Goal: Task Accomplishment & Management: Use online tool/utility

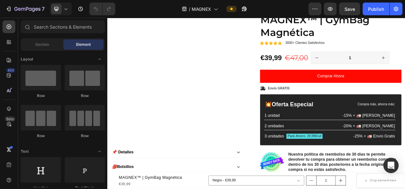
scroll to position [134, 0]
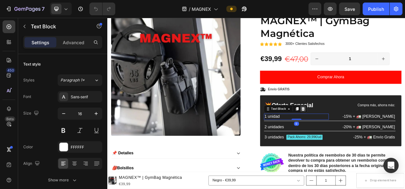
click at [358, 133] on div at bounding box center [358, 135] width 8 height 8
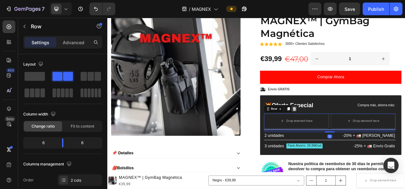
click at [348, 135] on div at bounding box center [347, 135] width 8 height 8
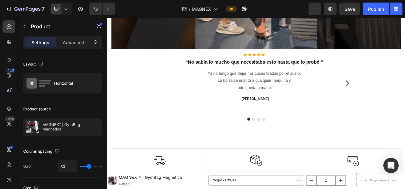
scroll to position [1104, 0]
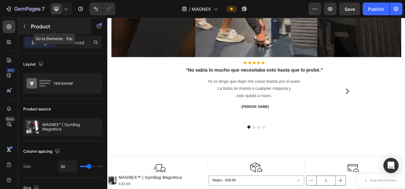
click at [26, 25] on icon "button" at bounding box center [24, 26] width 5 height 5
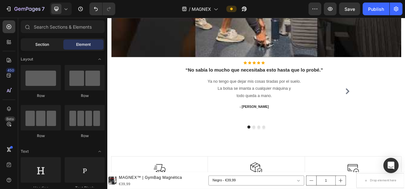
click at [44, 46] on span "Section" at bounding box center [42, 45] width 14 height 6
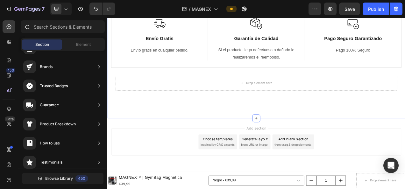
scroll to position [0, 0]
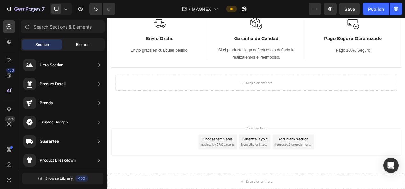
click at [81, 40] on div "Element" at bounding box center [83, 44] width 40 height 10
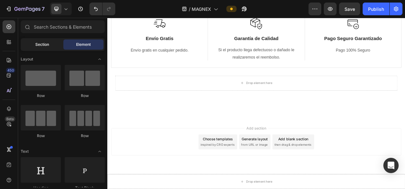
click at [39, 45] on span "Section" at bounding box center [42, 45] width 14 height 6
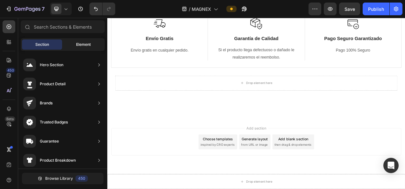
click at [78, 43] on span "Element" at bounding box center [83, 45] width 15 height 6
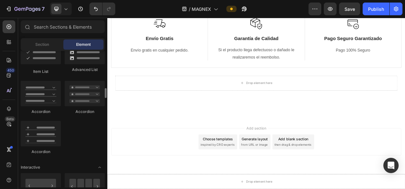
scroll to position [528, 0]
click at [41, 48] on div "Section" at bounding box center [42, 44] width 40 height 10
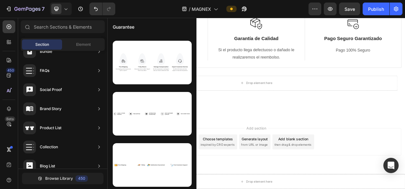
scroll to position [251, 0]
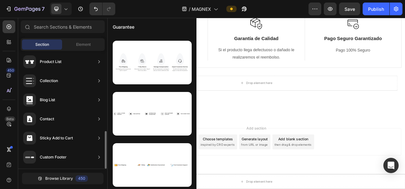
click at [56, 137] on div "Sticky Add to Cart" at bounding box center [56, 138] width 33 height 6
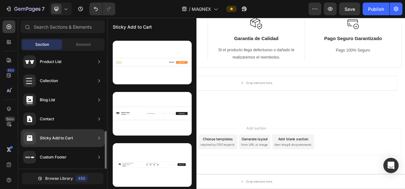
click at [72, 135] on div "Sticky Add to Cart" at bounding box center [56, 138] width 33 height 6
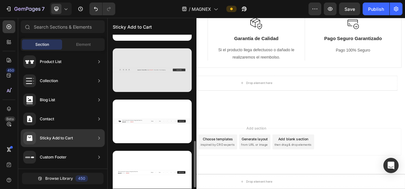
scroll to position [349, 0]
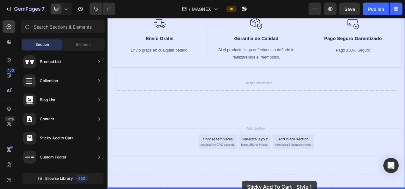
drag, startPoint x: 257, startPoint y: 135, endPoint x: 280, endPoint y: 227, distance: 94.0
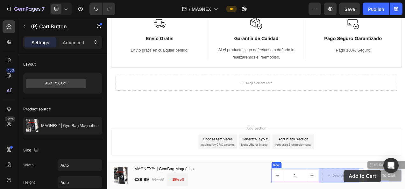
drag, startPoint x: 441, startPoint y: 208, endPoint x: 421, endPoint y: 210, distance: 20.1
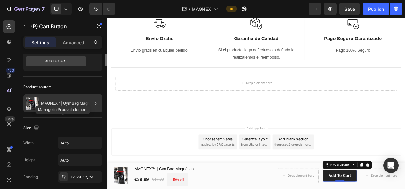
scroll to position [0, 0]
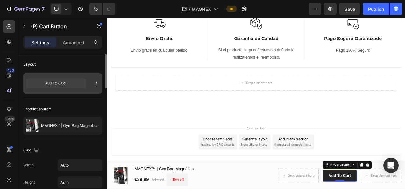
click at [73, 83] on icon at bounding box center [56, 84] width 60 height 10
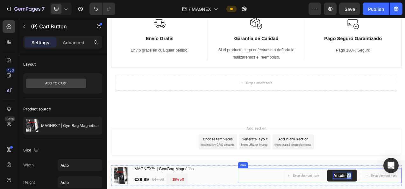
drag, startPoint x: 409, startPoint y: 218, endPoint x: 424, endPoint y: 219, distance: 14.7
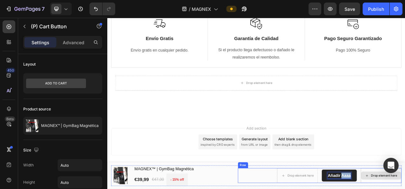
drag, startPoint x: 403, startPoint y: 221, endPoint x: 431, endPoint y: 225, distance: 28.9
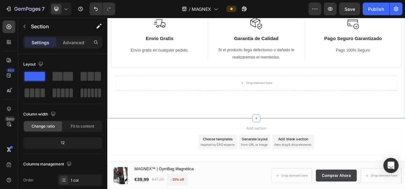
click at [185, 132] on div "Image Envío Gratis Text Block Envío gratis en cualquier pedido. Text block Row …" at bounding box center [298, 65] width 382 height 163
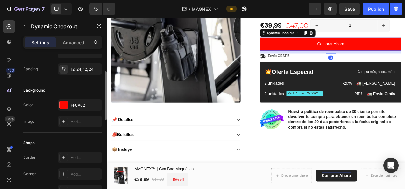
scroll to position [115, 0]
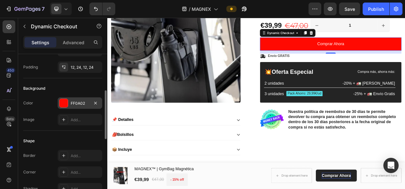
click at [77, 106] on div "FF0A02" at bounding box center [80, 102] width 45 height 11
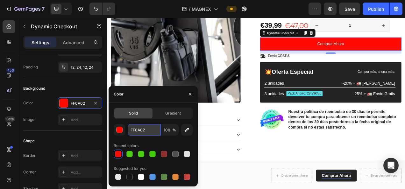
click at [136, 130] on input "FF0A02" at bounding box center [144, 129] width 33 height 11
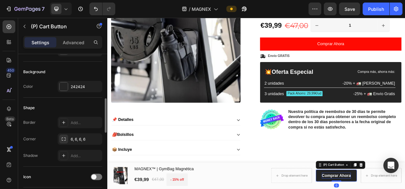
scroll to position [157, 0]
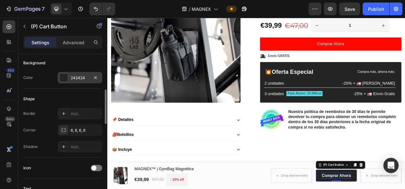
click at [86, 76] on div "242424" at bounding box center [80, 78] width 18 height 6
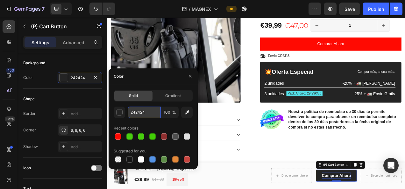
click at [144, 114] on input "242424" at bounding box center [144, 112] width 33 height 11
paste input "FF0A02"
type input "FF0A02"
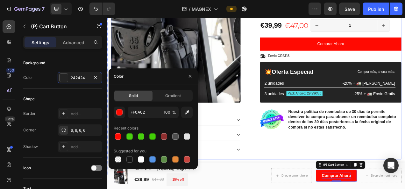
click at [314, 187] on div "Icon Icon Icon Icon Icon Icon List +3000 Clientes satisfechos Text Block Row 15…" at bounding box center [393, 80] width 181 height 238
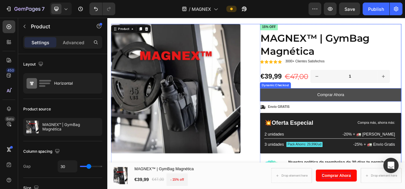
scroll to position [111, 0]
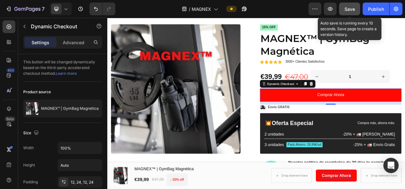
click at [349, 6] on div "Save" at bounding box center [349, 9] width 10 height 7
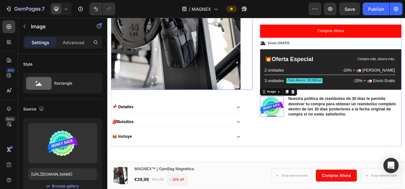
scroll to position [190, 0]
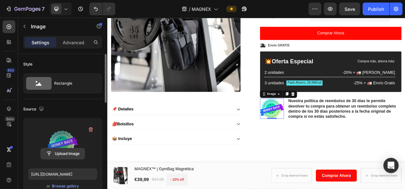
click at [62, 152] on input "file" at bounding box center [63, 153] width 44 height 11
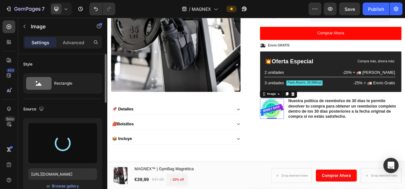
type input "[URL][DOMAIN_NAME]"
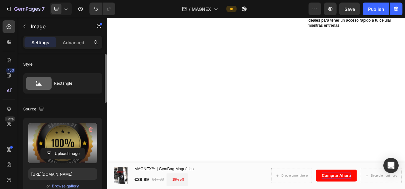
scroll to position [682, 0]
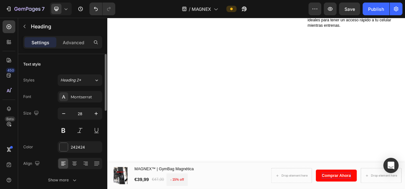
click at [404, 39] on div "Diseñado para proteger tu teléfono móvil Heading 32 Magnex cuenta con bolsillos…" at bounding box center [413, 7] width 142 height 63
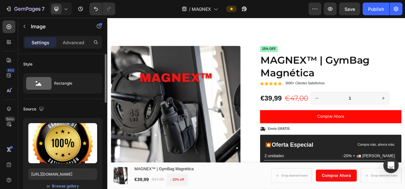
scroll to position [0, 0]
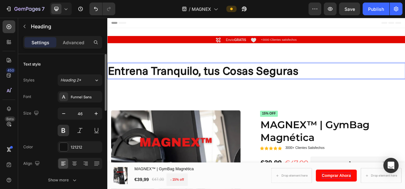
click at [187, 84] on h2 "Entrena Tranquilo, tus Cosas Seguras" at bounding box center [298, 86] width 382 height 20
click at [187, 84] on p "Entrena Tranquilo, tus Cosas Seguras" at bounding box center [298, 85] width 380 height 19
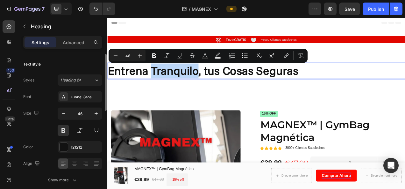
click at [187, 84] on p "Entrena Tranquilo, tus Cosas Seguras" at bounding box center [298, 85] width 380 height 19
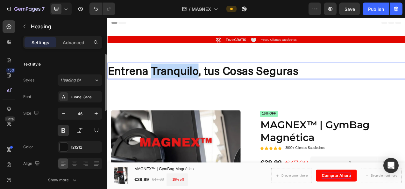
click at [187, 84] on p "Entrena Tranquilo, tus Cosas Seguras" at bounding box center [298, 85] width 380 height 19
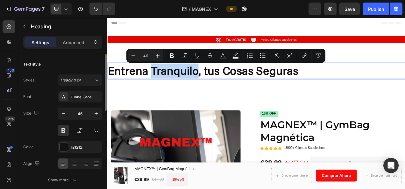
click at [187, 84] on p "Entrena Tranquilo, tus Cosas Seguras" at bounding box center [298, 85] width 380 height 19
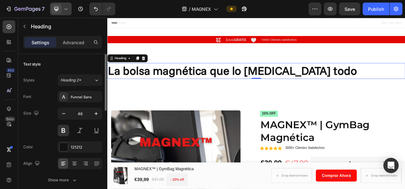
click at [64, 10] on icon at bounding box center [66, 9] width 6 height 6
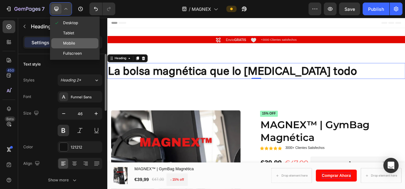
click at [62, 44] on span at bounding box center [58, 43] width 9 height 5
type input "39"
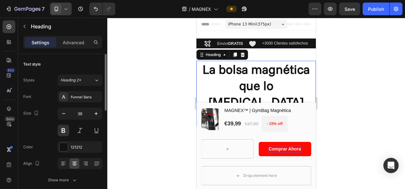
scroll to position [21, 0]
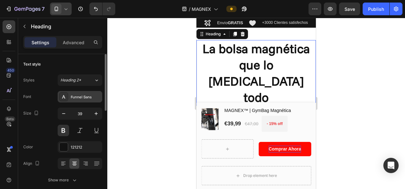
click at [87, 96] on div "Funnel Sans" at bounding box center [86, 97] width 30 height 6
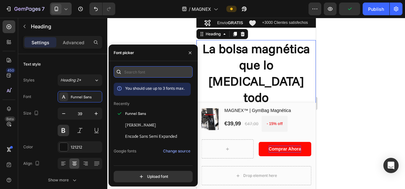
click at [174, 70] on input "text" at bounding box center [153, 71] width 79 height 11
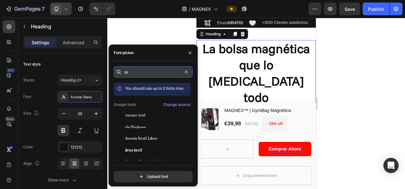
type input "s"
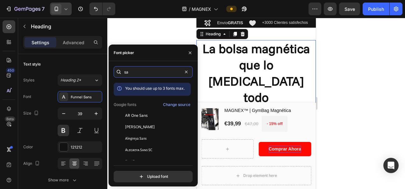
type input "s"
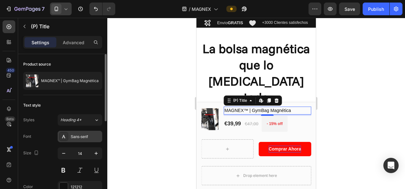
click at [83, 137] on div "Sans-serif" at bounding box center [86, 137] width 30 height 6
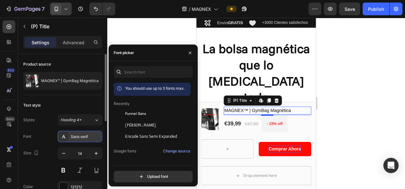
click at [73, 137] on div "Sans-serif" at bounding box center [86, 137] width 30 height 6
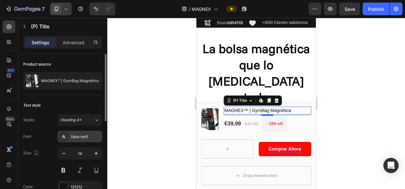
click at [73, 137] on div "Sans-serif" at bounding box center [86, 137] width 30 height 6
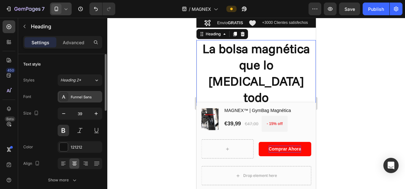
click at [87, 95] on div "Funnel Sans" at bounding box center [86, 97] width 30 height 6
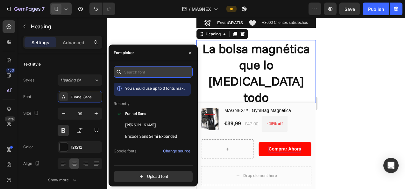
click at [155, 76] on input "text" at bounding box center [153, 71] width 79 height 11
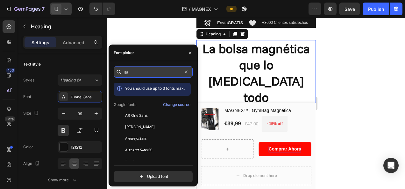
type input "s"
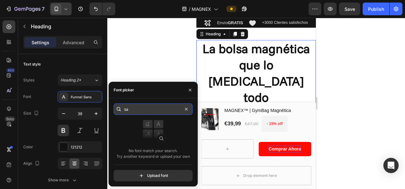
type input "s"
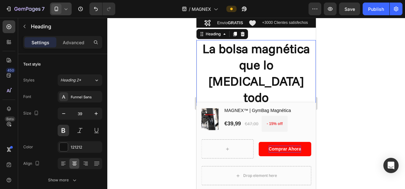
click at [369, 87] on div at bounding box center [255, 103] width 297 height 171
click at [243, 34] on icon at bounding box center [242, 33] width 5 height 5
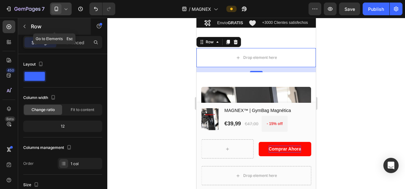
click at [27, 24] on button "button" at bounding box center [24, 26] width 10 height 10
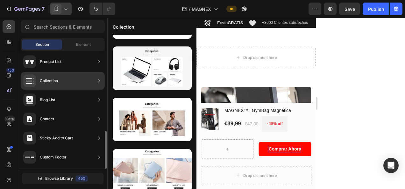
scroll to position [0, 0]
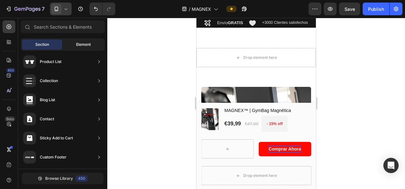
click at [75, 45] on div "Element" at bounding box center [83, 44] width 40 height 10
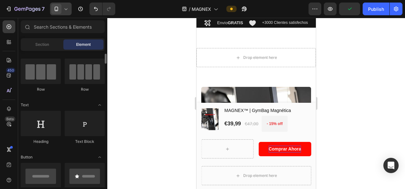
scroll to position [46, 0]
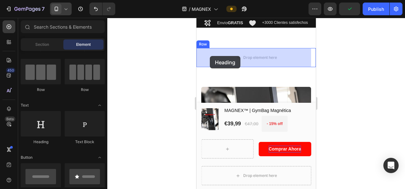
drag, startPoint x: 241, startPoint y: 143, endPoint x: 214, endPoint y: 56, distance: 90.8
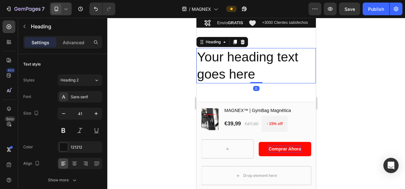
click at [232, 69] on h2 "Your heading text goes here" at bounding box center [255, 65] width 119 height 35
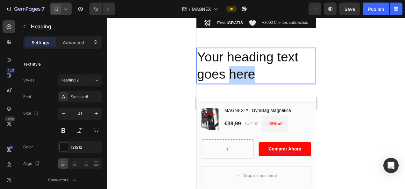
click at [232, 69] on p "Your heading text goes here" at bounding box center [256, 66] width 118 height 34
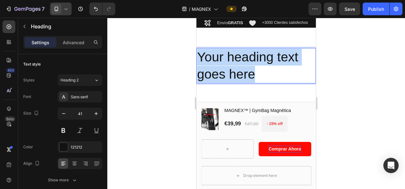
click at [232, 69] on p "Your heading text goes here" at bounding box center [256, 66] width 118 height 34
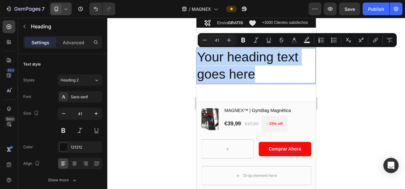
click at [232, 69] on p "Your heading text goes here" at bounding box center [256, 66] width 118 height 34
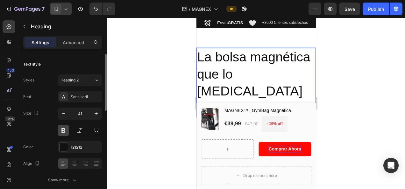
click at [60, 128] on button at bounding box center [63, 130] width 11 height 11
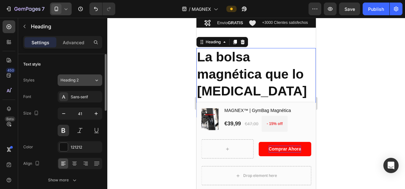
click at [88, 79] on div "Heading 2" at bounding box center [76, 80] width 33 height 6
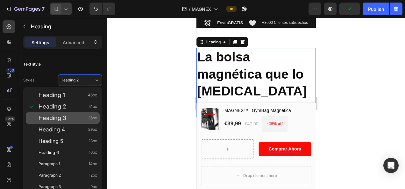
click at [69, 116] on div "Heading 3 36px" at bounding box center [67, 118] width 59 height 6
type input "36"
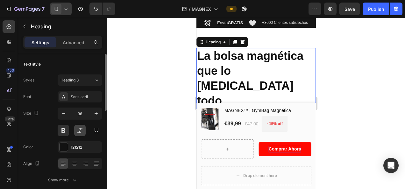
click at [78, 131] on button at bounding box center [79, 130] width 11 height 11
click at [177, 88] on div at bounding box center [255, 103] width 297 height 171
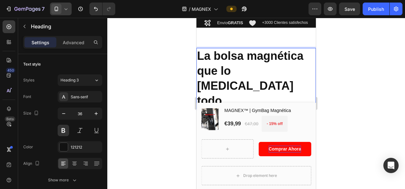
click at [221, 55] on p "La bolsa magnética que lo [MEDICAL_DATA] todo" at bounding box center [256, 78] width 118 height 59
click at [257, 55] on p "La Bolsa magnética que lo [MEDICAL_DATA] todo" at bounding box center [256, 78] width 118 height 59
click at [241, 71] on p "La Bolsa Magnética que lo [MEDICAL_DATA] todo" at bounding box center [256, 78] width 118 height 59
click at [282, 71] on p "La Bolsa Magnética que lo [MEDICAL_DATA] todo" at bounding box center [256, 78] width 118 height 59
click at [205, 71] on p "La Bolsa Magnética que lo [MEDICAL_DATA] Todo" at bounding box center [256, 78] width 118 height 59
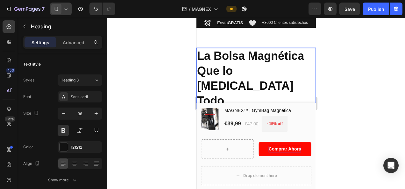
click at [227, 73] on p "La Bolsa Magnética Que lo [MEDICAL_DATA] Todo" at bounding box center [256, 78] width 118 height 59
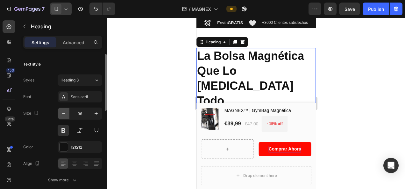
click at [61, 111] on icon "button" at bounding box center [63, 113] width 6 height 6
type input "35"
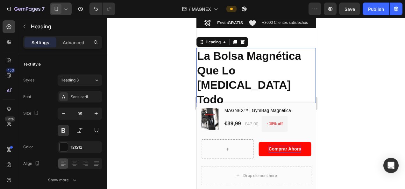
click at [351, 95] on div at bounding box center [255, 103] width 297 height 171
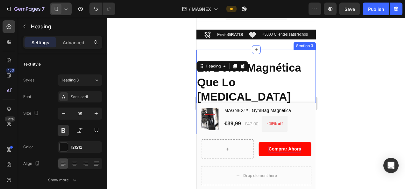
scroll to position [9, 0]
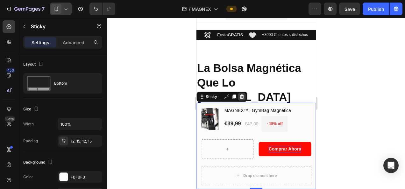
click at [240, 97] on icon at bounding box center [241, 96] width 4 height 4
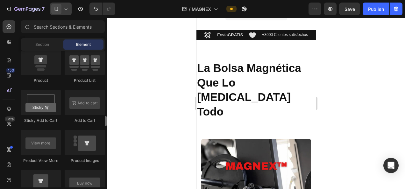
scroll to position [864, 0]
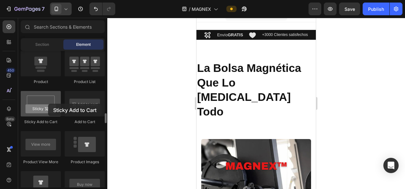
click at [48, 104] on div at bounding box center [41, 103] width 40 height 25
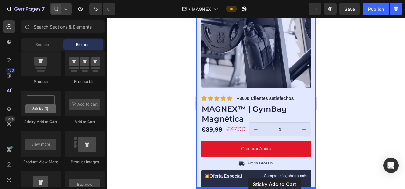
drag, startPoint x: 244, startPoint y: 121, endPoint x: 249, endPoint y: 178, distance: 56.5
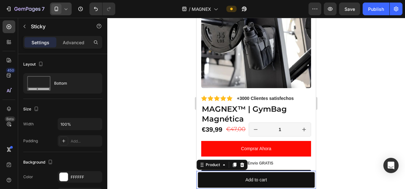
scroll to position [152, 0]
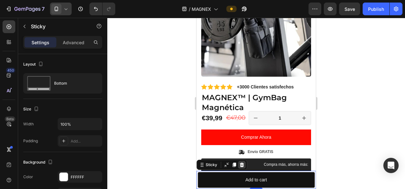
click at [244, 163] on div at bounding box center [242, 165] width 8 height 8
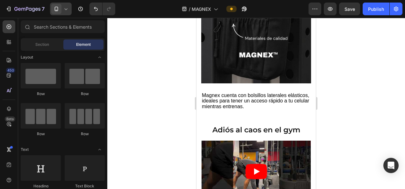
scroll to position [685, 0]
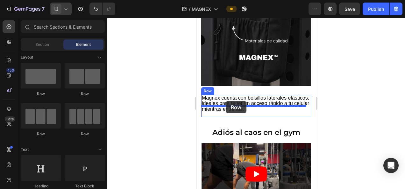
drag, startPoint x: 237, startPoint y: 104, endPoint x: 225, endPoint y: 101, distance: 11.5
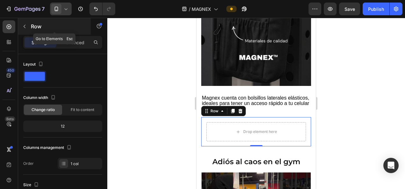
click at [22, 28] on icon "button" at bounding box center [24, 26] width 5 height 5
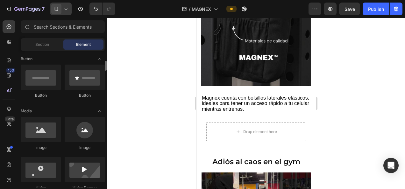
scroll to position [144, 0]
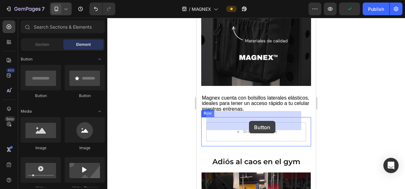
drag, startPoint x: 280, startPoint y: 97, endPoint x: 249, endPoint y: 121, distance: 39.3
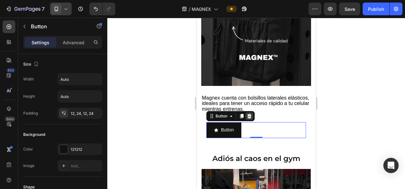
click at [247, 114] on icon at bounding box center [248, 116] width 5 height 5
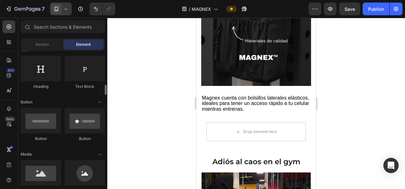
scroll to position [99, 0]
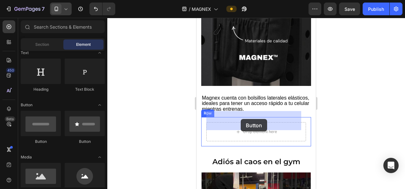
drag, startPoint x: 276, startPoint y: 141, endPoint x: 240, endPoint y: 119, distance: 42.0
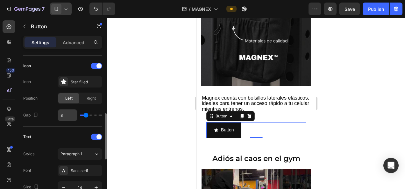
scroll to position [192, 0]
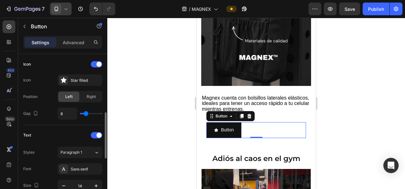
type input "11"
type input "15"
type input "16"
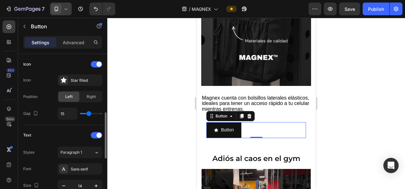
type input "16"
type input "17"
type input "18"
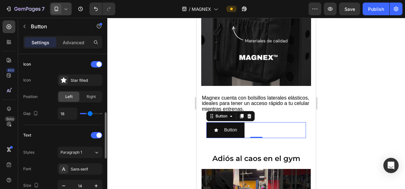
type input "19"
type input "21"
type input "22"
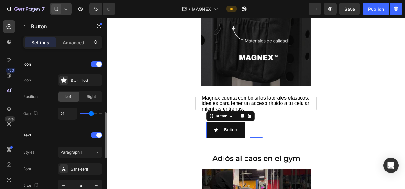
type input "22"
type input "23"
type input "26"
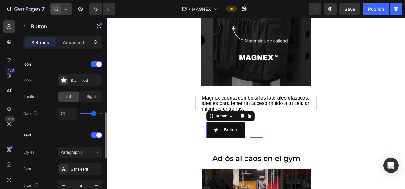
type input "30"
type input "35"
type input "40"
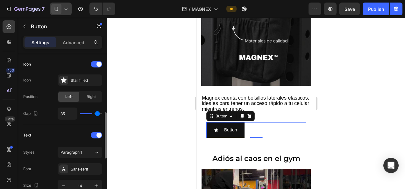
type input "40"
type input "39"
type input "37"
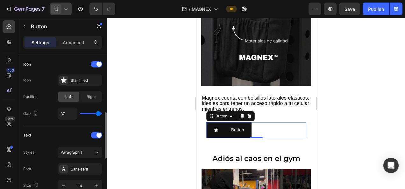
type input "36"
type input "35"
type input "34"
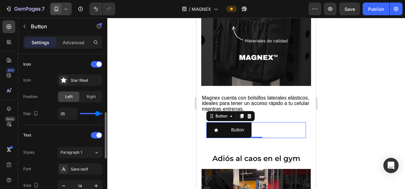
type input "34"
type input "33"
type input "29"
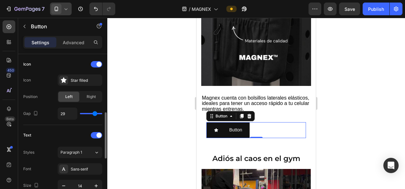
type input "21"
type input "17"
type input "15"
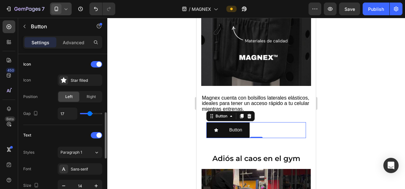
type input "15"
type input "14"
type input "13"
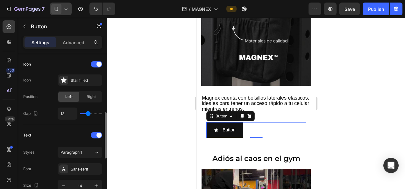
type input "15"
type input "18"
type input "22"
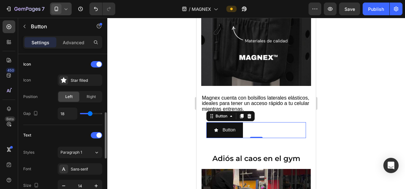
type input "22"
type input "26"
type input "38"
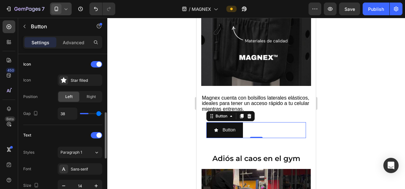
type input "40"
type input "39"
type input "38"
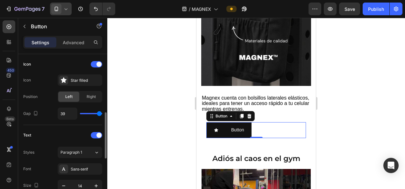
type input "38"
type input "37"
type input "36"
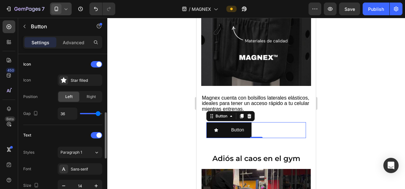
type input "37"
type input "40"
drag, startPoint x: 86, startPoint y: 113, endPoint x: 116, endPoint y: 111, distance: 30.3
type input "40"
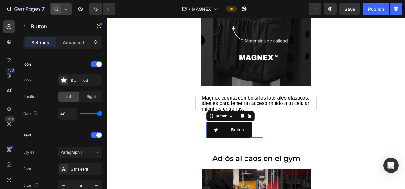
click at [102, 113] on input "range" at bounding box center [91, 113] width 22 height 1
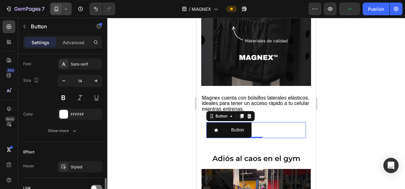
scroll to position [352, 0]
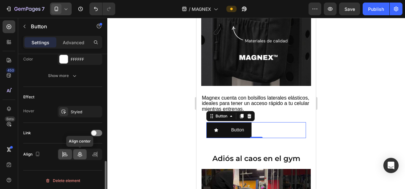
click at [80, 154] on icon at bounding box center [80, 154] width 4 height 6
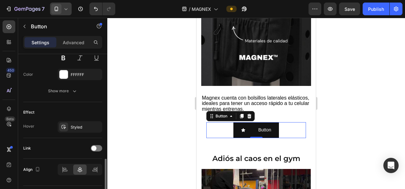
scroll to position [336, 0]
click at [93, 146] on span at bounding box center [93, 148] width 5 height 5
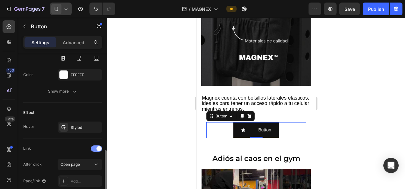
scroll to position [385, 0]
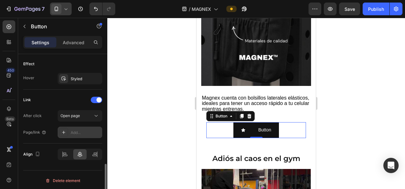
click at [77, 132] on div "Add..." at bounding box center [86, 133] width 30 height 6
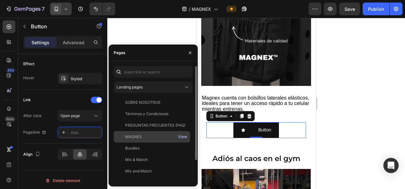
click at [185, 135] on div "View" at bounding box center [182, 137] width 9 height 6
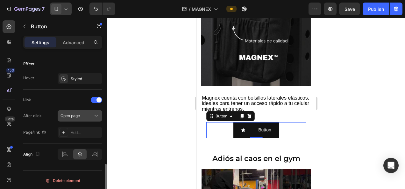
click at [83, 114] on div "Open page" at bounding box center [76, 116] width 32 height 6
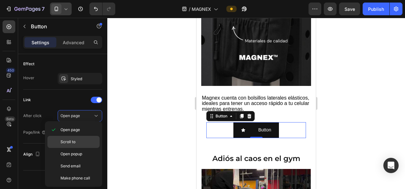
click at [67, 148] on div "Scroll to" at bounding box center [73, 154] width 52 height 12
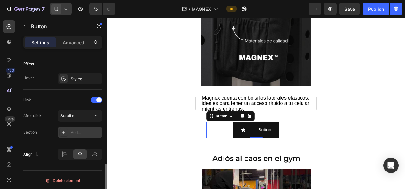
click at [75, 130] on div "Add..." at bounding box center [86, 133] width 30 height 6
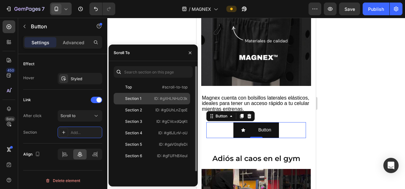
click at [148, 98] on div "Section 1" at bounding box center [133, 99] width 35 height 6
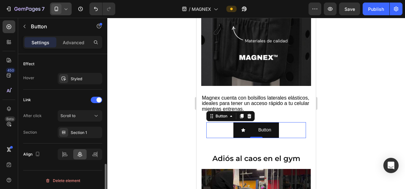
click at [79, 97] on div "Link" at bounding box center [62, 100] width 79 height 10
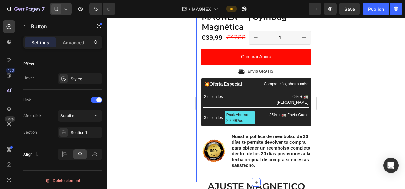
scroll to position [233, 0]
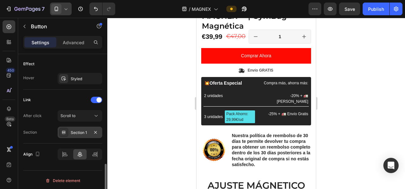
click at [85, 130] on div "Section 1" at bounding box center [80, 133] width 18 height 6
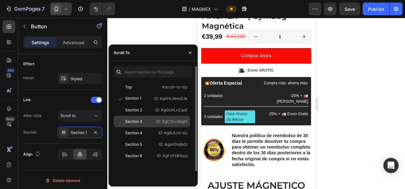
click at [137, 119] on div "Section 3" at bounding box center [133, 122] width 17 height 6
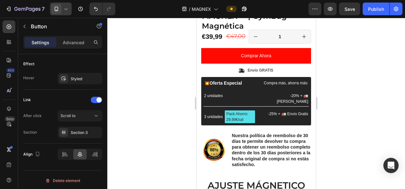
click at [164, 30] on div at bounding box center [255, 103] width 297 height 171
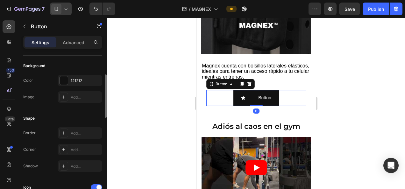
scroll to position [69, 0]
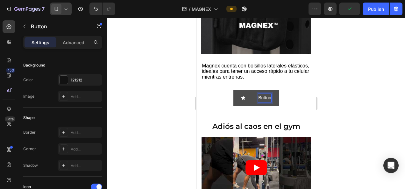
click at [264, 94] on p "Button" at bounding box center [264, 98] width 13 height 8
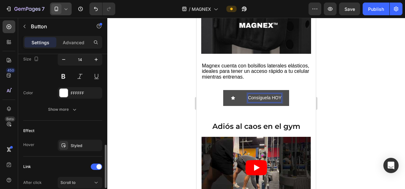
scroll to position [323, 0]
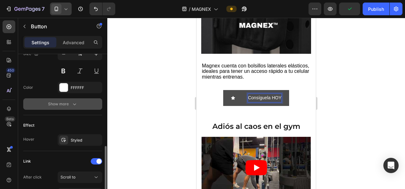
click at [71, 101] on div "Show more" at bounding box center [63, 104] width 30 height 6
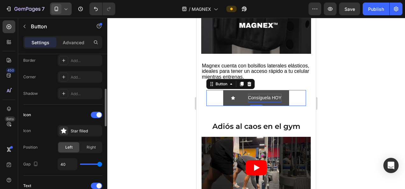
scroll to position [141, 0]
click at [69, 128] on div "Star filled" at bounding box center [80, 130] width 45 height 11
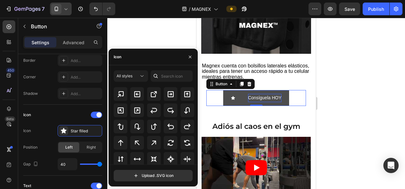
scroll to position [293, 0]
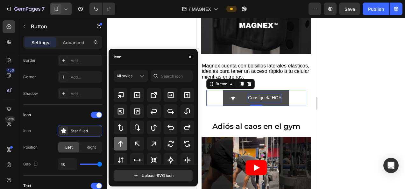
click at [119, 142] on icon at bounding box center [120, 144] width 5 height 6
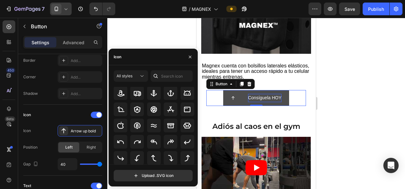
scroll to position [90, 0]
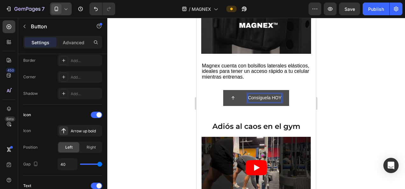
click at [268, 94] on p "Consíguela HOY" at bounding box center [264, 98] width 33 height 8
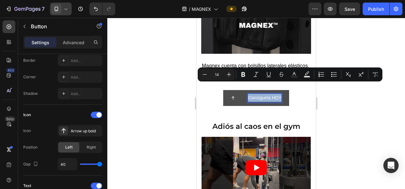
click at [268, 94] on p "Consíguela HOY" at bounding box center [264, 98] width 33 height 8
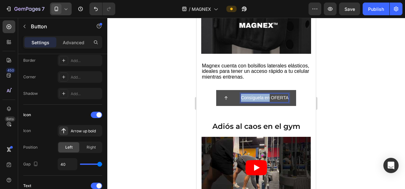
drag, startPoint x: 267, startPoint y: 87, endPoint x: 232, endPoint y: 86, distance: 35.0
click at [232, 94] on div "Consíguela en OFERTA" at bounding box center [256, 98] width 65 height 8
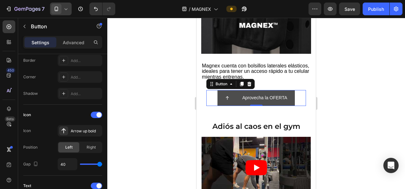
click at [227, 94] on div "Aprovecha la OFERTA" at bounding box center [256, 98] width 62 height 8
click at [226, 96] on icon at bounding box center [227, 98] width 4 height 4
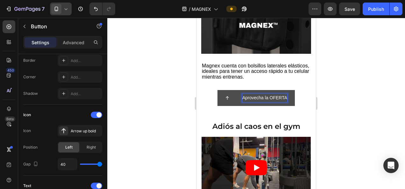
click at [281, 94] on p "Aprovecha la OFERTA" at bounding box center [264, 98] width 45 height 8
click at [284, 94] on p "Aprovecha la OFERTA" at bounding box center [264, 98] width 45 height 8
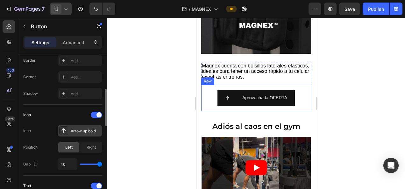
click at [79, 130] on div "Arrow up bold" at bounding box center [86, 131] width 30 height 6
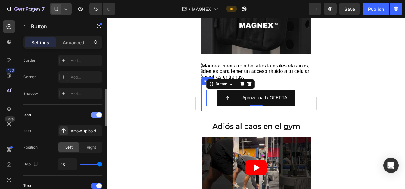
click at [97, 114] on span at bounding box center [98, 114] width 5 height 5
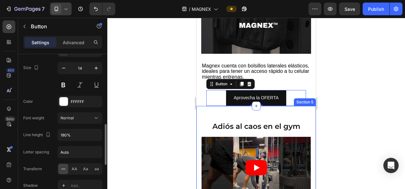
scroll to position [260, 0]
click at [78, 129] on input "180%" at bounding box center [80, 134] width 44 height 11
click at [87, 149] on input "Auto" at bounding box center [80, 151] width 44 height 11
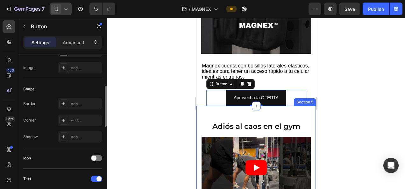
scroll to position [97, 0]
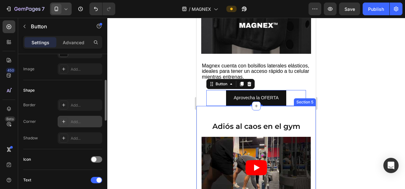
click at [71, 119] on div "Add..." at bounding box center [86, 122] width 30 height 6
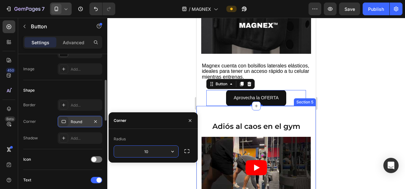
type input "1"
type input "12"
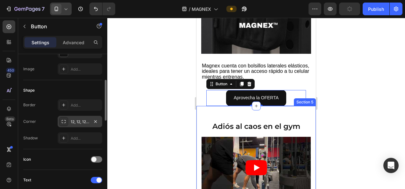
click at [124, 85] on div at bounding box center [255, 103] width 297 height 171
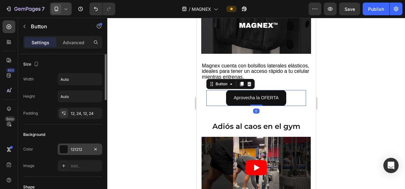
click at [65, 147] on div at bounding box center [63, 149] width 8 height 8
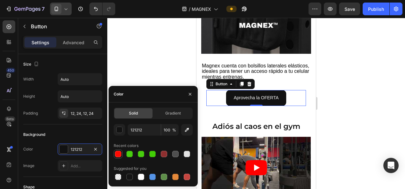
click at [120, 154] on div at bounding box center [118, 154] width 6 height 6
type input "FF0A02"
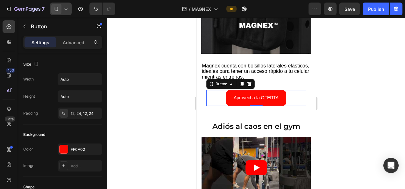
click at [138, 32] on div at bounding box center [255, 103] width 297 height 171
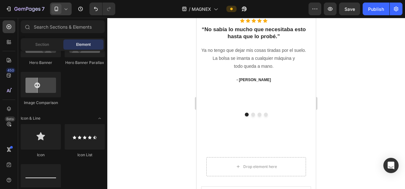
scroll to position [890, 0]
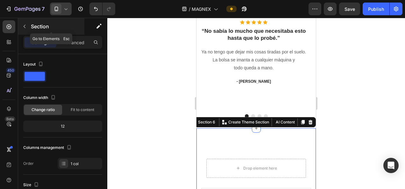
click at [26, 27] on icon "button" at bounding box center [24, 26] width 5 height 5
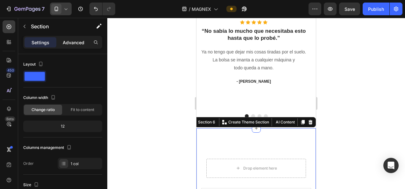
click at [73, 38] on div "Advanced" at bounding box center [74, 42] width 32 height 10
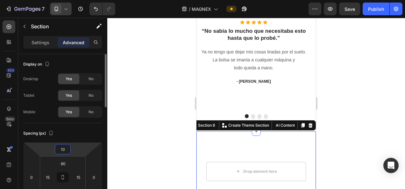
drag, startPoint x: 75, startPoint y: 147, endPoint x: 79, endPoint y: 144, distance: 5.3
click at [79, 0] on html "7 / MAGNEX Preview Save Publish 450 Beta Sections(18) Elements(83) Section Elem…" at bounding box center [202, 0] width 405 height 0
type input "18"
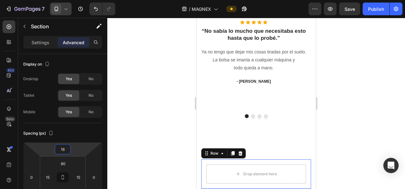
click at [206, 159] on div "Drop element here Row 16" at bounding box center [256, 173] width 110 height 29
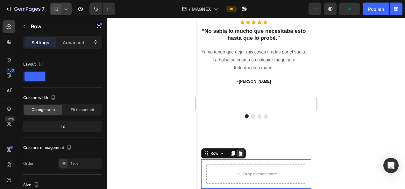
click at [240, 151] on icon at bounding box center [240, 153] width 5 height 5
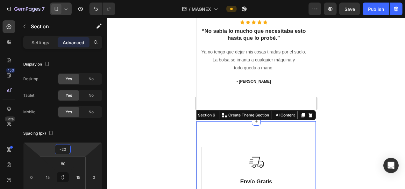
type input "-18"
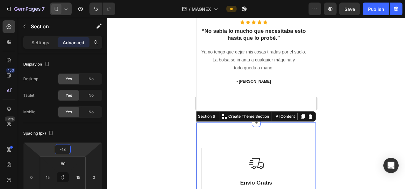
drag, startPoint x: 80, startPoint y: 149, endPoint x: 80, endPoint y: 155, distance: 5.7
click at [80, 0] on html "7 / MAGNEX Preview Save Publish 450 Beta Sections(18) Elements(83) Section Elem…" at bounding box center [202, 0] width 405 height 0
click at [164, 113] on div at bounding box center [255, 103] width 297 height 171
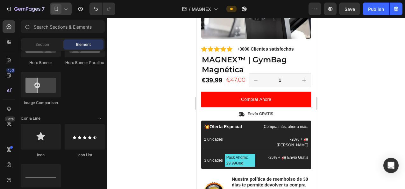
scroll to position [189, 0]
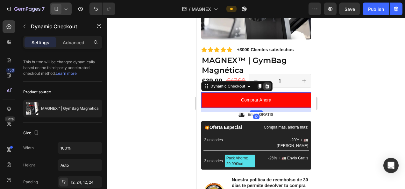
click at [266, 84] on icon at bounding box center [266, 86] width 5 height 5
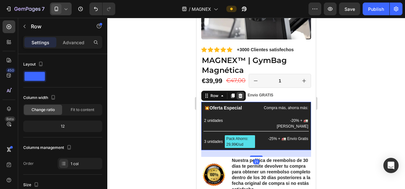
click at [239, 93] on icon at bounding box center [240, 95] width 4 height 4
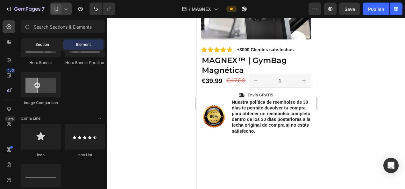
click at [42, 43] on span "Section" at bounding box center [42, 45] width 14 height 6
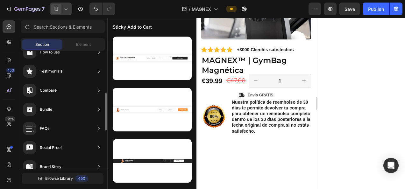
scroll to position [127, 0]
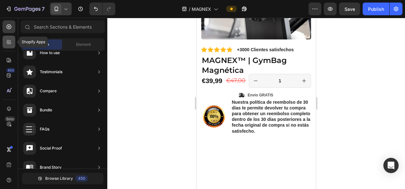
click at [11, 45] on div at bounding box center [9, 42] width 13 height 13
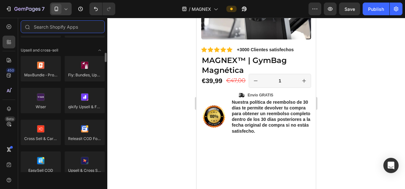
scroll to position [260, 0]
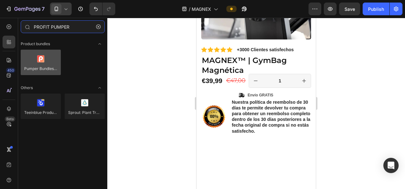
type input "PROFIT PUMPER"
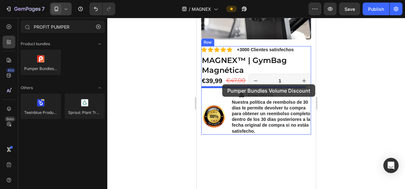
drag, startPoint x: 236, startPoint y: 76, endPoint x: 222, endPoint y: 84, distance: 16.1
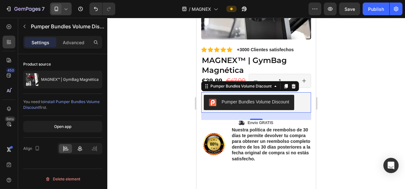
click at [81, 145] on icon at bounding box center [80, 148] width 6 height 6
click at [342, 84] on div at bounding box center [255, 103] width 297 height 171
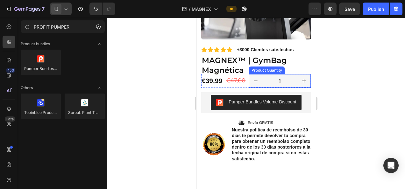
click at [269, 74] on input "1" at bounding box center [279, 80] width 35 height 13
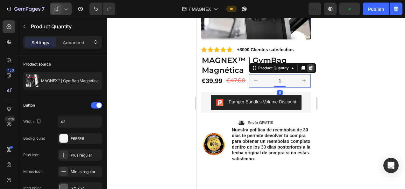
click at [310, 66] on icon at bounding box center [310, 68] width 5 height 5
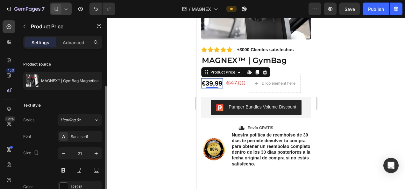
scroll to position [67, 0]
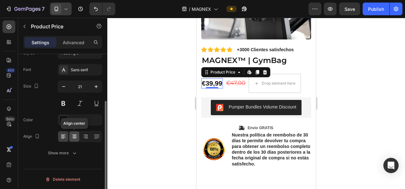
click at [74, 136] on icon at bounding box center [74, 136] width 6 height 6
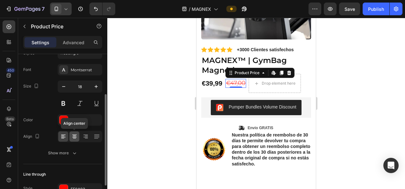
click at [74, 135] on icon at bounding box center [74, 136] width 6 height 6
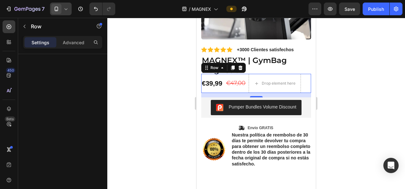
click at [361, 79] on div at bounding box center [255, 103] width 297 height 171
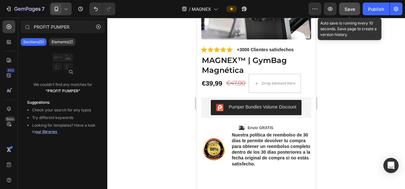
click at [352, 12] on div "Save" at bounding box center [349, 9] width 10 height 7
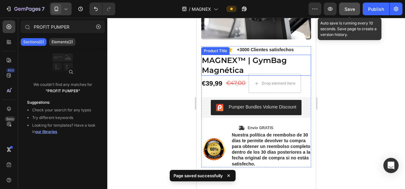
click at [353, 12] on div "Save" at bounding box center [349, 9] width 10 height 7
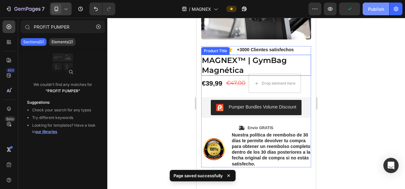
click at [376, 6] on div "Publish" at bounding box center [376, 9] width 16 height 7
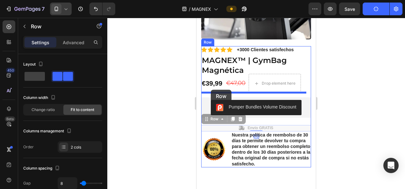
drag, startPoint x: 208, startPoint y: 116, endPoint x: 211, endPoint y: 90, distance: 26.6
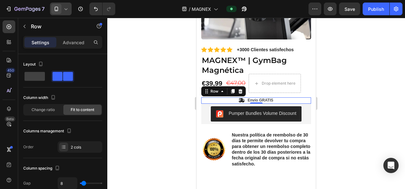
click at [364, 104] on div at bounding box center [255, 103] width 297 height 171
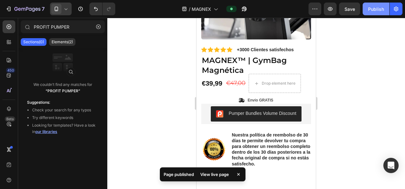
click at [378, 9] on div "Publish" at bounding box center [376, 9] width 16 height 7
click at [214, 177] on div "View live page" at bounding box center [214, 174] width 36 height 9
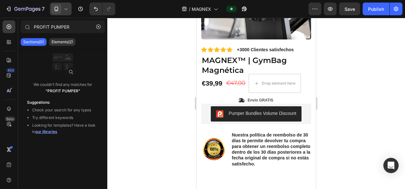
click at [64, 10] on icon at bounding box center [66, 9] width 6 height 6
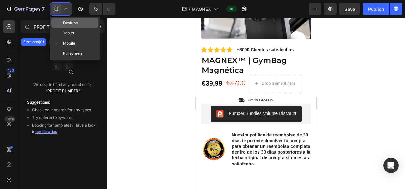
click at [68, 24] on span "Desktop" at bounding box center [70, 23] width 15 height 6
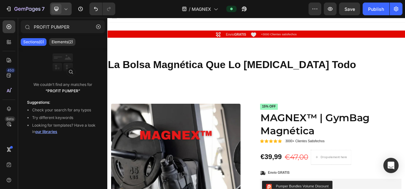
scroll to position [6, 0]
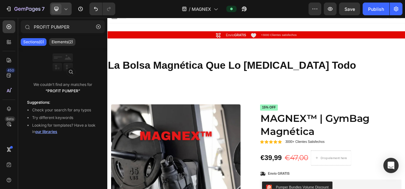
click at [64, 7] on icon at bounding box center [66, 9] width 6 height 6
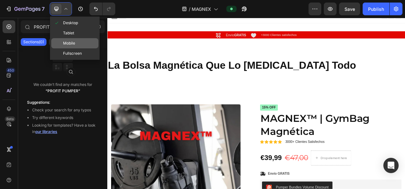
click at [74, 41] on span "Mobile" at bounding box center [69, 43] width 12 height 6
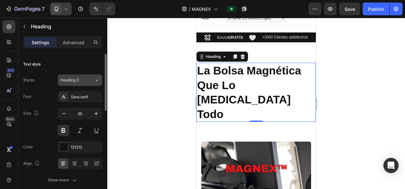
click at [96, 78] on icon at bounding box center [96, 80] width 5 height 6
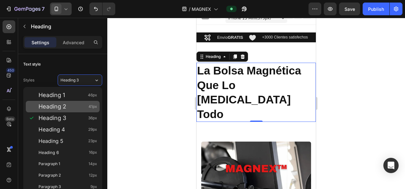
click at [89, 111] on div "Heading 2 41px" at bounding box center [63, 106] width 74 height 11
type input "41"
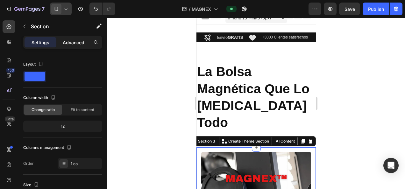
click at [71, 38] on div "Advanced" at bounding box center [74, 42] width 32 height 10
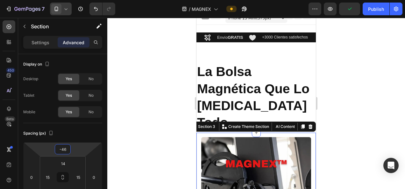
type input "-48"
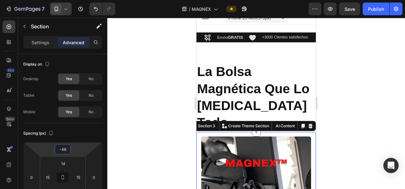
drag, startPoint x: 73, startPoint y: 149, endPoint x: 73, endPoint y: 157, distance: 7.6
click at [73, 0] on html "7 / MAGNEX Preview Save Publish 450 Beta PROFIT PUMPER Sections(0) Elements(2) …" at bounding box center [202, 0] width 405 height 0
click at [150, 124] on div at bounding box center [255, 103] width 297 height 171
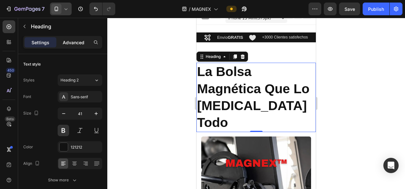
click at [83, 39] on p "Advanced" at bounding box center [74, 42] width 22 height 7
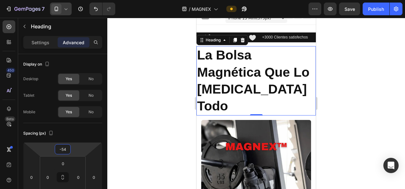
type input "-56"
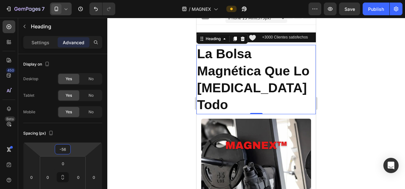
drag, startPoint x: 73, startPoint y: 149, endPoint x: 72, endPoint y: 158, distance: 8.9
click at [72, 0] on html "7 / MAGNEX Preview Save Publish 450 Beta PROFIT PUMPER Sections(0) Elements(2) …" at bounding box center [202, 0] width 405 height 0
click at [147, 112] on div at bounding box center [255, 103] width 297 height 171
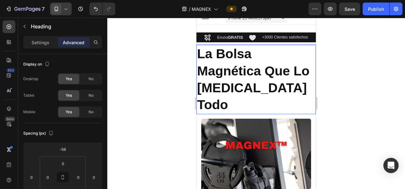
click at [281, 88] on p "La Bolsa Magnética Que Lo [MEDICAL_DATA] Todo" at bounding box center [256, 79] width 118 height 68
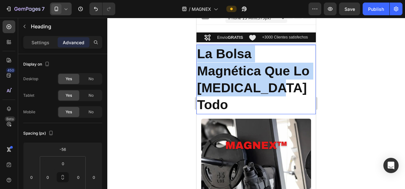
click at [281, 88] on p "La Bolsa Magnética Que Lo [MEDICAL_DATA] Todo" at bounding box center [256, 79] width 118 height 68
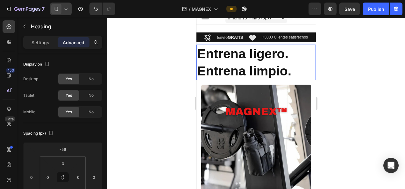
click at [251, 67] on p "Entrena ligero. Entrena limpio." at bounding box center [256, 62] width 118 height 34
click at [253, 67] on p "Entrena ligero. Entrena limpio." at bounding box center [256, 62] width 118 height 34
click at [253, 57] on p "Entrena ligero. Entrena Limpio." at bounding box center [256, 62] width 118 height 34
click at [302, 69] on p "Entrena Ligero. Entrena Limpio." at bounding box center [256, 62] width 118 height 34
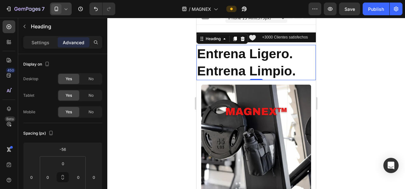
click at [378, 80] on div at bounding box center [255, 103] width 297 height 171
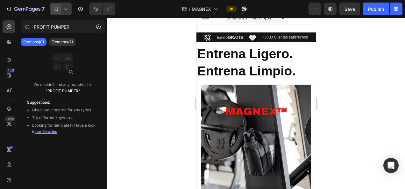
click at [327, 66] on div at bounding box center [255, 103] width 297 height 171
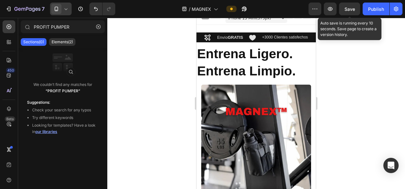
click at [349, 9] on span "Save" at bounding box center [349, 8] width 10 height 5
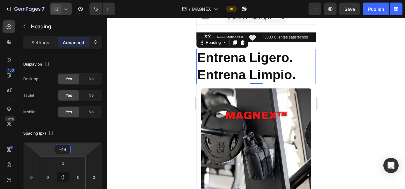
type input "-46"
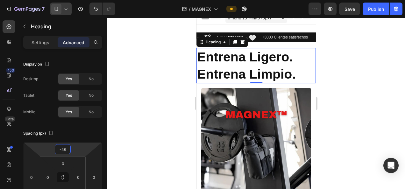
click at [85, 0] on html "7 / MAGNEX Preview Save Publish 450 Beta PROFIT PUMPER Sections(0) Elements(2) …" at bounding box center [202, 0] width 405 height 0
click at [357, 76] on div at bounding box center [255, 103] width 297 height 171
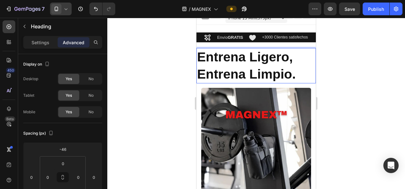
click at [360, 63] on div at bounding box center [255, 103] width 297 height 171
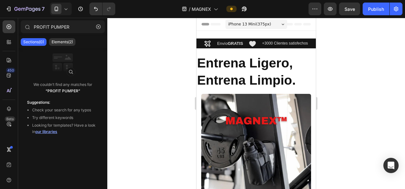
scroll to position [6, 0]
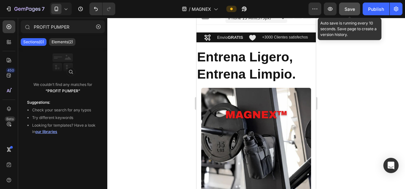
click at [353, 10] on span "Save" at bounding box center [349, 8] width 10 height 5
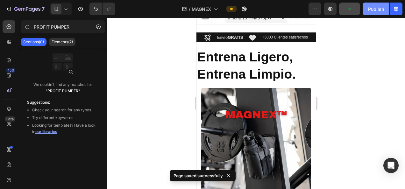
click at [372, 10] on div "Publish" at bounding box center [376, 9] width 16 height 7
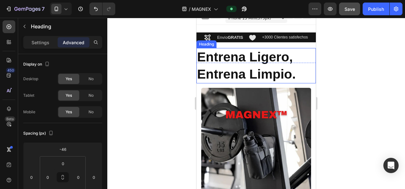
click at [243, 73] on p "Entrena Ligero, Entrena Limpio." at bounding box center [256, 66] width 118 height 34
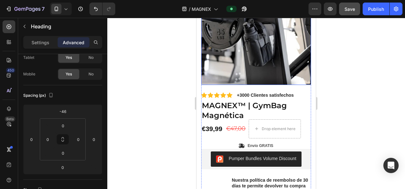
scroll to position [147, 0]
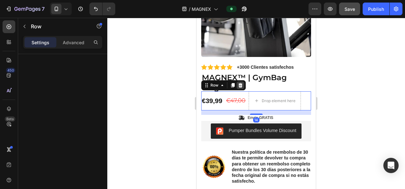
click at [242, 83] on icon at bounding box center [240, 85] width 5 height 5
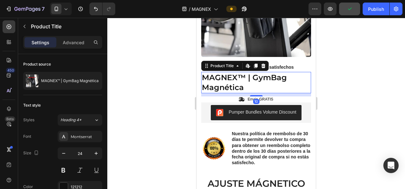
click at [334, 84] on div at bounding box center [255, 103] width 297 height 171
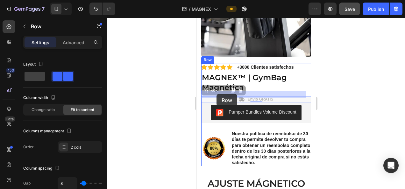
drag, startPoint x: 206, startPoint y: 86, endPoint x: 216, endPoint y: 94, distance: 13.1
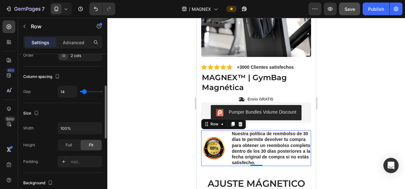
scroll to position [91, 0]
click at [79, 43] on p "Advanced" at bounding box center [74, 42] width 22 height 7
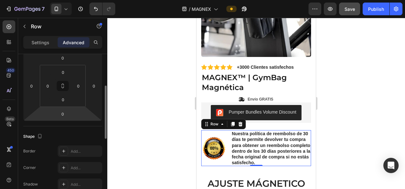
click at [71, 0] on html "7 / MAGNEX Preview Save Publish 450 Beta PROFIT PUMPER Sections(0) Elements(2) …" at bounding box center [202, 0] width 405 height 0
type input "0"
click at [73, 0] on html "7 / MAGNEX Preview Save Publish 450 Beta PROFIT PUMPER Sections(0) Elements(2) …" at bounding box center [202, 0] width 405 height 0
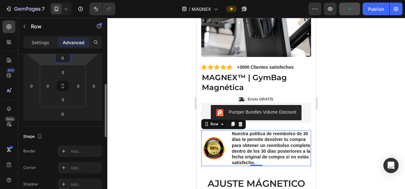
scroll to position [90, 0]
click at [81, 0] on html "7 / MAGNEX Preview Publish 450 Beta PROFIT PUMPER Sections(0) Elements(2) We co…" at bounding box center [202, 0] width 405 height 0
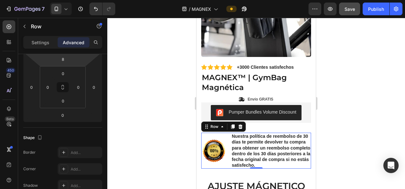
type input "12"
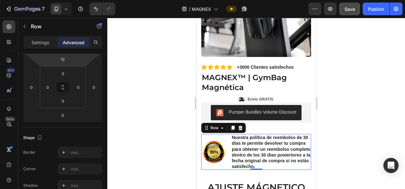
click at [83, 0] on html "7 / MAGNEX Preview Save Publish 450 Beta PROFIT PUMPER Sections(0) Elements(2) …" at bounding box center [202, 0] width 405 height 0
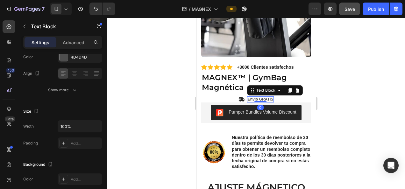
scroll to position [0, 0]
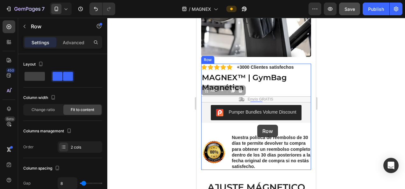
drag, startPoint x: 209, startPoint y: 86, endPoint x: 257, endPoint y: 125, distance: 61.3
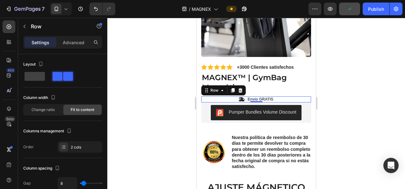
click at [361, 119] on div at bounding box center [255, 103] width 297 height 171
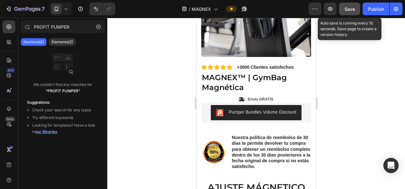
click at [345, 8] on span "Save" at bounding box center [349, 8] width 10 height 5
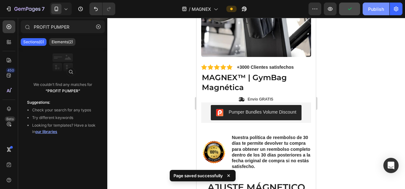
click at [379, 7] on div "Publish" at bounding box center [376, 9] width 16 height 7
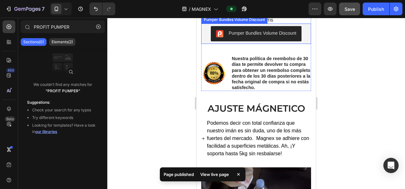
scroll to position [202, 0]
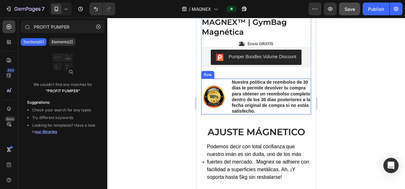
click at [222, 80] on div "Image" at bounding box center [213, 97] width 25 height 36
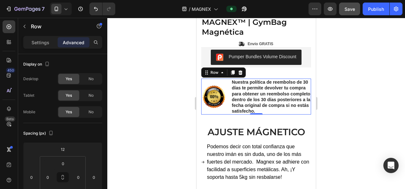
click at [348, 70] on div at bounding box center [255, 103] width 297 height 171
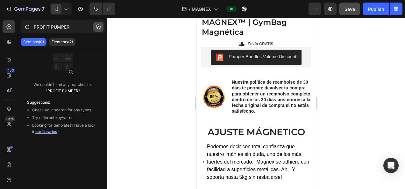
click at [99, 25] on icon "button" at bounding box center [98, 26] width 4 height 4
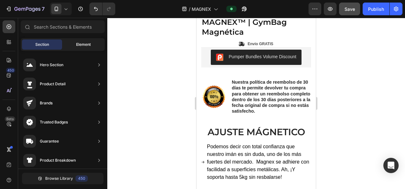
click at [81, 42] on span "Element" at bounding box center [83, 45] width 15 height 6
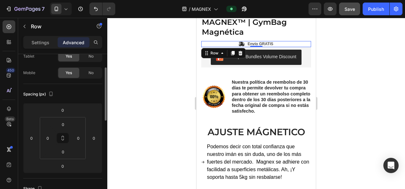
scroll to position [0, 0]
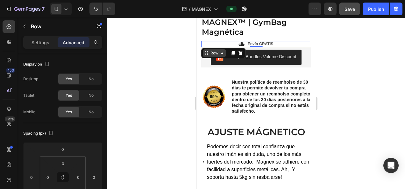
click at [222, 51] on icon at bounding box center [221, 53] width 5 height 5
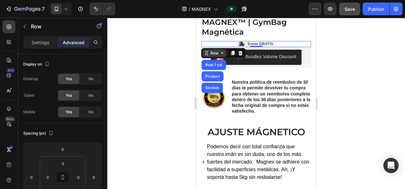
click at [222, 49] on div "Icon Icon Icon Icon Icon Icon List +3000 Clientes satisfechos Text Block Row 15…" at bounding box center [256, 61] width 110 height 106
click at [172, 68] on div at bounding box center [255, 103] width 297 height 171
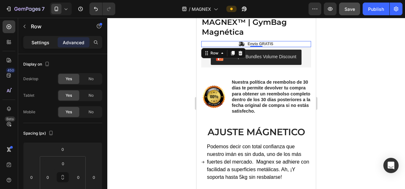
click at [46, 44] on p "Settings" at bounding box center [40, 42] width 18 height 7
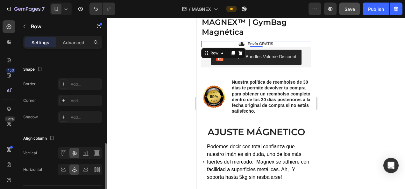
scroll to position [276, 0]
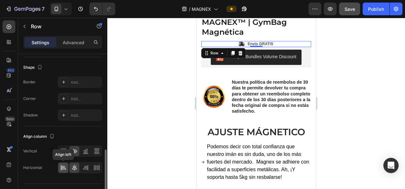
click at [65, 168] on icon at bounding box center [63, 169] width 4 height 2
click at [67, 152] on div at bounding box center [63, 151] width 10 height 10
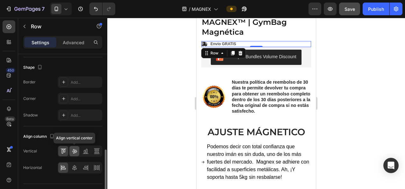
click at [76, 150] on icon at bounding box center [74, 151] width 5 height 4
click at [65, 149] on icon at bounding box center [64, 150] width 2 height 3
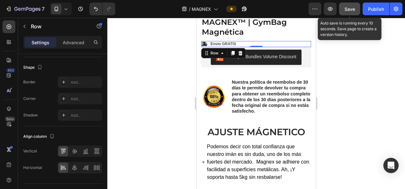
click at [356, 4] on button "Save" at bounding box center [349, 9] width 21 height 13
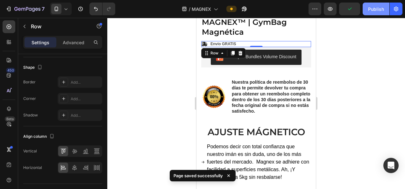
click at [379, 10] on div "Publish" at bounding box center [376, 9] width 16 height 7
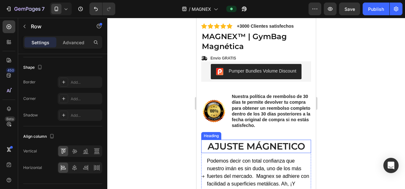
scroll to position [183, 0]
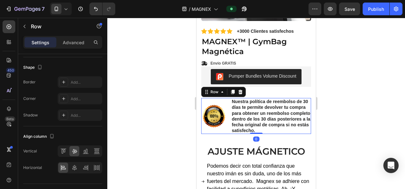
click at [213, 98] on div "Image" at bounding box center [213, 116] width 25 height 36
click at [73, 43] on p "Advanced" at bounding box center [74, 42] width 22 height 7
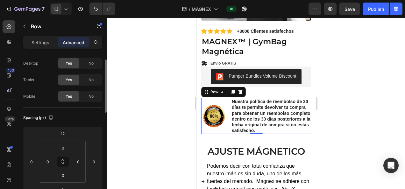
scroll to position [15, 0]
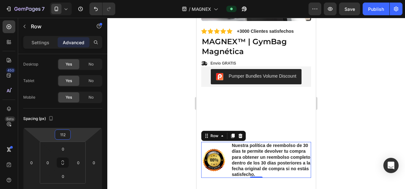
type input "110"
drag, startPoint x: 74, startPoint y: 135, endPoint x: 79, endPoint y: 119, distance: 16.2
click at [79, 0] on html "7 / MAGNEX Preview Save Publish 450 Beta Sections(30) Elements(83) Section Elem…" at bounding box center [202, 0] width 405 height 0
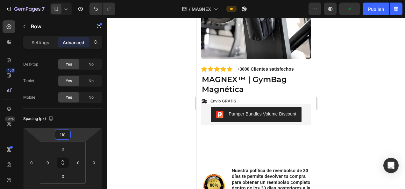
scroll to position [143, 0]
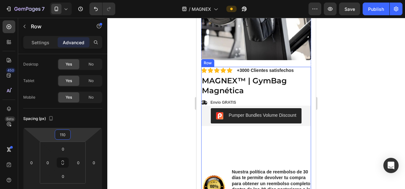
click at [231, 141] on div "Icon Icon Icon Icon Icon Icon List +3000 Clientes satisfechos Text Block Row 15…" at bounding box center [256, 135] width 110 height 137
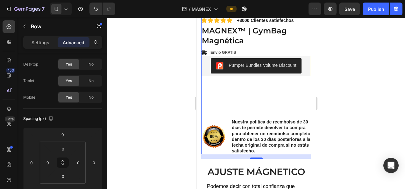
scroll to position [188, 0]
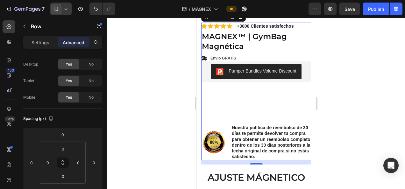
click at [64, 7] on icon at bounding box center [66, 9] width 6 height 6
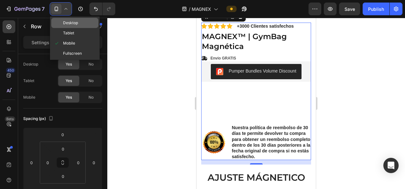
click at [63, 26] on span "Desktop" at bounding box center [70, 23] width 15 height 6
type input "0"
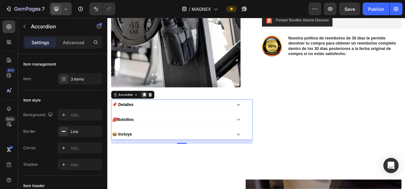
click at [155, 116] on icon at bounding box center [154, 116] width 5 height 5
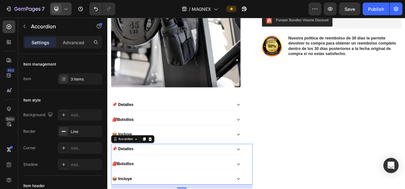
click at [69, 8] on div at bounding box center [61, 9] width 22 height 13
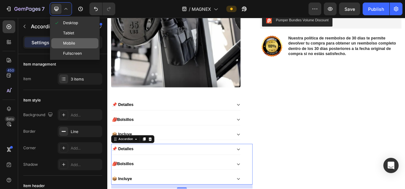
click at [69, 44] on span "Mobile" at bounding box center [69, 43] width 12 height 6
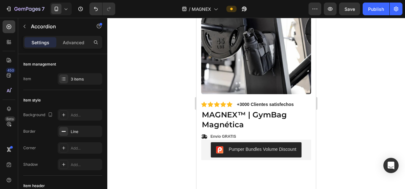
scroll to position [166, 0]
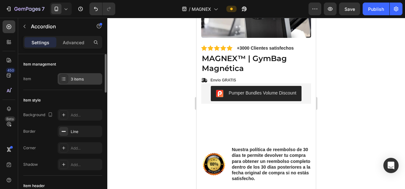
click at [79, 81] on div "3 items" at bounding box center [86, 79] width 30 height 6
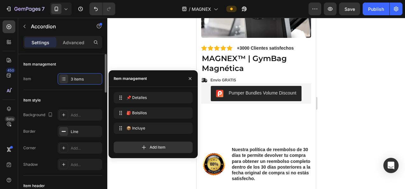
drag, startPoint x: 74, startPoint y: 76, endPoint x: 52, endPoint y: 61, distance: 26.3
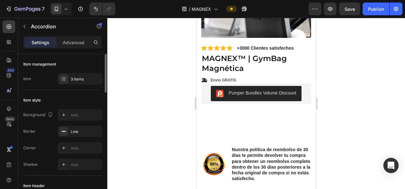
click at [52, 61] on div "Item management" at bounding box center [62, 64] width 79 height 10
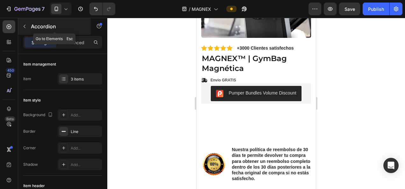
click at [27, 28] on button "button" at bounding box center [24, 26] width 10 height 10
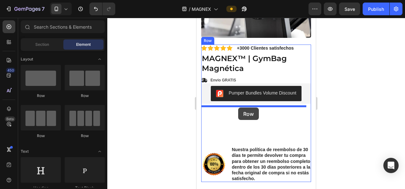
drag, startPoint x: 242, startPoint y: 98, endPoint x: 238, endPoint y: 107, distance: 10.0
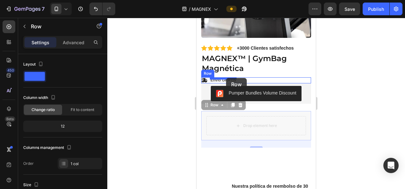
drag, startPoint x: 206, startPoint y: 101, endPoint x: 226, endPoint y: 78, distance: 30.5
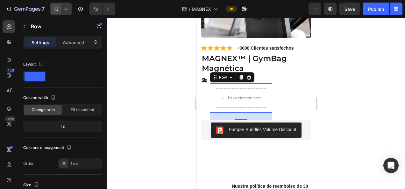
click at [70, 10] on div at bounding box center [61, 9] width 22 height 13
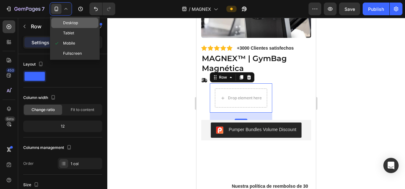
click at [69, 24] on span "Desktop" at bounding box center [70, 23] width 15 height 6
type input "1200"
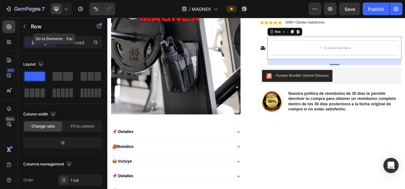
scroll to position [167, 0]
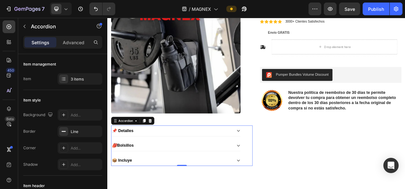
click at [64, 8] on icon at bounding box center [66, 9] width 6 height 6
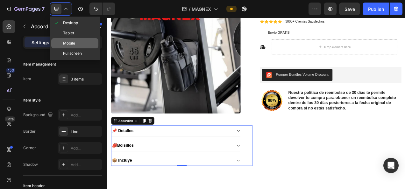
click at [66, 41] on span "Mobile" at bounding box center [69, 43] width 12 height 6
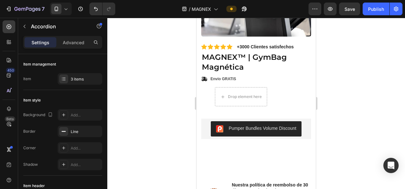
scroll to position [145, 0]
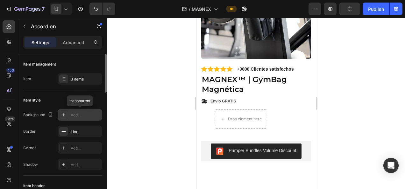
click at [63, 114] on icon at bounding box center [63, 114] width 5 height 5
click at [73, 100] on div "Item style" at bounding box center [62, 100] width 79 height 10
click at [95, 115] on icon "button" at bounding box center [95, 114] width 5 height 5
click at [71, 75] on div "3 items" at bounding box center [80, 78] width 45 height 11
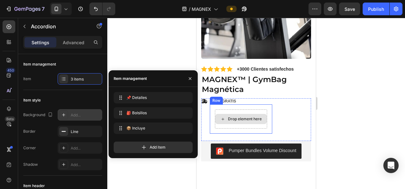
drag, startPoint x: 315, startPoint y: 115, endPoint x: 224, endPoint y: 106, distance: 91.5
drag, startPoint x: 317, startPoint y: 115, endPoint x: 230, endPoint y: 116, distance: 87.1
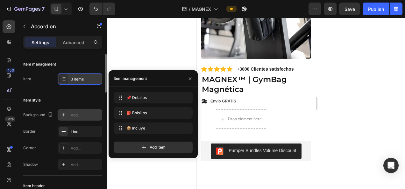
click at [63, 80] on icon at bounding box center [63, 78] width 5 height 5
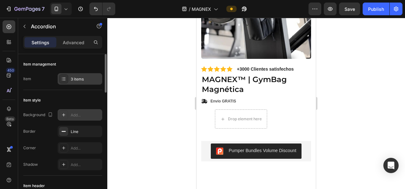
click at [66, 79] on icon at bounding box center [63, 78] width 5 height 5
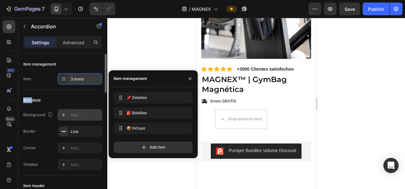
click at [66, 79] on icon at bounding box center [63, 78] width 5 height 5
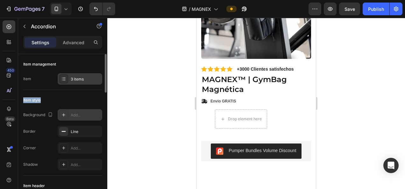
click at [66, 79] on icon at bounding box center [63, 78] width 5 height 5
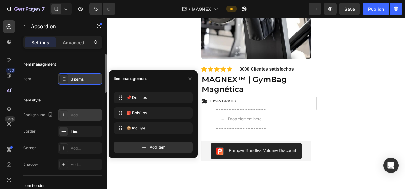
click at [66, 79] on icon at bounding box center [63, 78] width 5 height 5
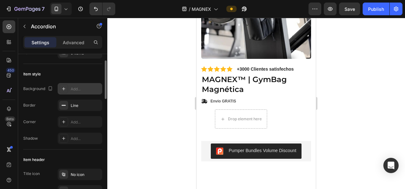
scroll to position [0, 0]
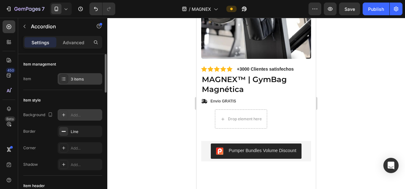
click at [68, 80] on div "3 items" at bounding box center [80, 78] width 45 height 11
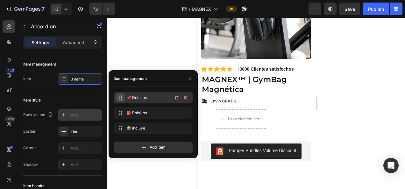
click at [123, 96] on span at bounding box center [120, 97] width 9 height 9
click at [149, 95] on span "📌 Detalles" at bounding box center [148, 98] width 47 height 6
click at [178, 97] on icon "button" at bounding box center [176, 97] width 5 height 5
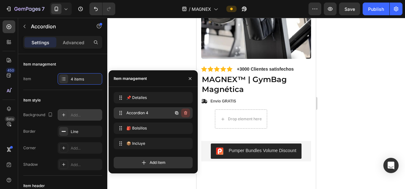
click at [188, 112] on button "button" at bounding box center [185, 112] width 9 height 9
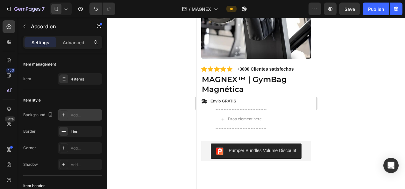
click at [164, 52] on div at bounding box center [255, 103] width 297 height 171
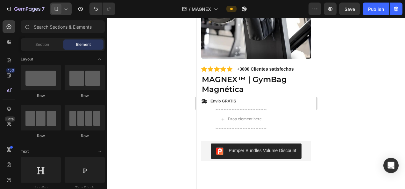
click at [70, 9] on div at bounding box center [61, 9] width 22 height 13
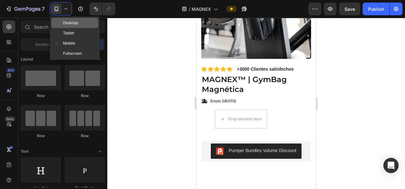
click at [69, 22] on span "Desktop" at bounding box center [70, 23] width 15 height 6
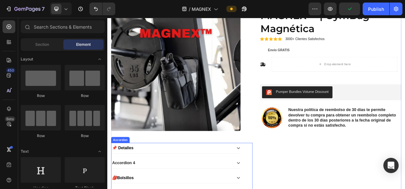
scroll to position [190, 0]
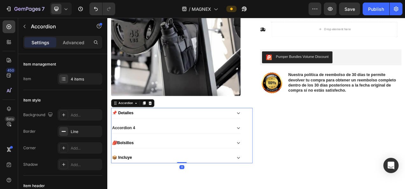
click at [159, 155] on div "Accordion 4" at bounding box center [189, 159] width 155 height 9
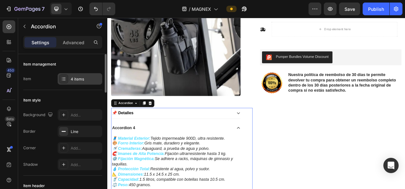
click at [82, 79] on div "4 items" at bounding box center [86, 79] width 30 height 6
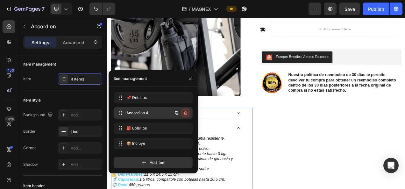
click at [187, 113] on icon "button" at bounding box center [185, 112] width 5 height 5
click at [183, 113] on div "Delete" at bounding box center [181, 113] width 12 height 6
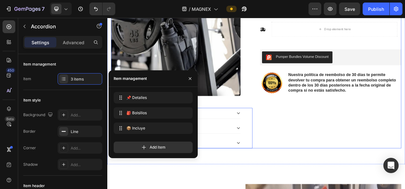
click at [325, 146] on div "Icon Icon Icon Icon Icon Icon List +3000 Clientes satisfechos Text Block Row 15…" at bounding box center [393, 68] width 181 height 233
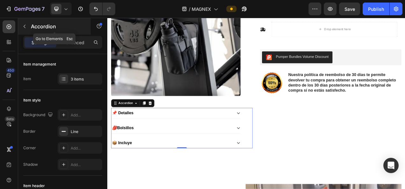
click at [24, 24] on icon "button" at bounding box center [24, 26] width 5 height 5
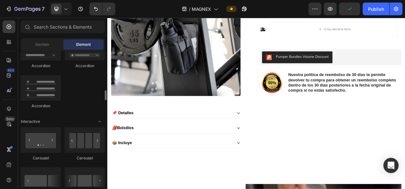
scroll to position [571, 0]
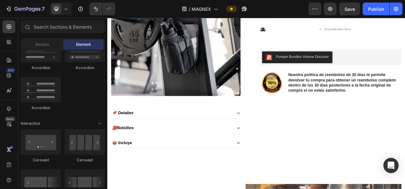
click at [63, 8] on icon at bounding box center [66, 9] width 6 height 6
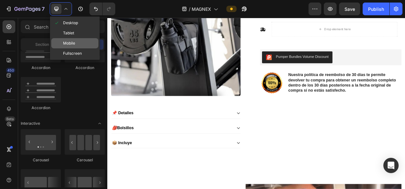
click at [69, 41] on span "Mobile" at bounding box center [69, 43] width 12 height 6
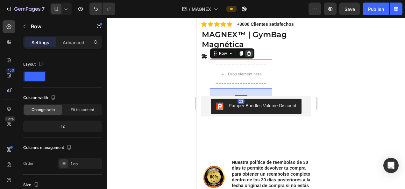
click at [246, 51] on icon at bounding box center [248, 53] width 5 height 5
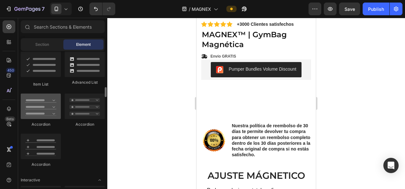
scroll to position [515, 0]
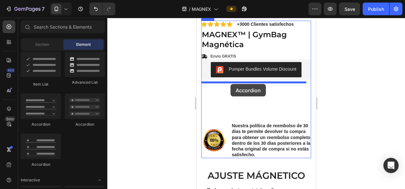
drag, startPoint x: 241, startPoint y: 133, endPoint x: 230, endPoint y: 84, distance: 50.2
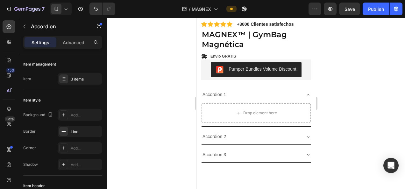
click at [64, 8] on icon at bounding box center [66, 9] width 6 height 6
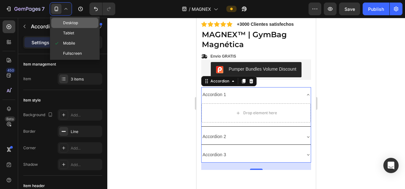
click at [64, 24] on span "Desktop" at bounding box center [70, 23] width 15 height 6
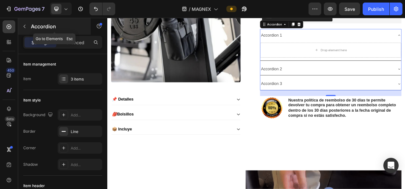
scroll to position [199, 0]
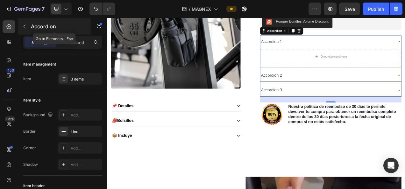
click at [24, 25] on icon "button" at bounding box center [24, 26] width 5 height 5
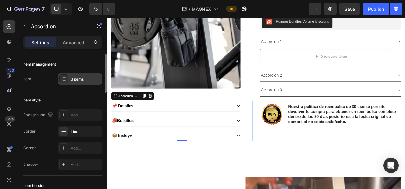
click at [82, 80] on div "3 items" at bounding box center [86, 79] width 30 height 6
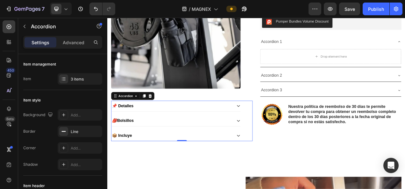
click at [68, 9] on icon at bounding box center [66, 9] width 6 height 6
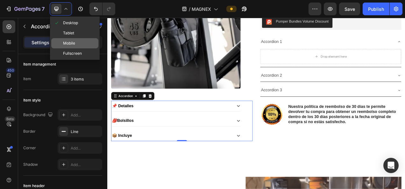
click at [69, 43] on span "Mobile" at bounding box center [69, 43] width 12 height 6
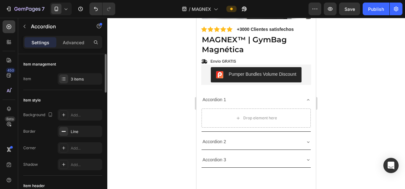
scroll to position [177, 0]
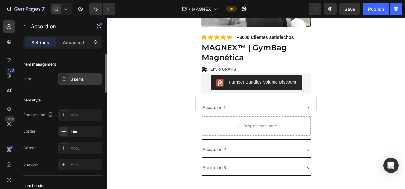
click at [81, 77] on div "3 items" at bounding box center [86, 79] width 30 height 6
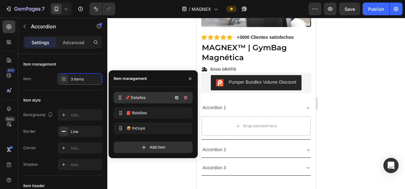
click at [150, 97] on span "📌 Detalles" at bounding box center [148, 98] width 47 height 6
click at [139, 97] on span "📌 Detalles" at bounding box center [144, 98] width 36 height 6
click at [139, 97] on span "📌 Detalles" at bounding box center [148, 98] width 47 height 6
click at [139, 98] on span "📌 Detalles" at bounding box center [148, 98] width 47 height 6
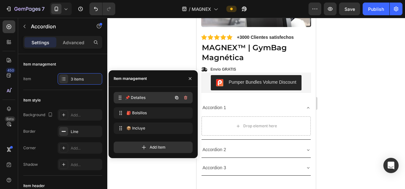
click at [126, 97] on div "📌 Detalles 📌 Detalles" at bounding box center [144, 97] width 56 height 9
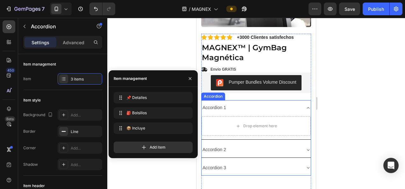
drag, startPoint x: 322, startPoint y: 115, endPoint x: 239, endPoint y: 100, distance: 84.1
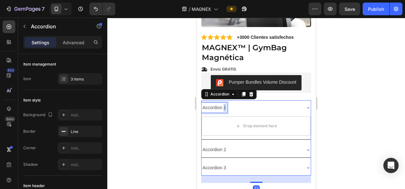
click at [223, 104] on p "Accordion 1" at bounding box center [214, 108] width 24 height 8
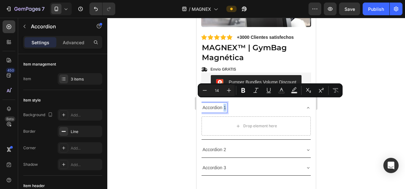
click at [223, 104] on p "Accordion 1" at bounding box center [214, 108] width 24 height 8
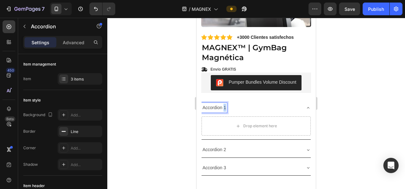
click at [223, 104] on p "Accordion 1" at bounding box center [214, 108] width 24 height 8
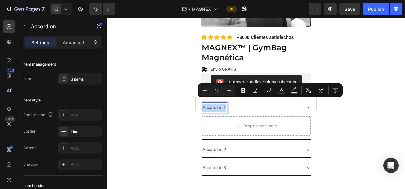
click at [223, 104] on p "Accordion 1" at bounding box center [214, 108] width 24 height 8
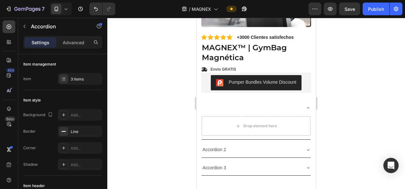
scroll to position [175, 0]
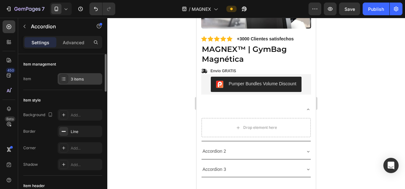
click at [74, 80] on div "3 items" at bounding box center [86, 79] width 30 height 6
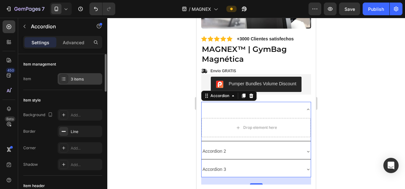
click at [74, 80] on div "3 items" at bounding box center [86, 79] width 30 height 6
click at [250, 94] on div at bounding box center [251, 96] width 8 height 8
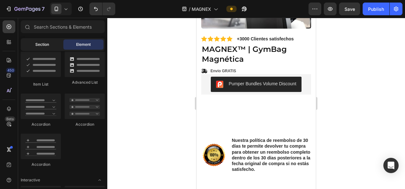
click at [51, 47] on div "Section" at bounding box center [42, 44] width 40 height 10
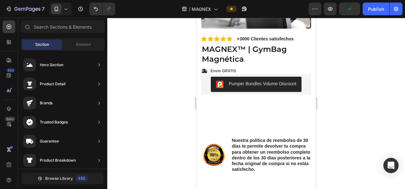
click at [64, 9] on icon at bounding box center [66, 9] width 6 height 6
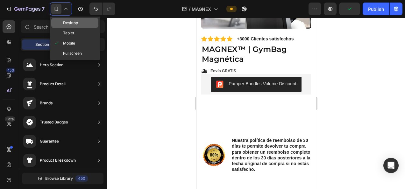
click at [69, 25] on span "Desktop" at bounding box center [70, 23] width 15 height 6
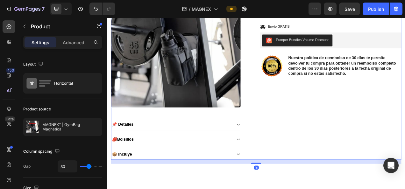
click at [168, 144] on div "Product Images 📌 Detalles 🎒 Bolsillos 📦 Incluye Accordion" at bounding box center [202, 83] width 181 height 233
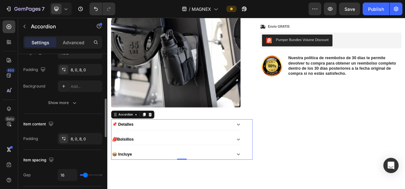
scroll to position [192, 0]
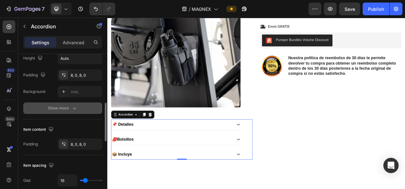
click at [67, 108] on div "Show more" at bounding box center [63, 108] width 30 height 6
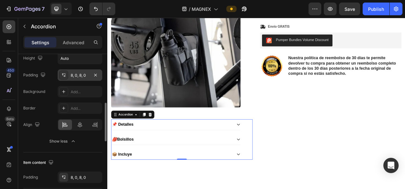
click at [66, 74] on icon at bounding box center [63, 75] width 5 height 5
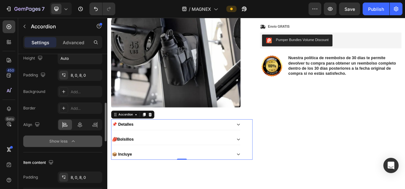
click at [46, 137] on button "Show less" at bounding box center [62, 140] width 79 height 11
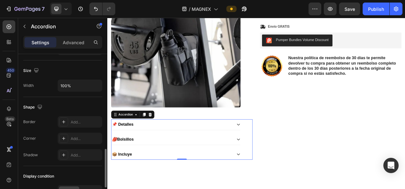
scroll to position [376, 0]
click at [77, 85] on input "100%" at bounding box center [80, 85] width 44 height 11
click at [95, 86] on icon "button" at bounding box center [96, 86] width 6 height 6
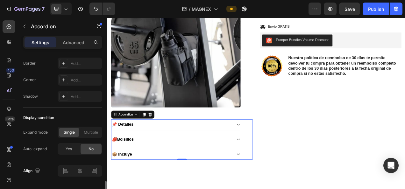
scroll to position [451, 0]
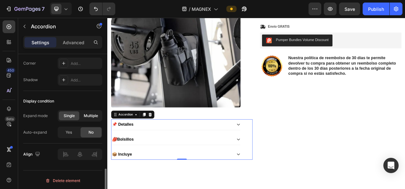
click at [89, 113] on span "Multiple" at bounding box center [91, 116] width 14 height 6
click at [64, 113] on span "Single" at bounding box center [69, 116] width 11 height 6
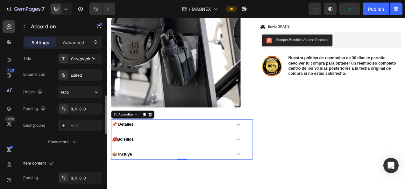
scroll to position [159, 0]
click at [75, 89] on input "Auto" at bounding box center [80, 90] width 44 height 11
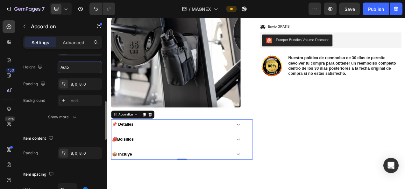
scroll to position [184, 0]
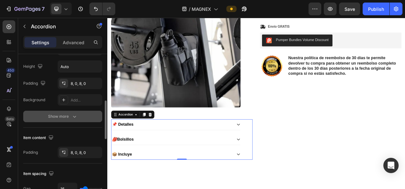
click at [71, 112] on button "Show more" at bounding box center [62, 116] width 79 height 11
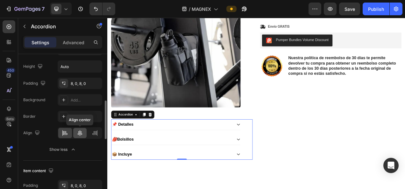
click at [78, 130] on icon at bounding box center [80, 133] width 6 height 6
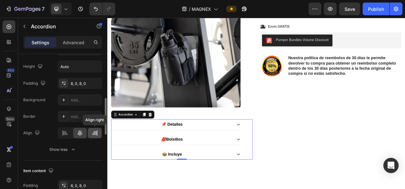
click at [92, 133] on icon at bounding box center [95, 133] width 6 height 6
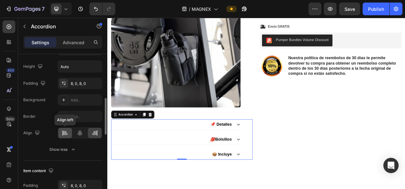
click at [68, 130] on icon at bounding box center [65, 133] width 6 height 6
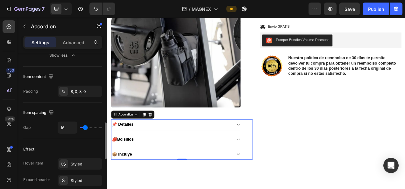
scroll to position [281, 0]
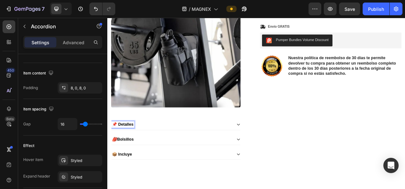
click at [132, 152] on strong "📌 Detalles" at bounding box center [126, 154] width 27 height 5
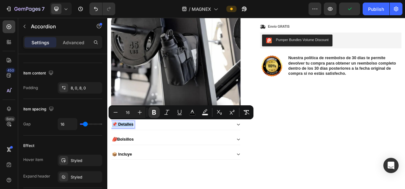
copy strong "📌 Detalles"
click at [71, 8] on div at bounding box center [61, 9] width 22 height 13
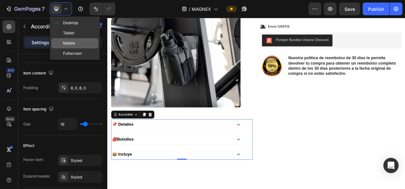
click at [69, 48] on div "Mobile" at bounding box center [74, 53] width 47 height 10
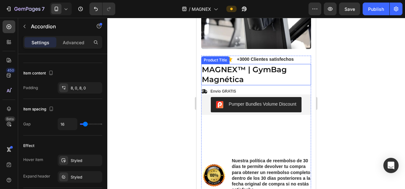
scroll to position [153, 0]
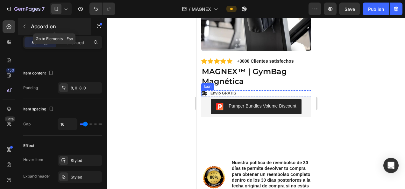
click at [25, 25] on icon "button" at bounding box center [24, 26] width 5 height 5
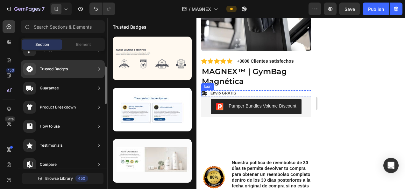
scroll to position [53, 0]
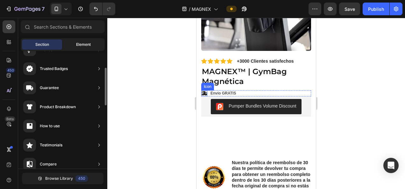
click at [76, 45] on span "Element" at bounding box center [83, 45] width 15 height 6
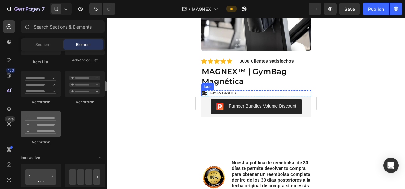
scroll to position [514, 0]
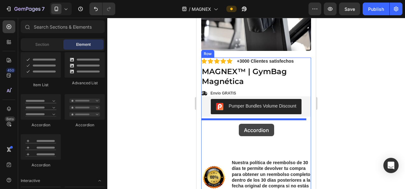
drag, startPoint x: 245, startPoint y: 123, endPoint x: 239, endPoint y: 124, distance: 6.7
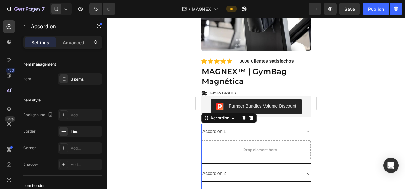
click at [210, 127] on div "Accordion 1" at bounding box center [213, 132] width 25 height 10
click at [210, 128] on p "Accordion 1" at bounding box center [214, 132] width 24 height 8
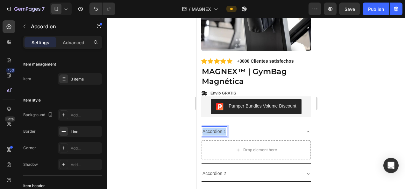
click at [210, 128] on p "Accordion 1" at bounding box center [214, 132] width 24 height 8
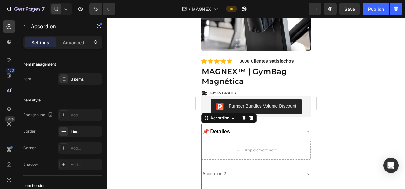
click at [69, 11] on icon at bounding box center [66, 9] width 6 height 6
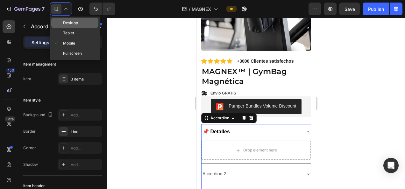
click at [77, 22] on span "Desktop" at bounding box center [70, 23] width 15 height 6
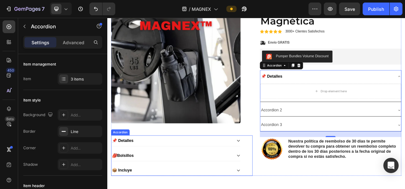
scroll to position [199, 0]
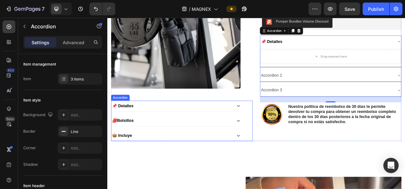
click at [134, 148] on strong "Bolsillos" at bounding box center [130, 149] width 21 height 5
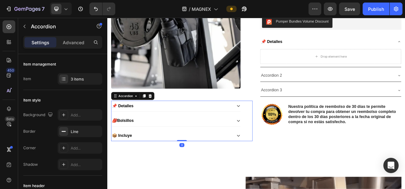
scroll to position [281, 0]
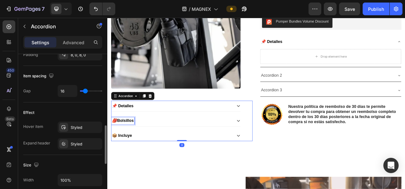
click at [134, 148] on strong "Bolsillos" at bounding box center [130, 149] width 21 height 5
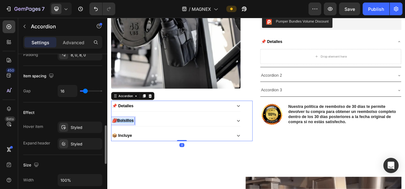
click at [134, 148] on strong "Bolsillos" at bounding box center [130, 149] width 21 height 5
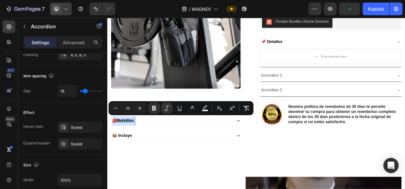
click at [64, 5] on div at bounding box center [61, 9] width 22 height 13
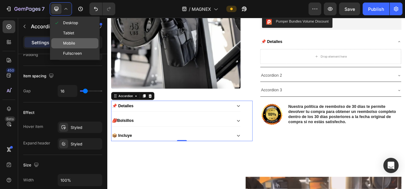
click at [70, 40] on span "Mobile" at bounding box center [69, 43] width 12 height 6
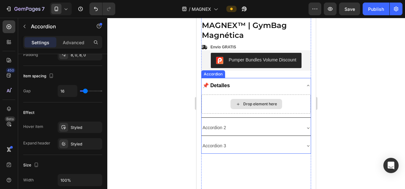
scroll to position [177, 0]
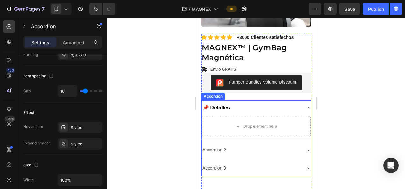
click at [214, 146] on p "Accordion 2" at bounding box center [214, 150] width 24 height 8
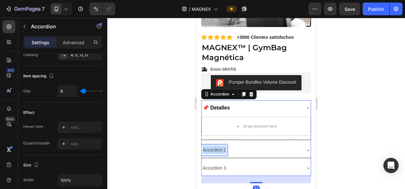
click at [214, 146] on p "Accordion 2" at bounding box center [214, 150] width 24 height 8
click at [65, 8] on icon at bounding box center [66, 9] width 6 height 6
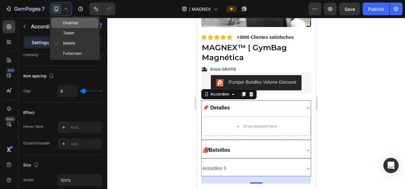
click at [72, 24] on span "Desktop" at bounding box center [70, 23] width 15 height 6
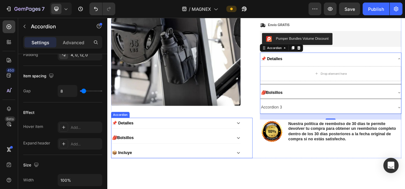
scroll to position [199, 0]
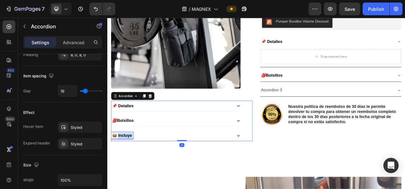
click at [130, 166] on strong "📦 Incluye" at bounding box center [125, 168] width 25 height 5
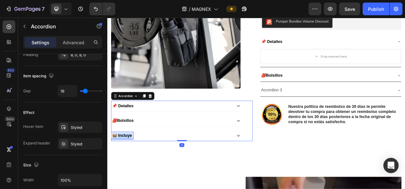
click at [130, 166] on strong "📦 Incluye" at bounding box center [125, 168] width 25 height 5
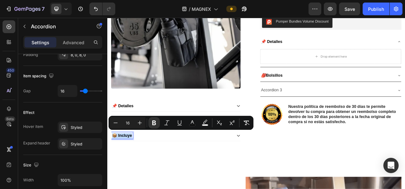
copy strong "📦 Incluye"
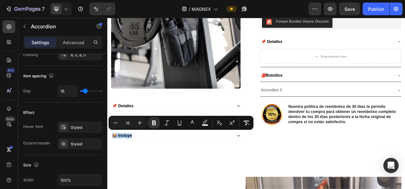
click at [68, 7] on icon at bounding box center [66, 9] width 6 height 6
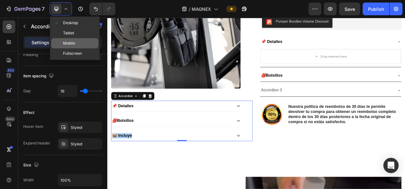
click at [87, 48] on div "Mobile" at bounding box center [74, 53] width 47 height 10
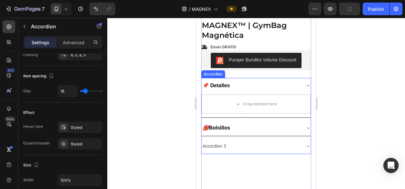
scroll to position [177, 0]
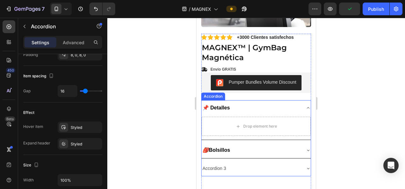
click at [222, 164] on p "Accordion 3" at bounding box center [214, 168] width 24 height 8
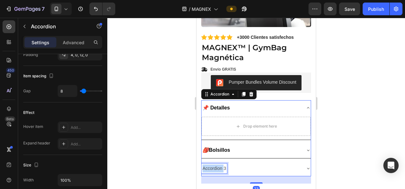
click at [218, 164] on p "Accordion 3" at bounding box center [214, 168] width 24 height 8
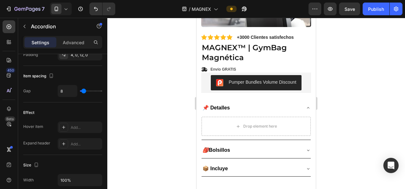
click at [66, 10] on icon at bounding box center [66, 9] width 6 height 6
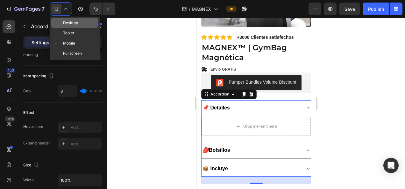
click at [67, 25] on span "Desktop" at bounding box center [70, 23] width 15 height 6
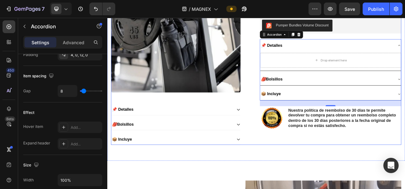
scroll to position [199, 0]
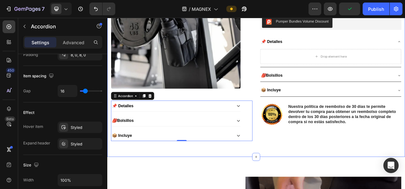
click at [199, 189] on div "Product Images 📌 Detalles 🎒 Bolsillos 📦 Incluye Accordion 0 Icon Icon Icon Icon…" at bounding box center [298, 56] width 382 height 279
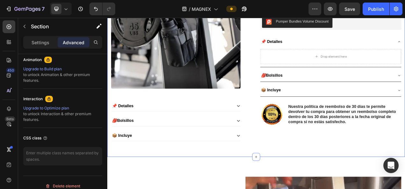
scroll to position [0, 0]
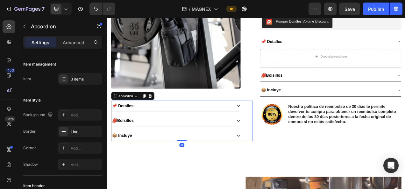
click at [273, 128] on icon at bounding box center [275, 130] width 5 height 5
click at [68, 9] on icon at bounding box center [66, 9] width 6 height 6
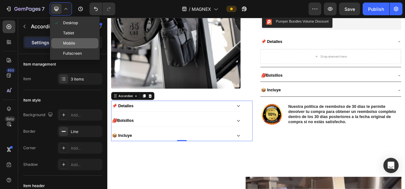
click at [69, 48] on div "Mobile" at bounding box center [74, 53] width 47 height 10
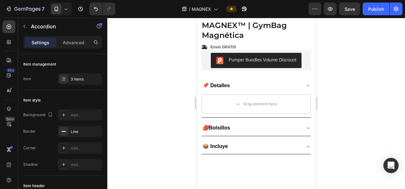
scroll to position [177, 0]
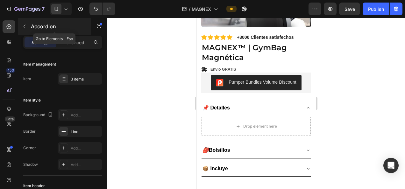
click at [25, 26] on icon "button" at bounding box center [24, 26] width 5 height 5
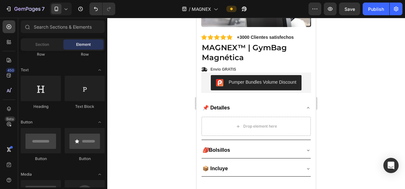
scroll to position [0, 0]
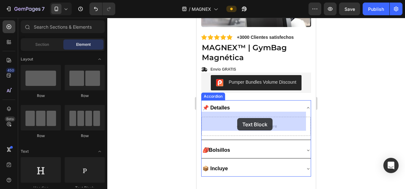
drag, startPoint x: 283, startPoint y: 192, endPoint x: 237, endPoint y: 118, distance: 87.1
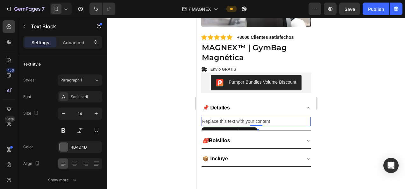
click at [224, 117] on div "Replace this text with your content" at bounding box center [255, 121] width 109 height 9
click at [224, 117] on p "Replace this text with your content" at bounding box center [256, 121] width 108 height 8
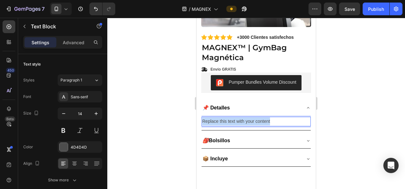
click at [224, 117] on p "Replace this text with your content" at bounding box center [256, 121] width 108 height 8
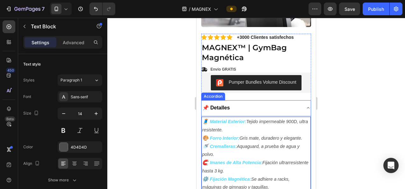
scroll to position [226, 0]
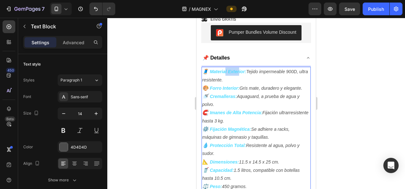
drag, startPoint x: 239, startPoint y: 62, endPoint x: 225, endPoint y: 62, distance: 13.7
click at [225, 67] on div "🧵 Material Exterior: Tejido impermeable 900D, ultra resistente. 🎨 Forro Interio…" at bounding box center [255, 129] width 109 height 124
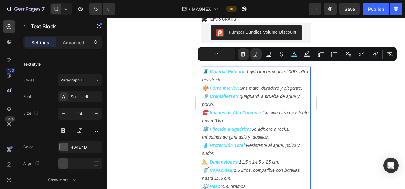
click at [218, 69] on strong "Material Exterior:" at bounding box center [228, 71] width 36 height 5
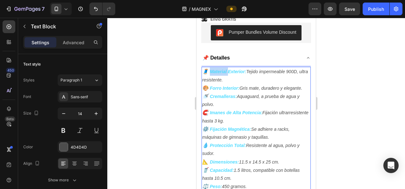
click at [218, 69] on strong "Material Exterior:" at bounding box center [228, 71] width 36 height 5
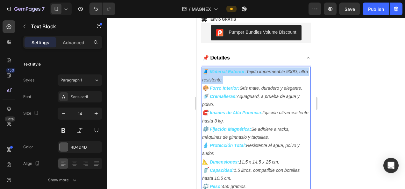
click at [218, 69] on strong "Material Exterior:" at bounding box center [228, 71] width 36 height 5
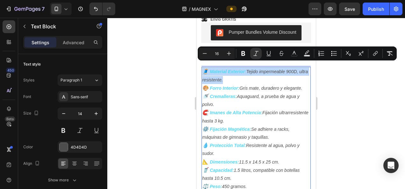
click at [243, 69] on strong "Material Exterior:" at bounding box center [228, 71] width 36 height 5
type input "14"
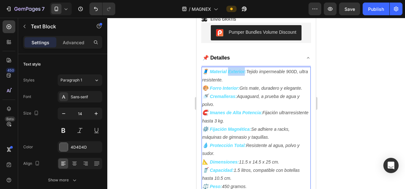
click at [243, 69] on strong "Material Exterior:" at bounding box center [228, 71] width 36 height 5
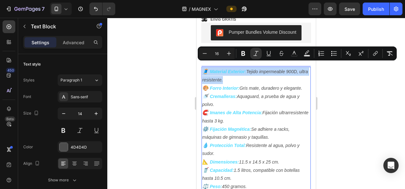
click at [243, 69] on strong "Material Exterior:" at bounding box center [228, 71] width 36 height 5
type input "14"
drag, startPoint x: 247, startPoint y: 66, endPoint x: 242, endPoint y: 67, distance: 5.1
click at [242, 67] on p "🧵 Material Exterior: Tejido impermeable 900D, ultra resistente." at bounding box center [256, 75] width 108 height 16
click at [242, 69] on strong "Material Exterior:" at bounding box center [228, 71] width 36 height 5
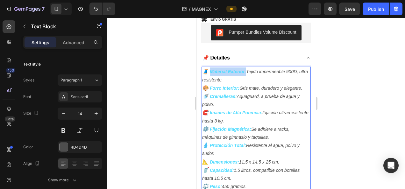
drag, startPoint x: 246, startPoint y: 67, endPoint x: 211, endPoint y: 67, distance: 35.0
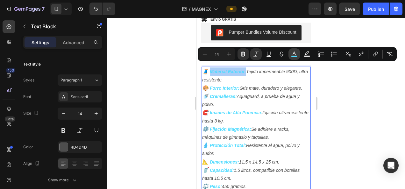
click at [294, 55] on icon "Editor contextual toolbar" at bounding box center [294, 54] width 6 height 6
type input "51DBFF"
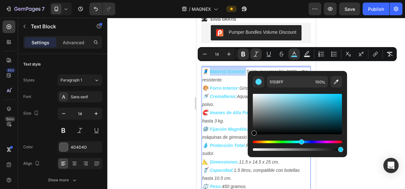
click at [253, 133] on div "Editor contextual toolbar" at bounding box center [297, 114] width 89 height 40
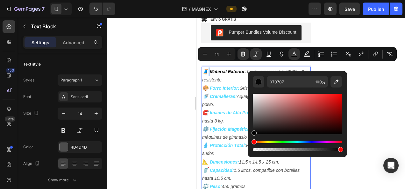
type input "000000"
drag, startPoint x: 449, startPoint y: 151, endPoint x: 239, endPoint y: 141, distance: 210.5
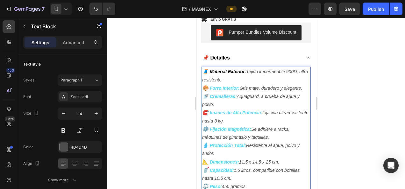
click at [220, 86] on strong "Forro Interior:" at bounding box center [225, 88] width 30 height 5
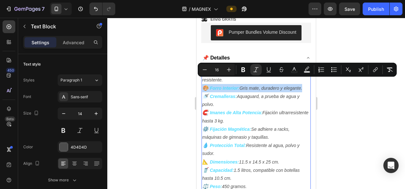
type input "14"
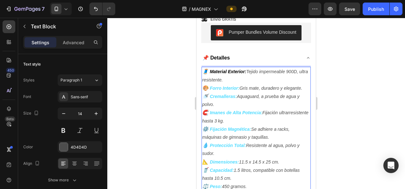
drag, startPoint x: 240, startPoint y: 83, endPoint x: 231, endPoint y: 83, distance: 9.2
click at [231, 84] on p "🎨 Forro Interior: Gris mate, duradero y elegante." at bounding box center [256, 88] width 108 height 8
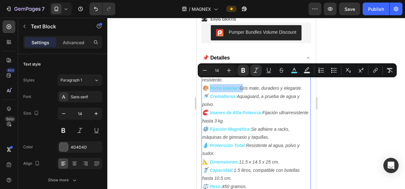
drag, startPoint x: 241, startPoint y: 82, endPoint x: 211, endPoint y: 84, distance: 30.3
click at [211, 84] on p "🎨 Forro Interior: Gris mate, duradero y elegante." at bounding box center [256, 88] width 108 height 8
click at [294, 71] on icon "Editor contextual toolbar" at bounding box center [294, 70] width 6 height 6
type input "51DBFF"
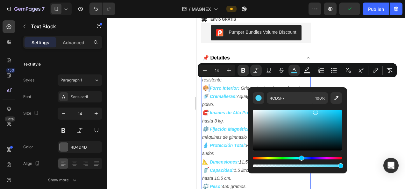
drag, startPoint x: 315, startPoint y: 111, endPoint x: 354, endPoint y: 171, distance: 71.2
click at [354, 0] on body "7 / MAGNEX Preview Publish 450 Beta Sections(30) Elements(83) Section Element H…" at bounding box center [202, 0] width 405 height 0
type input "000000"
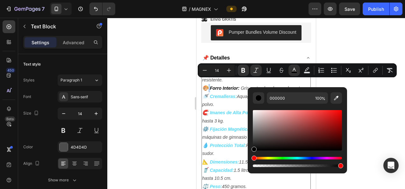
click at [364, 108] on div at bounding box center [255, 103] width 297 height 171
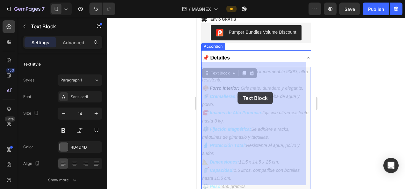
drag, startPoint x: 211, startPoint y: 91, endPoint x: 234, endPoint y: 91, distance: 23.2
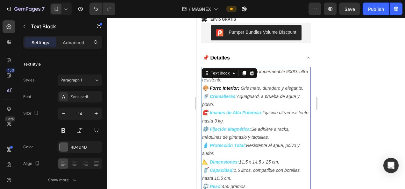
drag, startPoint x: 237, startPoint y: 92, endPoint x: 224, endPoint y: 89, distance: 13.3
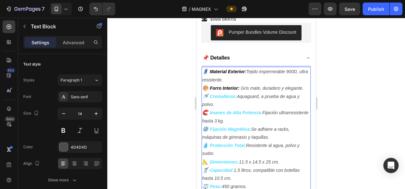
drag, startPoint x: 236, startPoint y: 91, endPoint x: 233, endPoint y: 90, distance: 3.6
click at [233, 94] on strong "Cremalleras:" at bounding box center [223, 96] width 27 height 5
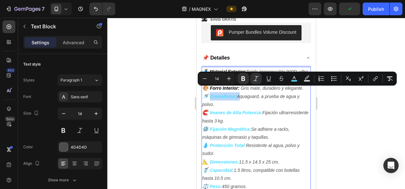
drag, startPoint x: 238, startPoint y: 90, endPoint x: 214, endPoint y: 88, distance: 24.0
click at [214, 92] on p "🚿 Cremalleras: Aquaguard, a prueba de agua y polvo." at bounding box center [256, 100] width 108 height 16
click at [297, 78] on button "color" at bounding box center [293, 78] width 11 height 11
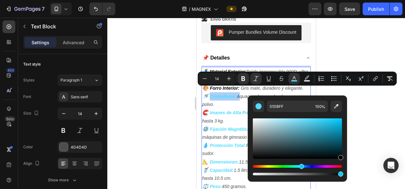
drag, startPoint x: 316, startPoint y: 121, endPoint x: 341, endPoint y: 158, distance: 45.2
click at [341, 158] on div "Editor contextual toolbar" at bounding box center [340, 157] width 5 height 5
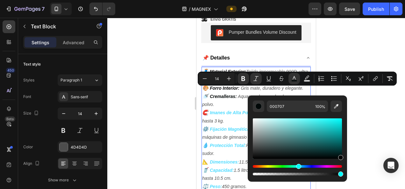
drag, startPoint x: 340, startPoint y: 157, endPoint x: 340, endPoint y: 164, distance: 6.7
click at [340, 164] on div "Editor contextual toolbar" at bounding box center [297, 146] width 89 height 59
type input "000000"
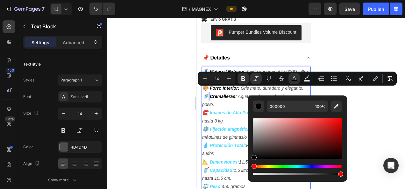
click at [367, 131] on div at bounding box center [255, 103] width 297 height 171
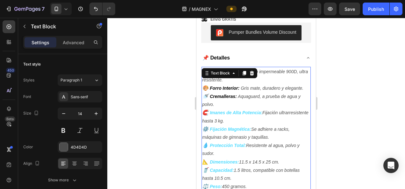
drag, startPoint x: 263, startPoint y: 107, endPoint x: 231, endPoint y: 101, distance: 33.1
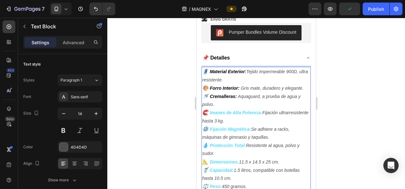
click at [224, 143] on strong "Protección Total:" at bounding box center [228, 145] width 36 height 5
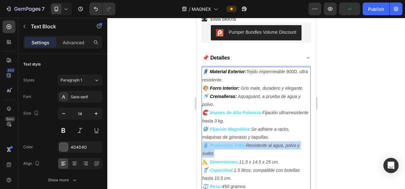
click at [224, 143] on strong "Protección Total:" at bounding box center [228, 145] width 36 height 5
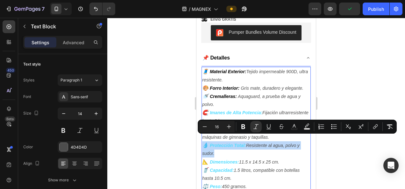
click at [224, 143] on strong "Protección Total:" at bounding box center [228, 145] width 36 height 5
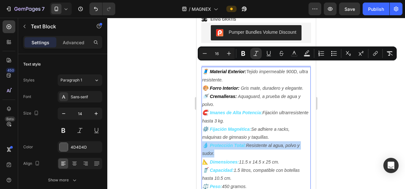
drag, startPoint x: 204, startPoint y: 66, endPoint x: 265, endPoint y: 176, distance: 125.2
click at [205, 67] on p "🧵 Material Exterior: Tejido impermeable 900D, ultra resistente." at bounding box center [256, 75] width 108 height 16
drag, startPoint x: 204, startPoint y: 66, endPoint x: 264, endPoint y: 179, distance: 128.1
click at [264, 179] on div "🧵 Material Exterior: Tejido impermeable 900D, ultra resistente. 🎨 Forro Interio…" at bounding box center [255, 129] width 109 height 124
copy div "🧵 Material Exterior: Tejido impermeable 900D, ultra resistente. 🎨 Forro Interio…"
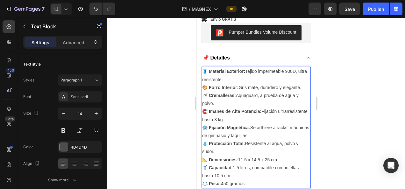
click at [362, 119] on div at bounding box center [255, 103] width 297 height 171
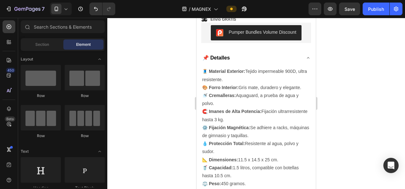
click at [65, 8] on icon at bounding box center [66, 9] width 6 height 6
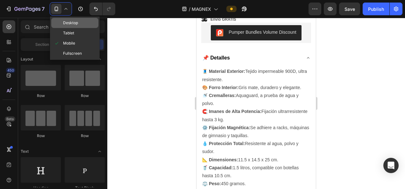
click at [68, 23] on span "Desktop" at bounding box center [70, 23] width 15 height 6
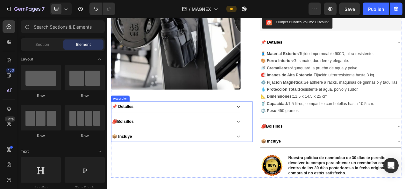
scroll to position [209, 0]
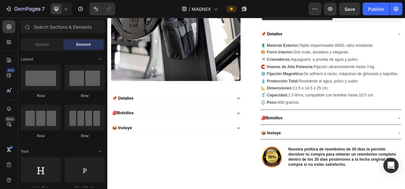
click at [66, 10] on icon at bounding box center [66, 9] width 3 height 2
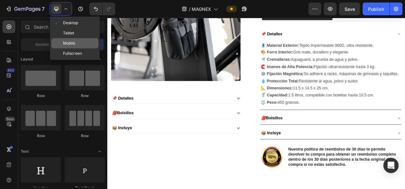
click at [65, 44] on span "Mobile" at bounding box center [69, 43] width 12 height 6
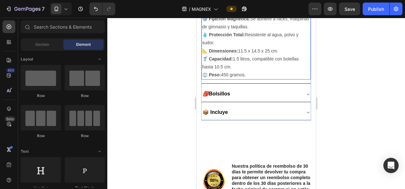
scroll to position [343, 0]
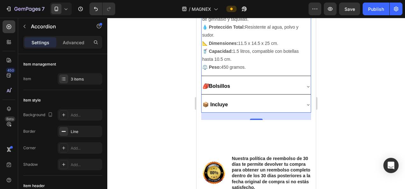
click at [305, 84] on icon at bounding box center [307, 86] width 5 height 5
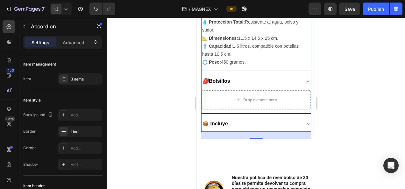
click at [303, 82] on div "🎒 Bolsillos" at bounding box center [255, 80] width 109 height 15
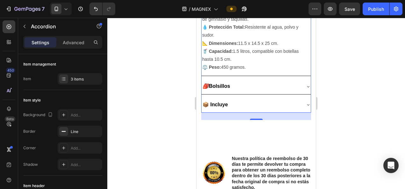
click at [305, 84] on icon at bounding box center [307, 86] width 5 height 5
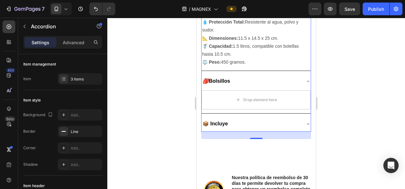
click at [303, 80] on div "🎒 Bolsillos" at bounding box center [255, 80] width 109 height 15
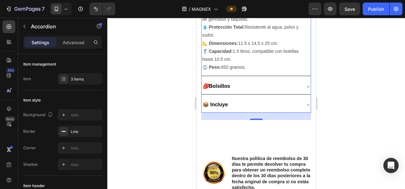
click at [305, 84] on icon at bounding box center [307, 86] width 5 height 5
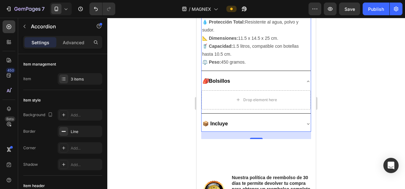
click at [303, 80] on div "🎒 Bolsillos" at bounding box center [255, 80] width 109 height 15
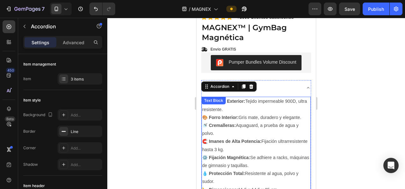
scroll to position [196, 0]
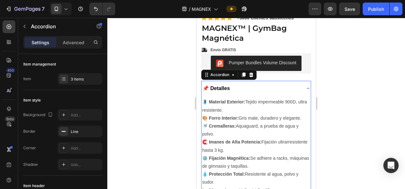
click at [305, 86] on icon at bounding box center [307, 88] width 5 height 5
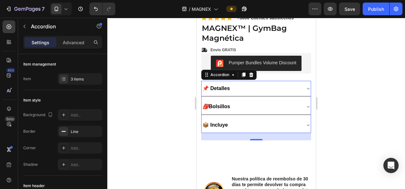
click at [305, 86] on icon at bounding box center [307, 88] width 5 height 5
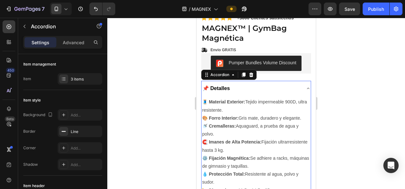
click at [305, 86] on icon at bounding box center [307, 88] width 5 height 5
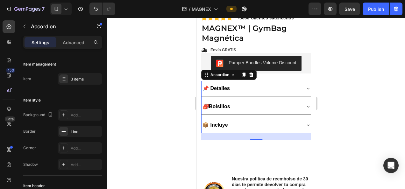
click at [305, 86] on icon at bounding box center [307, 88] width 5 height 5
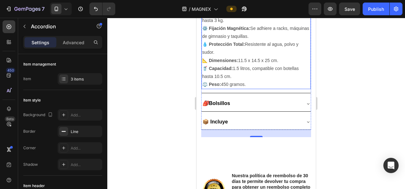
scroll to position [326, 0]
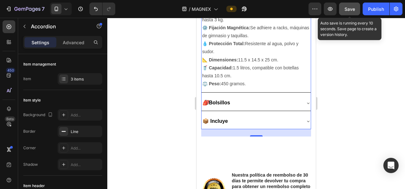
click at [357, 8] on button "Save" at bounding box center [349, 9] width 21 height 13
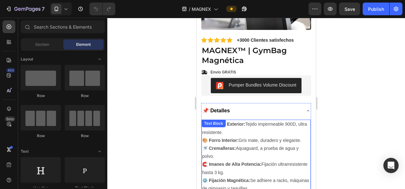
scroll to position [173, 0]
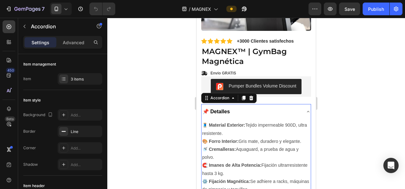
click at [307, 111] on icon at bounding box center [308, 111] width 3 height 1
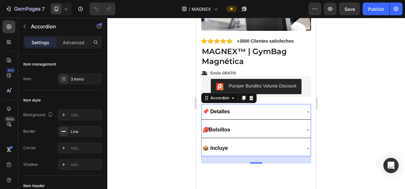
click at [307, 111] on icon at bounding box center [308, 111] width 3 height 1
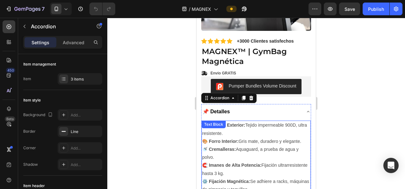
scroll to position [290, 0]
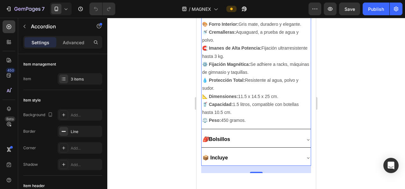
click at [305, 137] on icon at bounding box center [307, 139] width 5 height 5
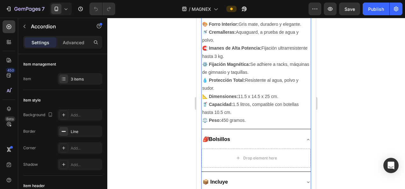
click at [307, 139] on icon at bounding box center [308, 139] width 3 height 1
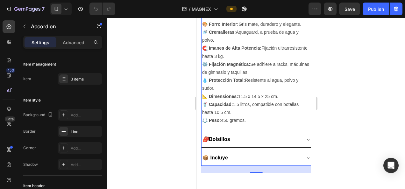
click at [305, 137] on icon at bounding box center [307, 139] width 5 height 5
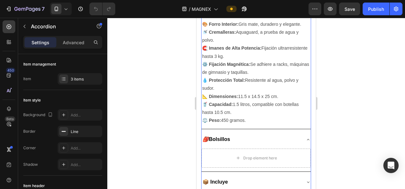
click at [307, 139] on icon at bounding box center [308, 139] width 3 height 1
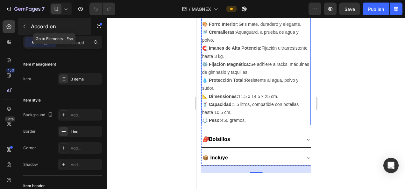
click at [25, 25] on icon "button" at bounding box center [24, 26] width 5 height 5
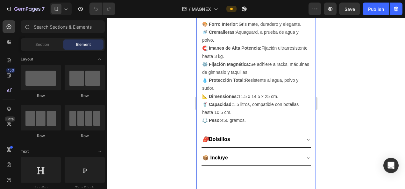
click at [196, 157] on div "Product Images 📌 Detalles 🎒 Bolsillos 📦 Incluye Accordion Icon Icon Icon Icon I…" at bounding box center [255, 29] width 119 height 458
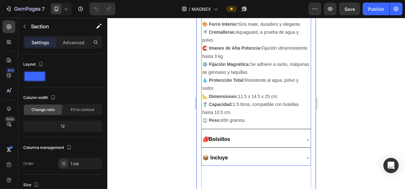
click at [246, 135] on div "🎒 Bolsillos" at bounding box center [250, 139] width 99 height 10
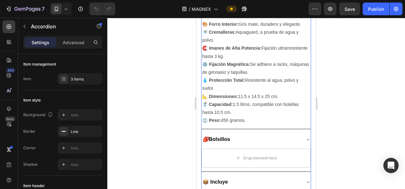
click at [246, 135] on div "🎒 Bolsillos" at bounding box center [250, 139] width 99 height 10
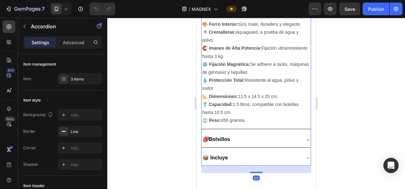
click at [246, 135] on div "🎒 Bolsillos" at bounding box center [250, 139] width 99 height 10
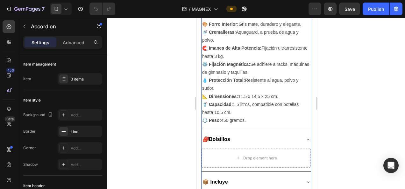
click at [246, 135] on div "🎒 Bolsillos" at bounding box center [250, 139] width 99 height 10
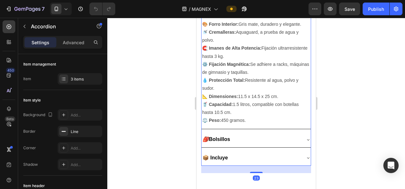
click at [246, 135] on div "🎒 Bolsillos" at bounding box center [250, 139] width 99 height 10
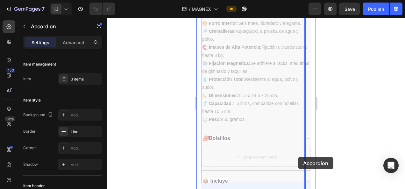
drag, startPoint x: 246, startPoint y: 135, endPoint x: 345, endPoint y: 148, distance: 99.5
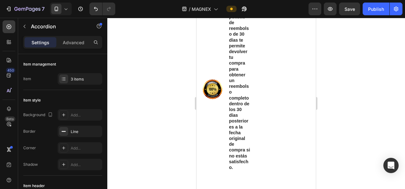
scroll to position [233, 0]
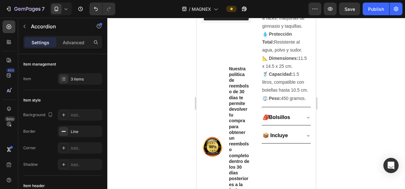
click at [345, 148] on div at bounding box center [255, 103] width 297 height 171
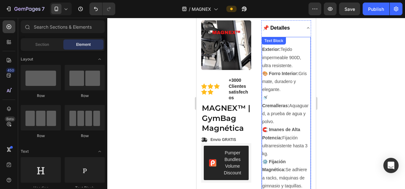
scroll to position [0, 0]
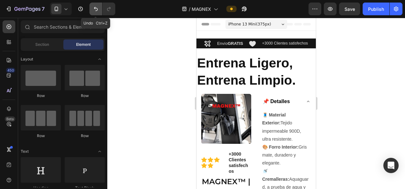
click at [98, 10] on icon "Undo/Redo" at bounding box center [96, 9] width 6 height 6
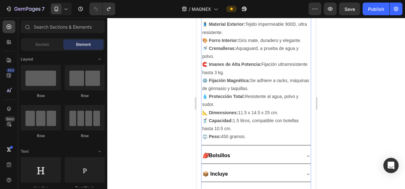
scroll to position [322, 0]
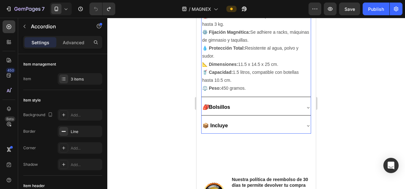
click at [287, 102] on div "🎒 Bolsillos" at bounding box center [250, 107] width 99 height 10
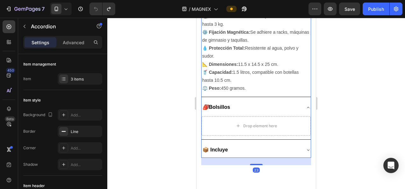
click at [287, 102] on div "🎒 Bolsillos" at bounding box center [250, 107] width 99 height 10
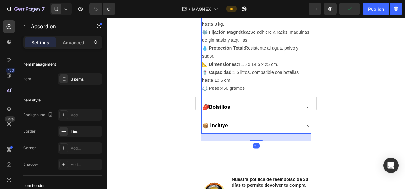
click at [287, 102] on div "🎒 Bolsillos" at bounding box center [250, 107] width 99 height 10
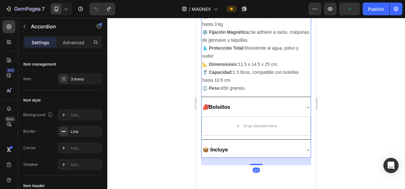
click at [287, 102] on div "🎒 Bolsillos" at bounding box center [250, 107] width 99 height 10
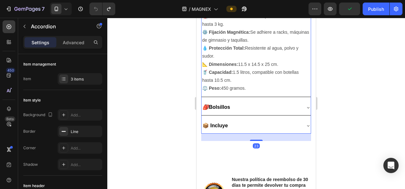
click at [287, 102] on div "🎒 Bolsillos" at bounding box center [250, 107] width 99 height 10
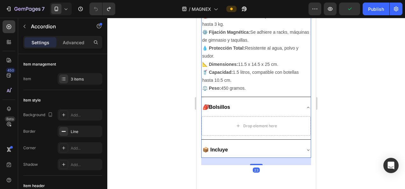
click at [287, 102] on div "🎒 Bolsillos" at bounding box center [250, 107] width 99 height 10
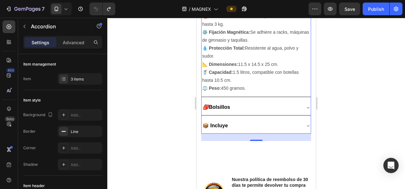
click at [251, 121] on div "📦 Incluye" at bounding box center [250, 126] width 99 height 10
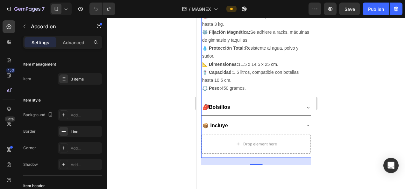
click at [251, 121] on div "📦 Incluye" at bounding box center [250, 126] width 99 height 10
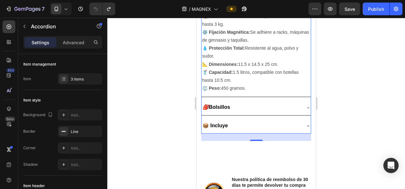
click at [251, 121] on div "📦 Incluye" at bounding box center [250, 126] width 99 height 10
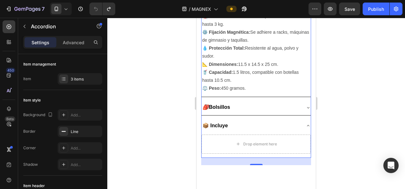
click at [251, 121] on div "📦 Incluye" at bounding box center [250, 126] width 99 height 10
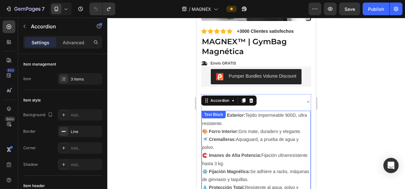
scroll to position [182, 0]
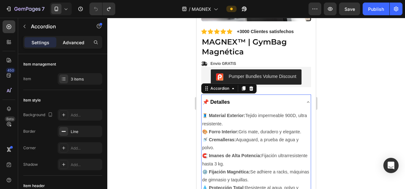
click at [76, 43] on p "Advanced" at bounding box center [74, 42] width 22 height 7
type input "100%"
type input "100"
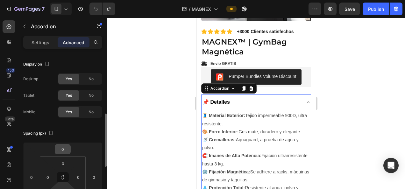
scroll to position [72, 0]
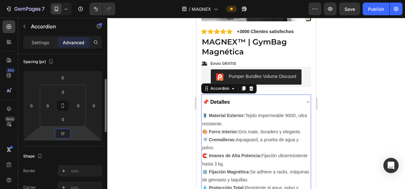
click at [74, 0] on html "7 / MAGNEX Preview Save Publish 450 Beta Sections(18) Elements(83) Section Elem…" at bounding box center [202, 0] width 405 height 0
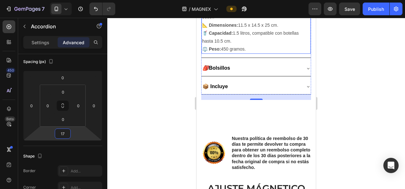
scroll to position [348, 0]
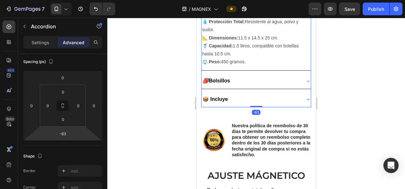
type input "-59"
drag, startPoint x: 76, startPoint y: 135, endPoint x: 76, endPoint y: 148, distance: 12.1
click at [76, 0] on html "7 / MAGNEX Preview Save Publish 450 Beta Sections(18) Elements(83) Section Elem…" at bounding box center [202, 0] width 405 height 0
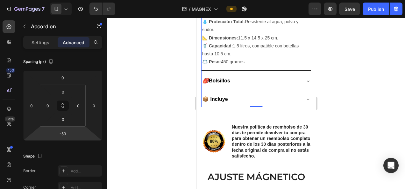
click at [305, 79] on icon at bounding box center [307, 81] width 5 height 5
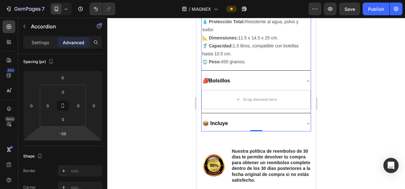
click at [305, 79] on icon at bounding box center [307, 81] width 5 height 5
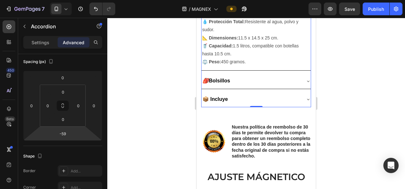
click at [365, 77] on div at bounding box center [255, 103] width 297 height 171
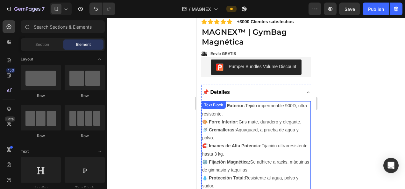
scroll to position [192, 0]
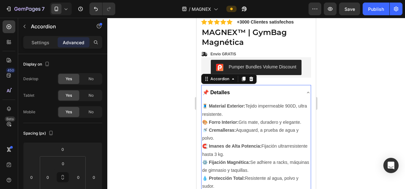
click at [305, 90] on icon at bounding box center [307, 92] width 5 height 5
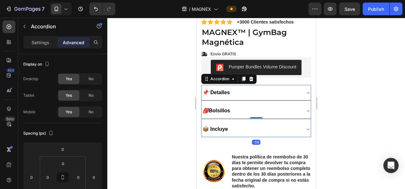
click at [305, 90] on icon at bounding box center [307, 92] width 5 height 5
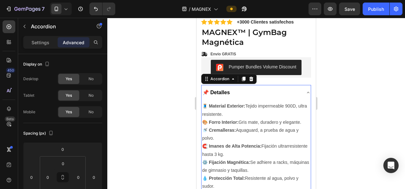
click at [305, 90] on icon at bounding box center [307, 92] width 5 height 5
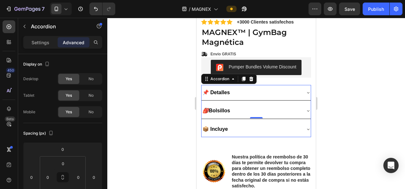
click at [383, 99] on div at bounding box center [255, 103] width 297 height 171
click at [305, 108] on icon at bounding box center [307, 110] width 5 height 5
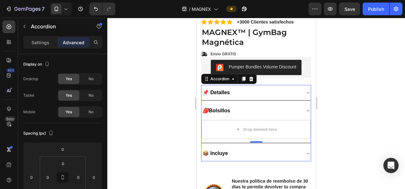
click at [305, 108] on icon at bounding box center [307, 110] width 5 height 5
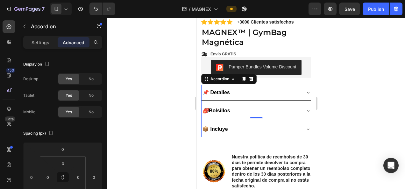
click at [305, 108] on icon at bounding box center [307, 110] width 5 height 5
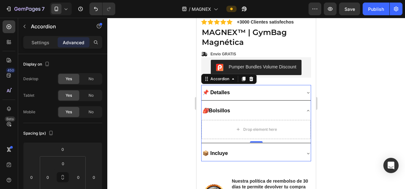
click at [305, 108] on icon at bounding box center [307, 110] width 5 height 5
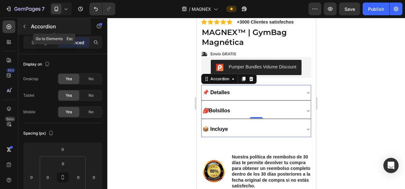
click at [27, 26] on button "button" at bounding box center [24, 26] width 10 height 10
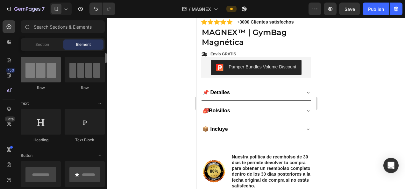
scroll to position [48, 0]
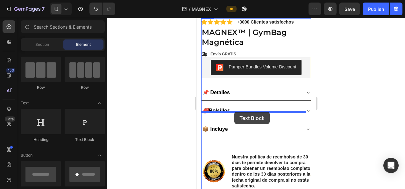
drag, startPoint x: 278, startPoint y: 146, endPoint x: 234, endPoint y: 112, distance: 55.7
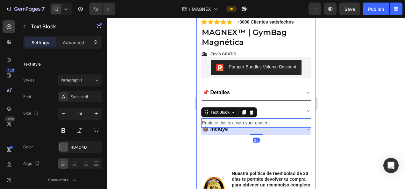
click at [351, 126] on div at bounding box center [255, 103] width 297 height 171
click at [253, 110] on icon at bounding box center [251, 112] width 5 height 5
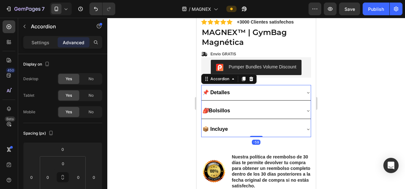
click at [305, 108] on icon at bounding box center [307, 110] width 5 height 5
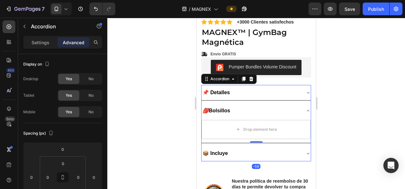
click at [305, 108] on icon at bounding box center [307, 110] width 5 height 5
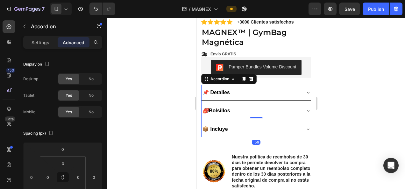
click at [305, 108] on icon at bounding box center [307, 110] width 5 height 5
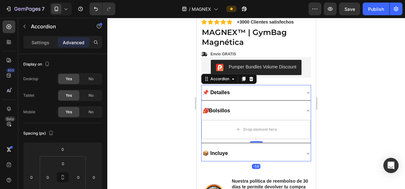
click at [305, 108] on icon at bounding box center [307, 110] width 5 height 5
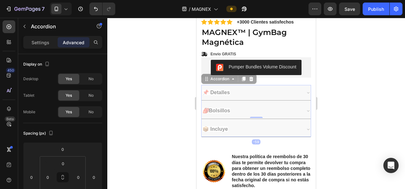
click at [196, 18] on icon at bounding box center [196, 18] width 0 height 0
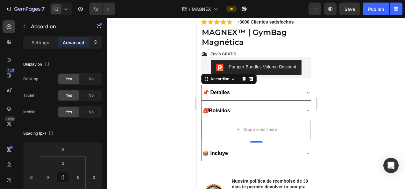
click at [305, 108] on icon at bounding box center [307, 110] width 5 height 5
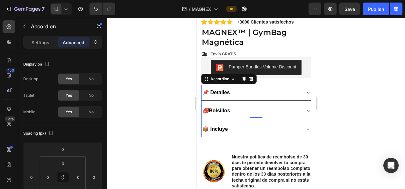
click at [305, 108] on icon at bounding box center [307, 110] width 5 height 5
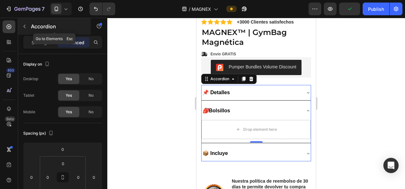
click at [23, 21] on button "button" at bounding box center [24, 26] width 10 height 10
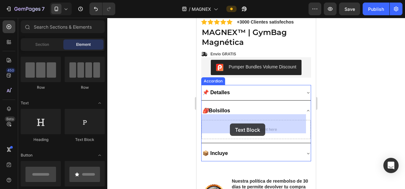
drag, startPoint x: 287, startPoint y: 142, endPoint x: 234, endPoint y: 122, distance: 56.2
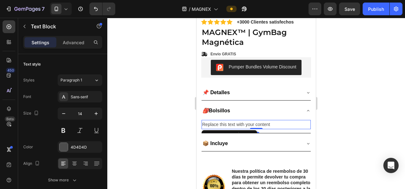
click at [226, 120] on div "Replace this text with your content" at bounding box center [255, 124] width 109 height 9
click at [226, 121] on p "Replace this text with your content" at bounding box center [256, 125] width 108 height 8
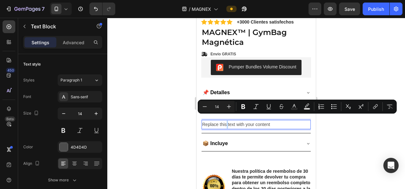
click at [226, 121] on p "Replace this text with your content" at bounding box center [256, 125] width 108 height 8
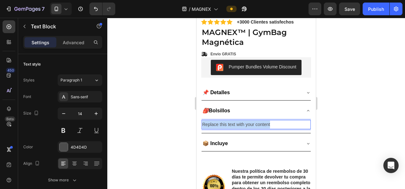
click at [226, 121] on p "Replace this text with your content" at bounding box center [256, 125] width 108 height 8
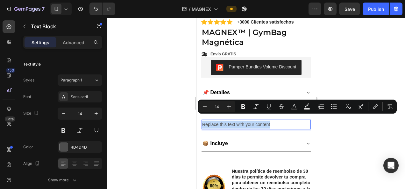
click at [226, 121] on p "Replace this text with your content" at bounding box center [256, 125] width 108 height 8
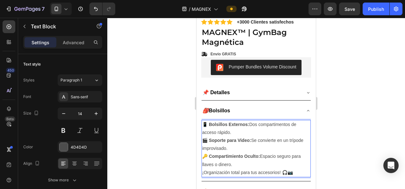
click at [365, 143] on div at bounding box center [255, 103] width 297 height 171
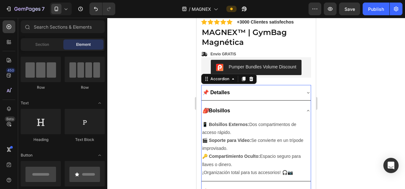
click at [305, 108] on icon at bounding box center [307, 110] width 5 height 5
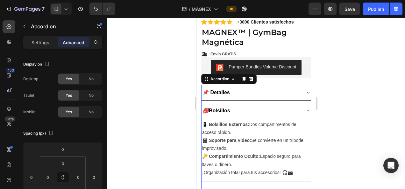
click at [305, 108] on icon at bounding box center [307, 110] width 5 height 5
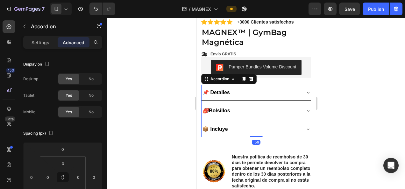
click at [305, 108] on icon at bounding box center [307, 110] width 5 height 5
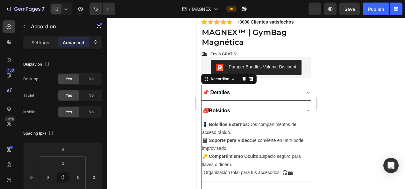
click at [305, 108] on icon at bounding box center [307, 110] width 5 height 5
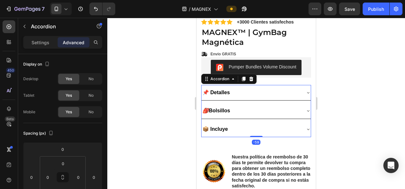
click at [305, 108] on icon at bounding box center [307, 110] width 5 height 5
click at [305, 127] on icon at bounding box center [307, 129] width 5 height 5
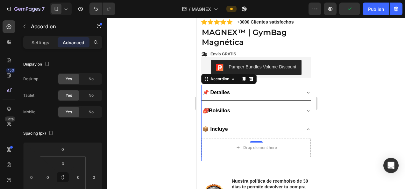
click at [305, 127] on icon at bounding box center [307, 129] width 5 height 5
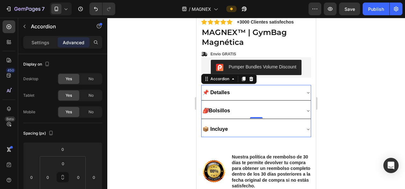
click at [305, 127] on icon at bounding box center [307, 129] width 5 height 5
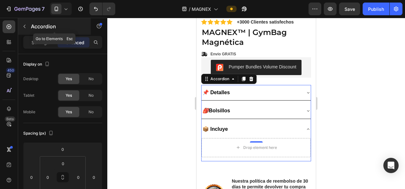
click at [26, 25] on icon "button" at bounding box center [24, 26] width 5 height 5
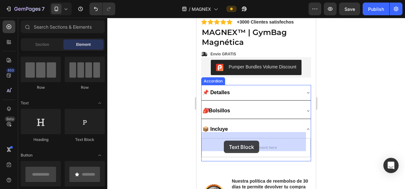
drag, startPoint x: 277, startPoint y: 134, endPoint x: 230, endPoint y: 142, distance: 47.8
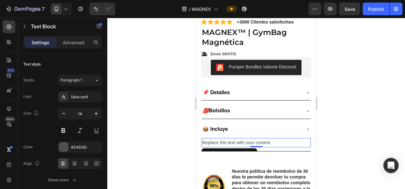
click at [281, 138] on div "Replace this text with your content" at bounding box center [255, 142] width 109 height 9
click at [281, 139] on p "Replace this text with your content" at bounding box center [256, 143] width 108 height 8
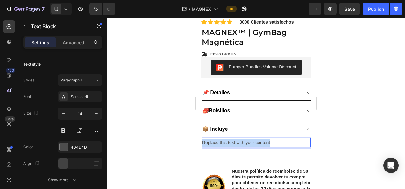
click at [281, 139] on p "Replace this text with your content" at bounding box center [256, 143] width 108 height 8
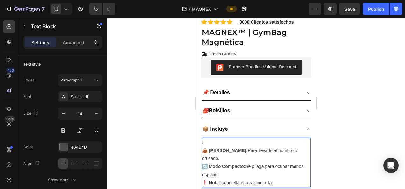
click at [237, 139] on p ":" at bounding box center [256, 143] width 108 height 8
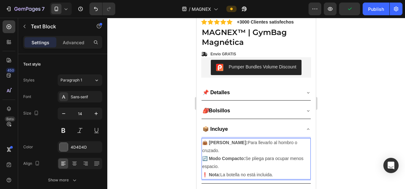
click at [356, 131] on div at bounding box center [255, 103] width 297 height 171
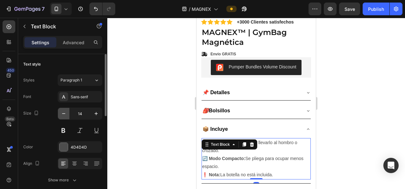
click at [66, 113] on icon "button" at bounding box center [63, 113] width 6 height 6
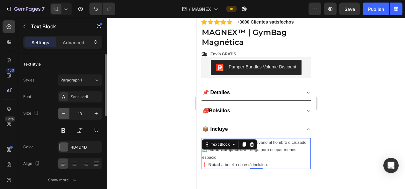
click at [66, 113] on icon "button" at bounding box center [63, 113] width 6 height 6
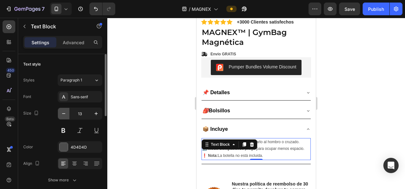
type input "12"
click at [357, 129] on div at bounding box center [255, 103] width 297 height 171
click at [61, 110] on icon "button" at bounding box center [63, 113] width 6 height 6
type input "11"
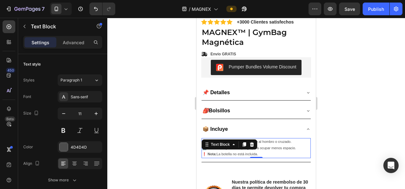
click at [348, 133] on div at bounding box center [255, 103] width 297 height 171
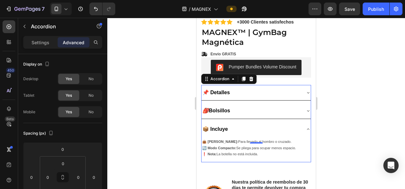
click at [305, 108] on icon at bounding box center [307, 110] width 5 height 5
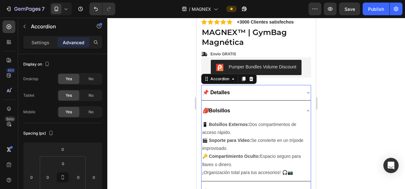
click at [305, 108] on icon at bounding box center [307, 110] width 5 height 5
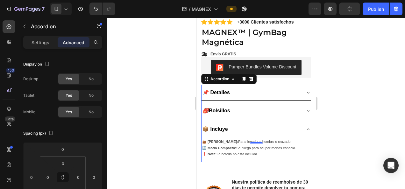
click at [305, 108] on icon at bounding box center [307, 110] width 5 height 5
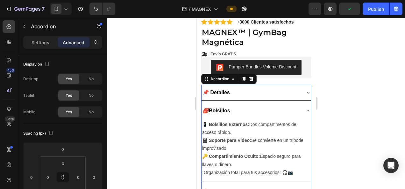
click at [305, 108] on icon at bounding box center [307, 110] width 5 height 5
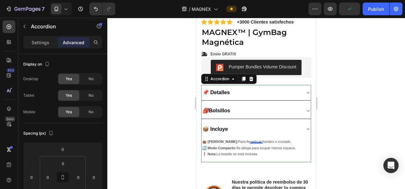
click at [305, 108] on icon at bounding box center [307, 110] width 5 height 5
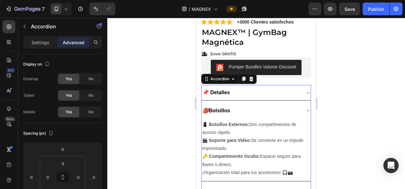
click at [305, 108] on icon at bounding box center [307, 110] width 5 height 5
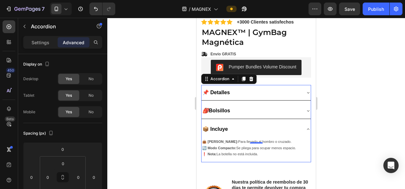
click at [305, 108] on icon at bounding box center [307, 110] width 5 height 5
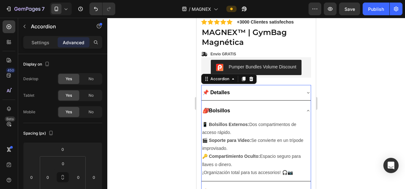
click at [305, 108] on icon at bounding box center [307, 110] width 5 height 5
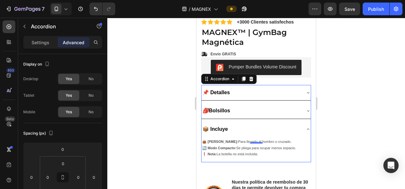
click at [305, 108] on icon at bounding box center [307, 110] width 5 height 5
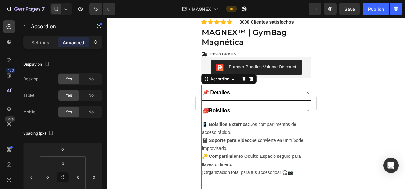
click at [305, 108] on icon at bounding box center [307, 110] width 5 height 5
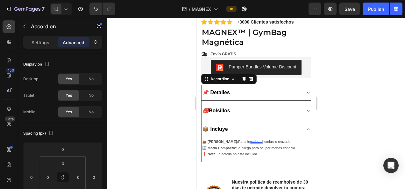
click at [307, 92] on icon at bounding box center [308, 92] width 3 height 1
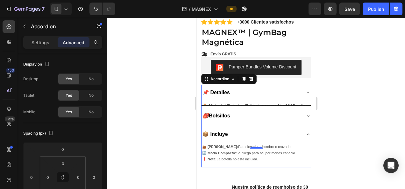
click at [305, 90] on icon at bounding box center [307, 92] width 5 height 5
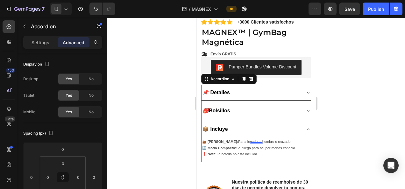
click at [307, 92] on icon at bounding box center [308, 92] width 3 height 1
click at [305, 90] on icon at bounding box center [307, 92] width 5 height 5
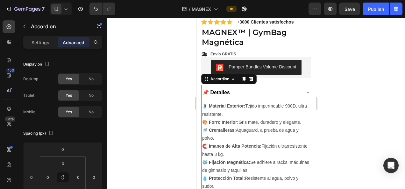
click at [305, 90] on icon at bounding box center [307, 92] width 5 height 5
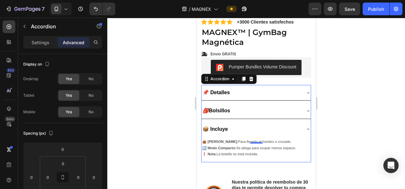
click at [305, 90] on icon at bounding box center [307, 92] width 5 height 5
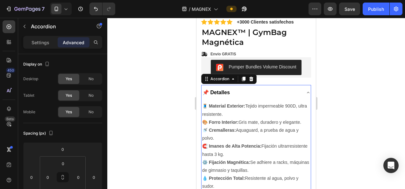
click at [305, 90] on icon at bounding box center [307, 92] width 5 height 5
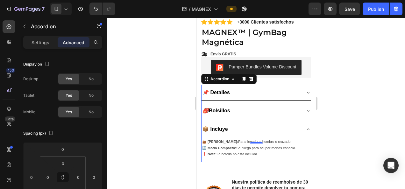
click at [305, 90] on icon at bounding box center [307, 92] width 5 height 5
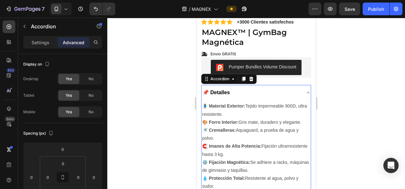
click at [305, 90] on icon at bounding box center [307, 92] width 5 height 5
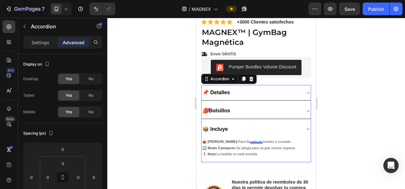
click at [305, 90] on icon at bounding box center [307, 92] width 5 height 5
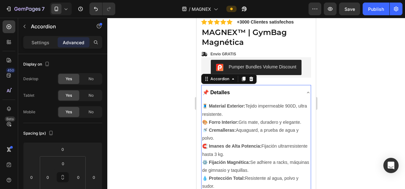
click at [305, 90] on icon at bounding box center [307, 92] width 5 height 5
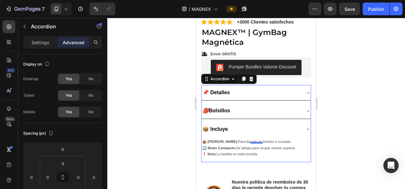
click at [305, 90] on icon at bounding box center [307, 92] width 5 height 5
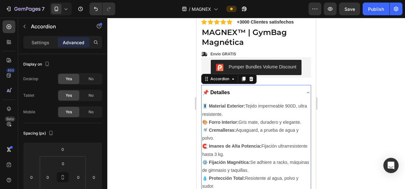
click at [305, 90] on icon at bounding box center [307, 92] width 5 height 5
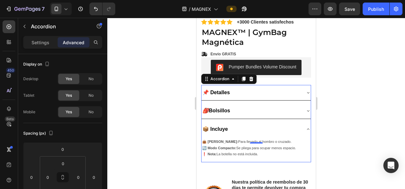
click at [305, 108] on icon at bounding box center [307, 110] width 5 height 5
click at [369, 110] on div at bounding box center [255, 103] width 297 height 171
click at [305, 90] on icon at bounding box center [307, 92] width 5 height 5
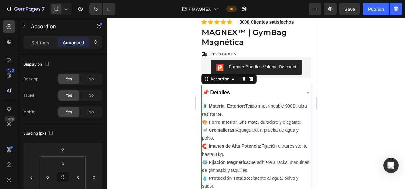
click at [307, 92] on icon at bounding box center [308, 92] width 3 height 1
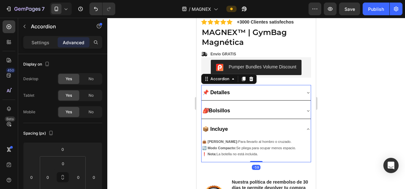
click at [305, 90] on icon at bounding box center [307, 92] width 5 height 5
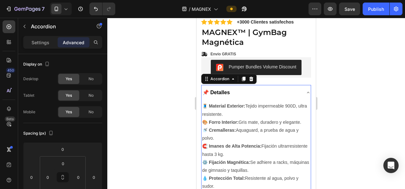
click at [307, 92] on icon at bounding box center [308, 92] width 3 height 1
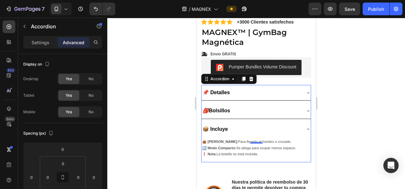
click at [288, 87] on div "📌 Detalles" at bounding box center [250, 92] width 99 height 10
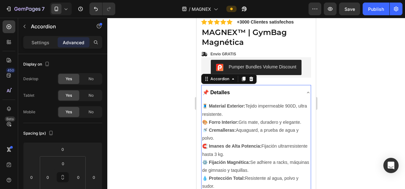
click at [288, 87] on div "📌 Detalles" at bounding box center [250, 92] width 99 height 10
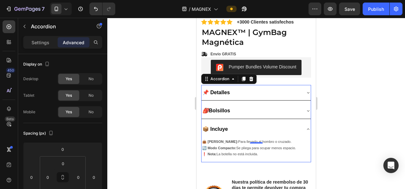
click at [288, 87] on div "📌 Detalles" at bounding box center [250, 92] width 99 height 10
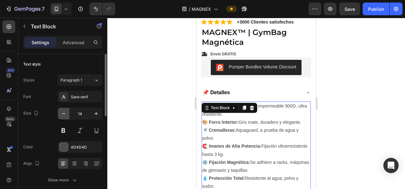
click at [66, 111] on icon "button" at bounding box center [63, 113] width 6 height 6
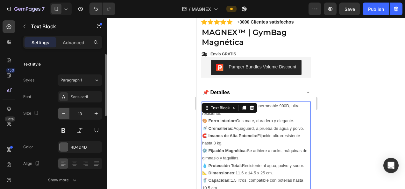
click at [66, 111] on icon "button" at bounding box center [63, 113] width 6 height 6
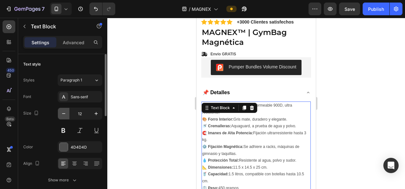
click at [62, 114] on icon "button" at bounding box center [63, 113] width 6 height 6
type input "11"
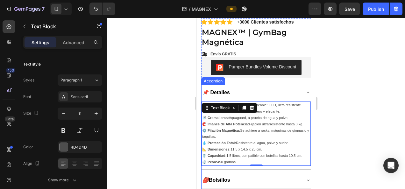
click at [347, 107] on div at bounding box center [255, 103] width 297 height 171
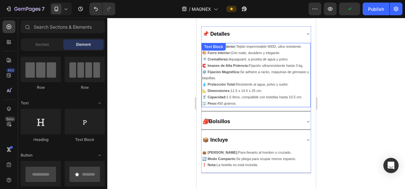
scroll to position [252, 0]
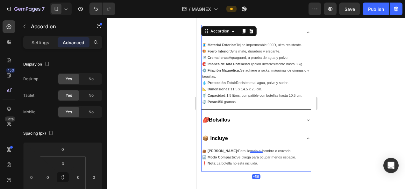
click at [286, 115] on div "🎒 Bolsillos" at bounding box center [250, 120] width 99 height 10
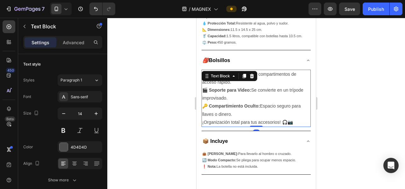
scroll to position [314, 0]
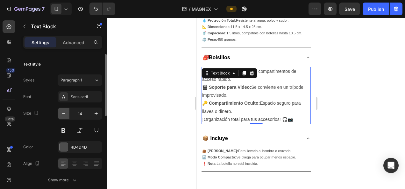
click at [63, 116] on icon "button" at bounding box center [63, 113] width 6 height 6
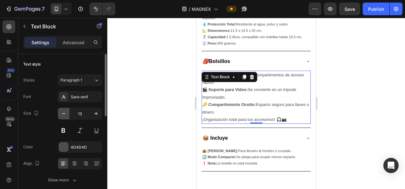
click at [63, 116] on icon "button" at bounding box center [63, 113] width 6 height 6
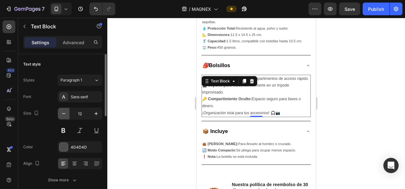
click at [63, 116] on icon "button" at bounding box center [63, 113] width 6 height 6
type input "11"
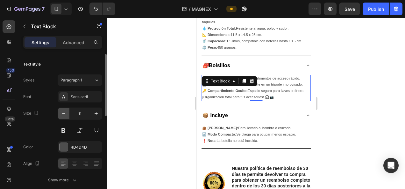
scroll to position [290, 0]
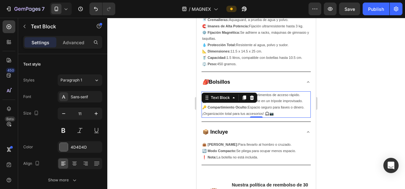
click at [351, 116] on div at bounding box center [255, 103] width 297 height 171
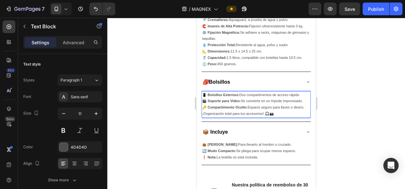
click at [235, 105] on strong "🔑 Compartimiento Oculto:" at bounding box center [224, 107] width 45 height 4
click at [355, 108] on div at bounding box center [255, 103] width 297 height 171
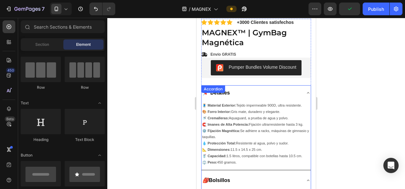
scroll to position [190, 0]
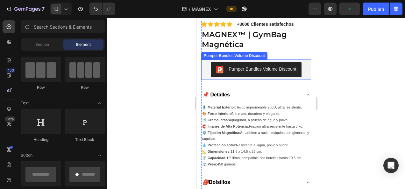
click at [372, 80] on div at bounding box center [255, 103] width 297 height 171
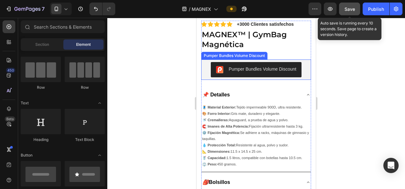
click at [350, 8] on span "Save" at bounding box center [349, 8] width 10 height 5
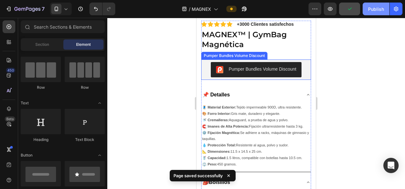
click at [372, 7] on div "Publish" at bounding box center [376, 9] width 16 height 7
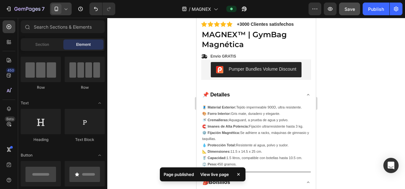
click at [65, 9] on icon at bounding box center [66, 9] width 6 height 6
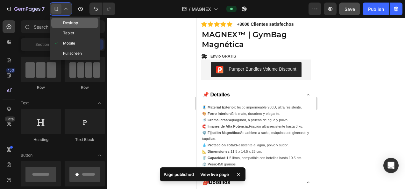
click at [68, 28] on div "Desktop" at bounding box center [74, 33] width 47 height 10
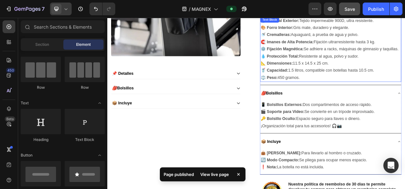
scroll to position [239, 0]
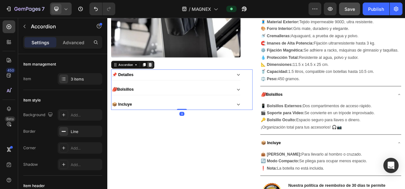
click at [162, 75] on icon at bounding box center [161, 77] width 5 height 5
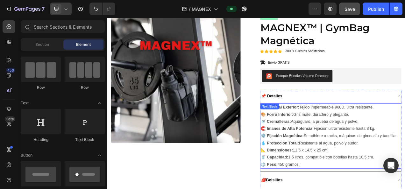
scroll to position [129, 0]
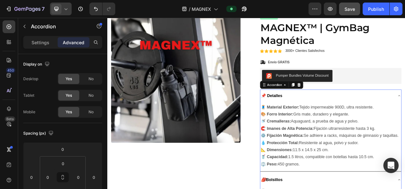
click at [404, 114] on div "📌 Detalles" at bounding box center [393, 118] width 181 height 16
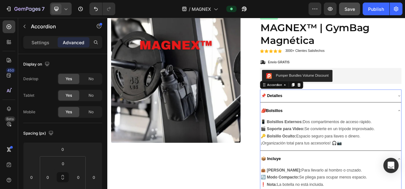
click at [404, 131] on div "🎒 Bolsillos" at bounding box center [388, 136] width 170 height 11
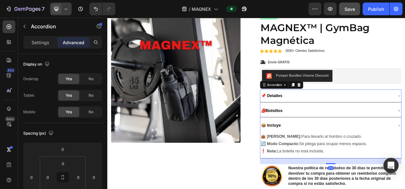
click at [404, 152] on div "📦 Incluye" at bounding box center [388, 155] width 170 height 11
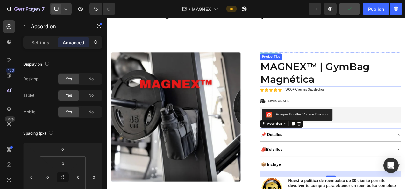
scroll to position [80, 0]
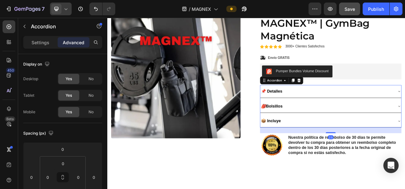
click at [399, 124] on div "🎒 Bolsillos" at bounding box center [393, 131] width 181 height 16
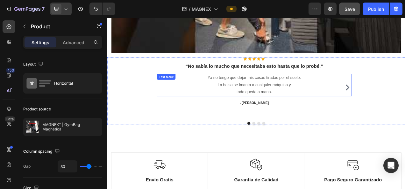
scroll to position [1159, 0]
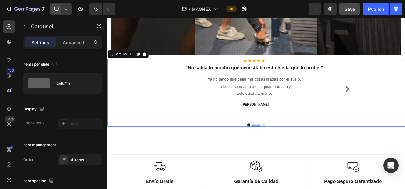
click at [65, 8] on icon at bounding box center [66, 9] width 6 height 6
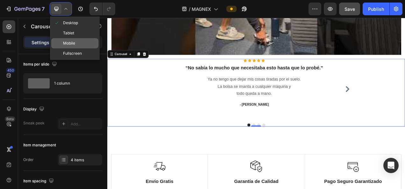
click at [64, 45] on span "Mobile" at bounding box center [69, 43] width 12 height 6
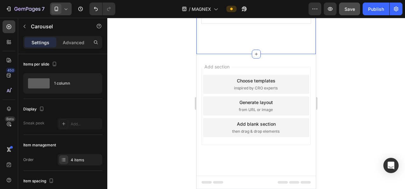
scroll to position [1225, 0]
click at [253, 57] on icon at bounding box center [255, 54] width 5 height 5
click at [156, 62] on div at bounding box center [255, 103] width 297 height 171
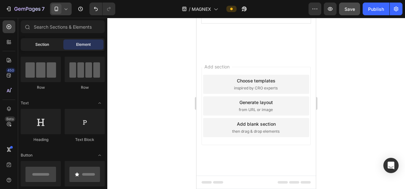
click at [41, 45] on span "Section" at bounding box center [42, 45] width 14 height 6
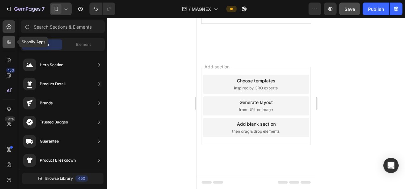
click at [7, 39] on icon at bounding box center [9, 42] width 6 height 6
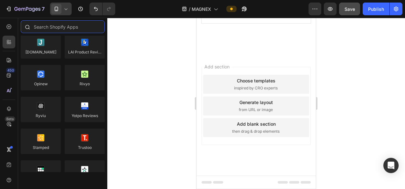
click at [57, 32] on input "text" at bounding box center [63, 26] width 84 height 13
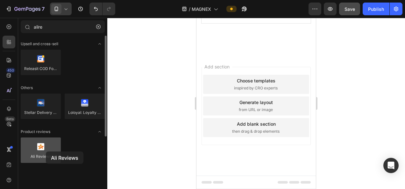
scroll to position [1227, 0]
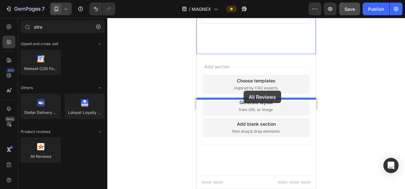
drag, startPoint x: 242, startPoint y: 169, endPoint x: 243, endPoint y: 90, distance: 79.5
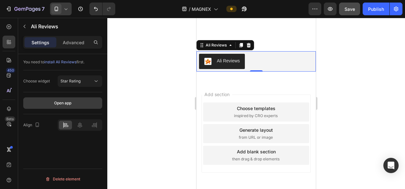
click at [68, 105] on div "Open app" at bounding box center [62, 103] width 17 height 6
click at [250, 48] on icon at bounding box center [248, 45] width 5 height 5
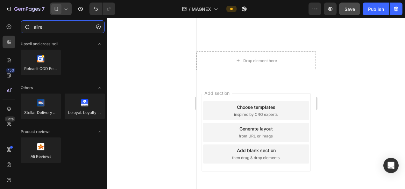
click at [59, 28] on input "alire" at bounding box center [63, 26] width 84 height 13
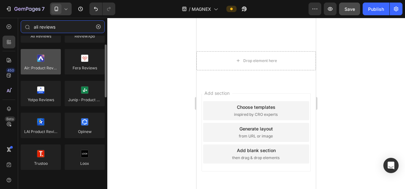
scroll to position [0, 0]
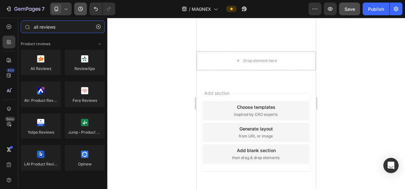
type input "ali reviews"
click at [98, 25] on icon "button" at bounding box center [98, 26] width 4 height 4
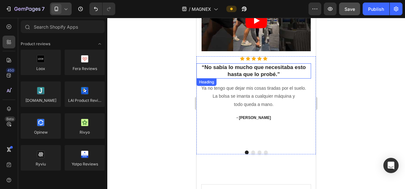
scroll to position [903, 0]
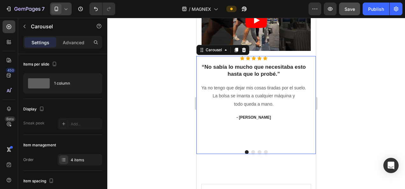
click at [283, 78] on div "Icon Icon Icon Icon Icon Icon List Hoz “No sabía lo mucho que necesitaba esto h…" at bounding box center [253, 100] width 114 height 89
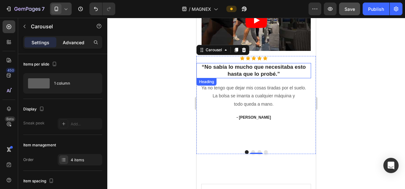
click at [71, 44] on p "Advanced" at bounding box center [74, 42] width 22 height 7
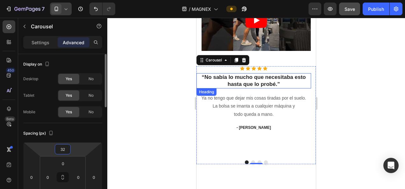
drag, startPoint x: 77, startPoint y: 148, endPoint x: 78, endPoint y: 143, distance: 4.5
click at [78, 0] on html "7 / MAGNEX Preview Save Publish 450 Beta Sections(30) Elements(83) Section Elem…" at bounding box center [202, 0] width 405 height 0
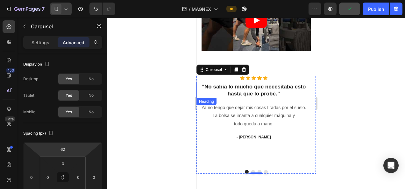
type input "64"
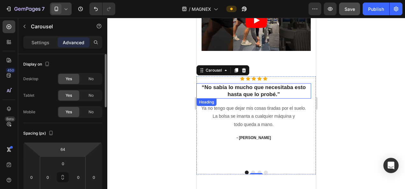
drag, startPoint x: 78, startPoint y: 148, endPoint x: 80, endPoint y: 142, distance: 6.0
click at [80, 0] on html "7 / MAGNEX Preview Save Publish 450 Beta Sections(30) Elements(83) Section Elem…" at bounding box center [202, 0] width 405 height 0
click at [155, 87] on div at bounding box center [255, 103] width 297 height 171
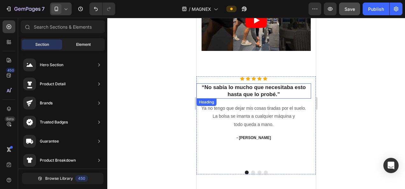
click at [80, 47] on div "Element" at bounding box center [83, 44] width 40 height 10
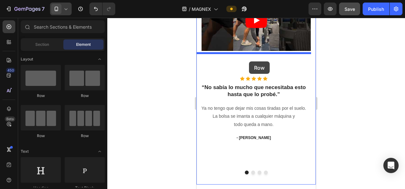
drag, startPoint x: 240, startPoint y: 95, endPoint x: 249, endPoint y: 61, distance: 34.5
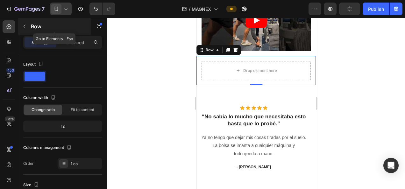
click at [31, 28] on p "Row" at bounding box center [58, 27] width 54 height 8
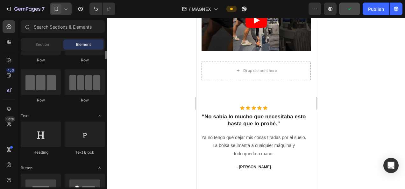
scroll to position [35, 0]
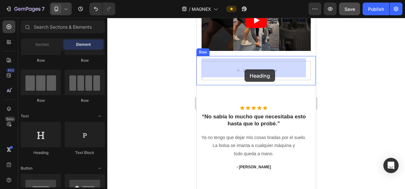
drag, startPoint x: 244, startPoint y: 155, endPoint x: 245, endPoint y: 69, distance: 85.9
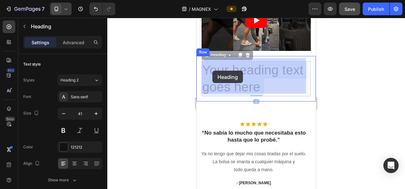
drag, startPoint x: 270, startPoint y: 84, endPoint x: 208, endPoint y: 69, distance: 63.9
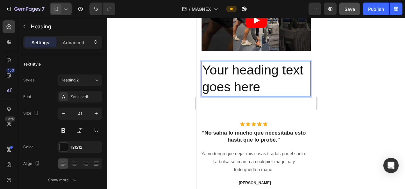
click at [259, 85] on p "Your heading text goes here" at bounding box center [256, 79] width 108 height 34
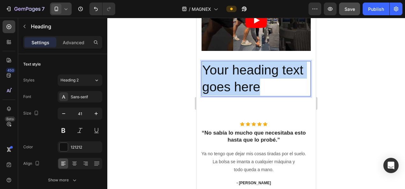
click at [259, 85] on p "Your heading text goes here" at bounding box center [256, 79] width 108 height 34
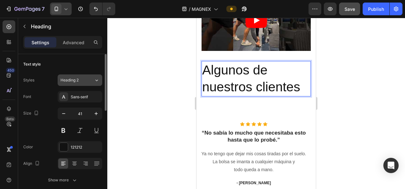
click at [95, 80] on icon at bounding box center [96, 80] width 5 height 6
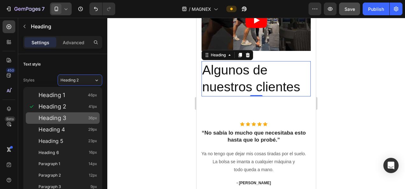
click at [69, 115] on div "Heading 3 36px" at bounding box center [67, 118] width 59 height 6
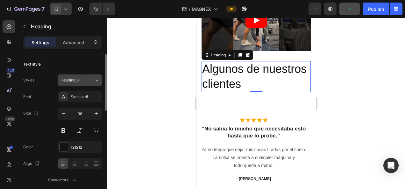
click at [97, 83] on button "Heading 3" at bounding box center [80, 79] width 45 height 11
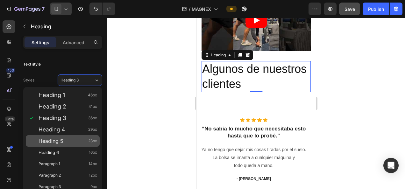
click at [74, 139] on div "Heading 5 23px" at bounding box center [67, 141] width 59 height 6
type input "23"
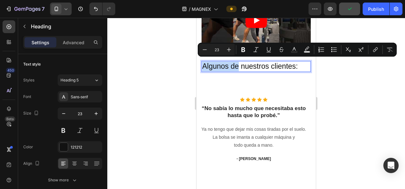
drag, startPoint x: 238, startPoint y: 63, endPoint x: 201, endPoint y: 64, distance: 36.6
click at [201, 64] on h2 "Algunos de nuestros clientes:" at bounding box center [255, 66] width 109 height 11
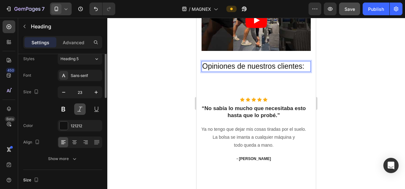
scroll to position [0, 0]
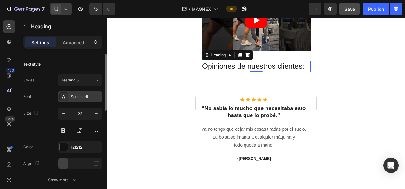
click at [81, 94] on div "Sans-serif" at bounding box center [86, 97] width 30 height 6
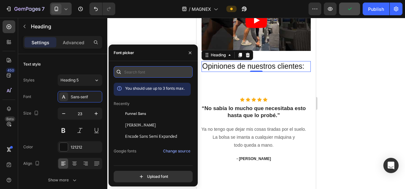
click at [159, 73] on input "text" at bounding box center [153, 71] width 79 height 11
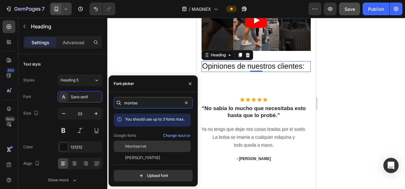
type input "montse"
click at [133, 142] on div "Montserrat" at bounding box center [152, 146] width 77 height 11
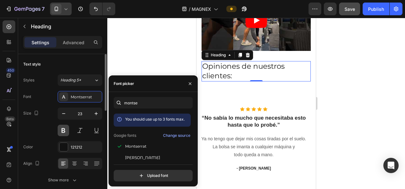
click at [63, 130] on button at bounding box center [63, 130] width 11 height 11
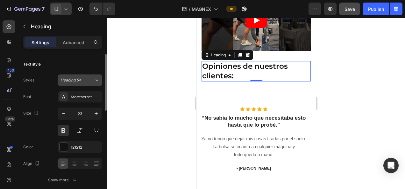
click at [97, 80] on icon at bounding box center [96, 80] width 5 height 6
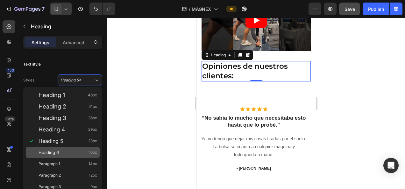
click at [68, 150] on div "Heading 6 16px" at bounding box center [67, 152] width 59 height 6
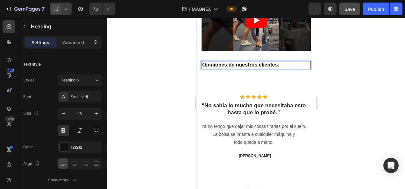
click at [288, 62] on p "Opiniones de nuestros clientes:" at bounding box center [256, 65] width 108 height 7
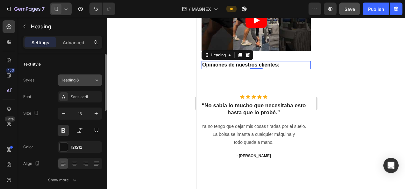
click at [87, 81] on div "Heading 6" at bounding box center [76, 80] width 33 height 6
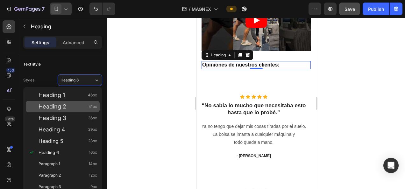
click at [77, 102] on div "Heading 2 41px" at bounding box center [63, 106] width 74 height 11
type input "41"
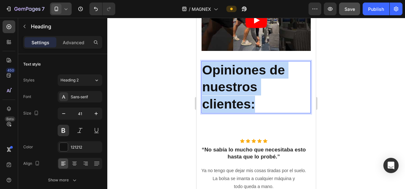
drag, startPoint x: 260, startPoint y: 101, endPoint x: 202, endPoint y: 67, distance: 67.4
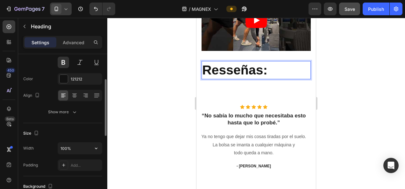
scroll to position [68, 0]
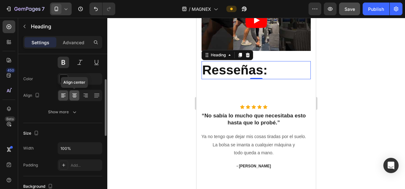
click at [71, 94] on div at bounding box center [74, 95] width 10 height 10
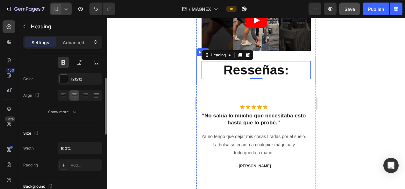
scroll to position [0, 0]
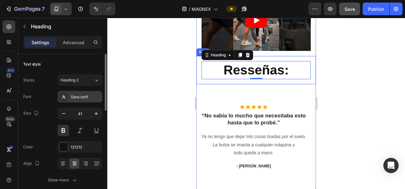
click at [74, 96] on div "Sans-serif" at bounding box center [86, 97] width 30 height 6
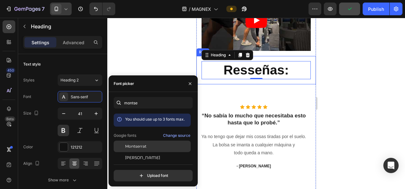
click at [131, 150] on div "Montserrat" at bounding box center [152, 146] width 77 height 11
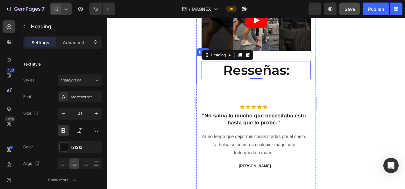
click at [149, 47] on div at bounding box center [255, 103] width 297 height 171
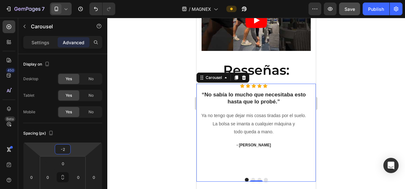
type input "2"
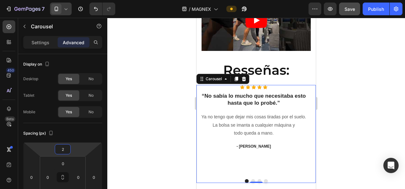
drag, startPoint x: 75, startPoint y: 147, endPoint x: 74, endPoint y: 156, distance: 9.9
click at [74, 0] on html "7 / MAGNEX Preview Save Publish 450 Beta Sections(30) Elements(83) Section Elem…" at bounding box center [202, 0] width 405 height 0
click at [370, 106] on div at bounding box center [255, 103] width 297 height 171
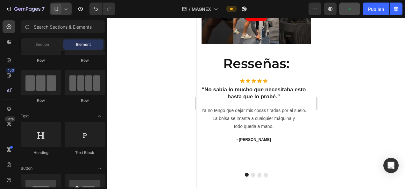
scroll to position [638, 0]
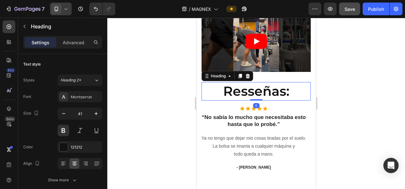
click at [259, 92] on h2 "Resseñas:" at bounding box center [255, 91] width 109 height 18
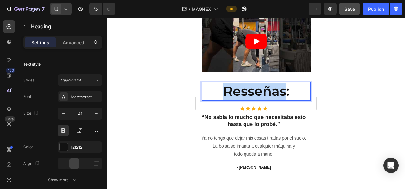
click at [259, 92] on p "Resseñas:" at bounding box center [256, 91] width 108 height 17
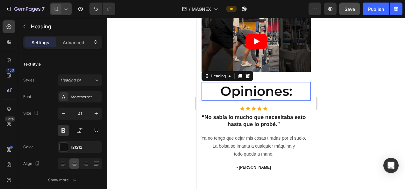
click at [351, 83] on div at bounding box center [255, 103] width 297 height 171
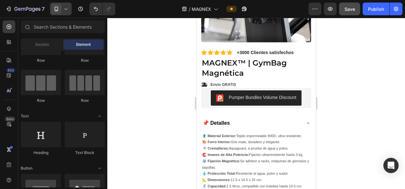
scroll to position [156, 0]
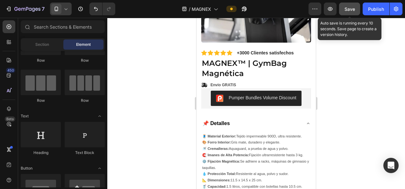
click at [353, 10] on span "Save" at bounding box center [349, 8] width 10 height 5
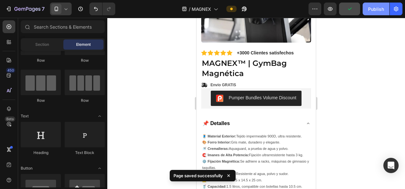
click at [375, 7] on div "Publish" at bounding box center [376, 9] width 16 height 7
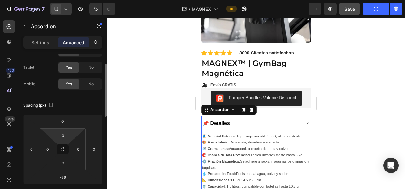
scroll to position [0, 0]
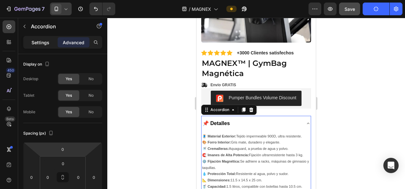
click at [47, 43] on p "Settings" at bounding box center [40, 42] width 18 height 7
type input "8"
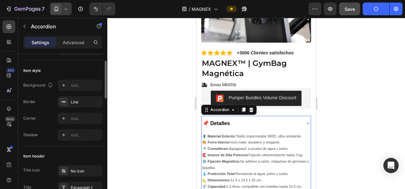
scroll to position [31, 0]
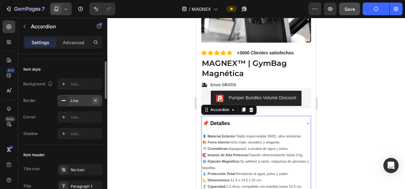
click at [96, 99] on icon "button" at bounding box center [95, 100] width 3 height 3
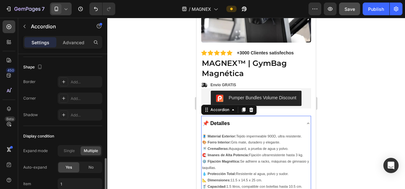
scroll to position [421, 0]
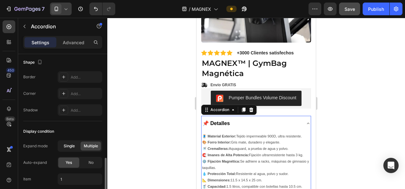
click at [74, 143] on span "Single" at bounding box center [69, 146] width 11 height 6
click at [88, 143] on span "Multiple" at bounding box center [91, 146] width 14 height 6
type input "1,2"
click at [87, 161] on div "No" at bounding box center [90, 162] width 21 height 10
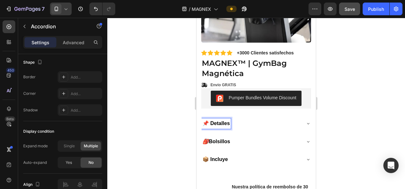
click at [228, 121] on strong "📌 Detalles" at bounding box center [215, 123] width 27 height 5
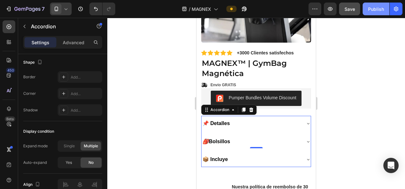
click at [381, 10] on div "Publish" at bounding box center [376, 9] width 16 height 7
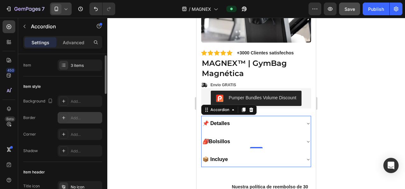
scroll to position [0, 0]
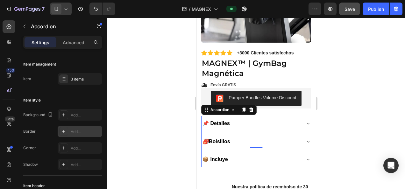
click at [80, 130] on div "Add..." at bounding box center [86, 132] width 30 height 6
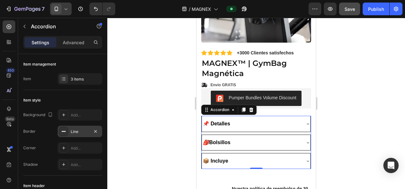
click at [122, 100] on div at bounding box center [255, 103] width 297 height 171
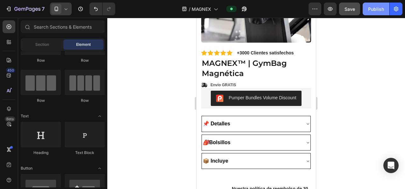
click at [376, 13] on button "Publish" at bounding box center [375, 9] width 27 height 13
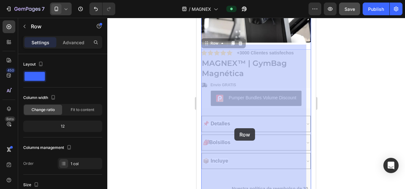
drag, startPoint x: 225, startPoint y: 170, endPoint x: 233, endPoint y: 130, distance: 40.4
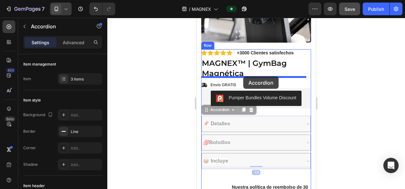
drag, startPoint x: 209, startPoint y: 108, endPoint x: 243, endPoint y: 76, distance: 46.1
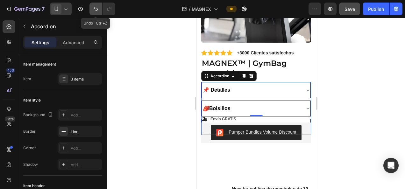
click at [93, 12] on icon "Undo/Redo" at bounding box center [96, 9] width 6 height 6
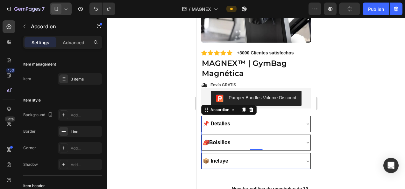
click at [351, 115] on div at bounding box center [255, 103] width 297 height 171
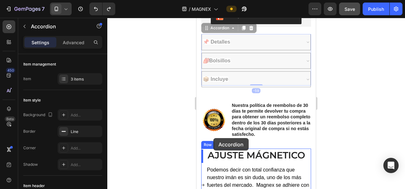
scroll to position [240, 0]
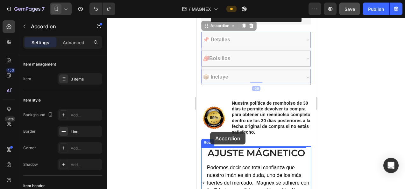
drag, startPoint x: 205, startPoint y: 60, endPoint x: 210, endPoint y: 133, distance: 72.6
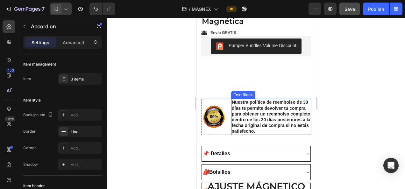
scroll to position [208, 0]
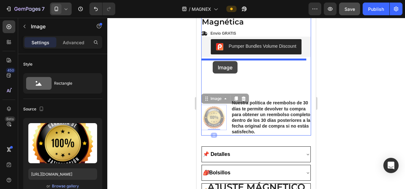
drag, startPoint x: 210, startPoint y: 97, endPoint x: 212, endPoint y: 61, distance: 36.4
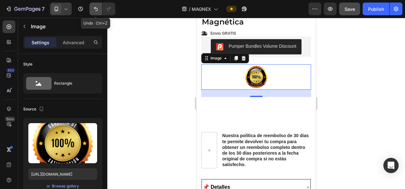
click at [98, 11] on icon "Undo/Redo" at bounding box center [96, 9] width 6 height 6
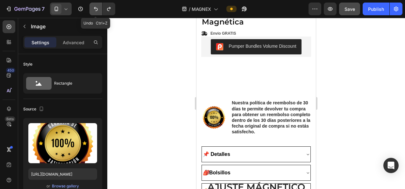
click at [98, 11] on icon "Undo/Redo" at bounding box center [96, 9] width 6 height 6
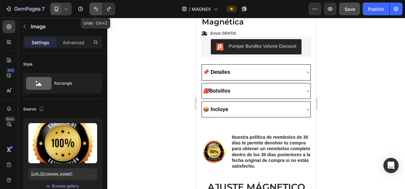
click at [98, 11] on icon "Undo/Redo" at bounding box center [96, 9] width 6 height 6
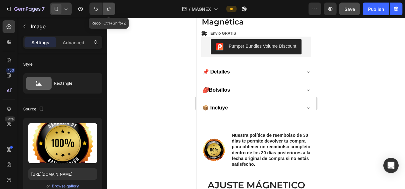
click at [109, 10] on icon "Undo/Redo" at bounding box center [109, 9] width 6 height 6
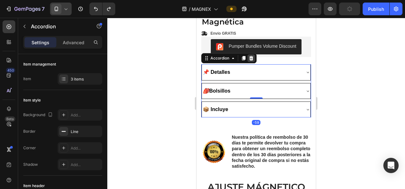
click at [250, 56] on icon at bounding box center [251, 58] width 4 height 4
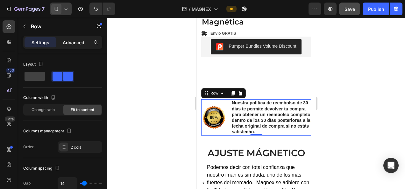
click at [76, 42] on p "Advanced" at bounding box center [74, 42] width 22 height 7
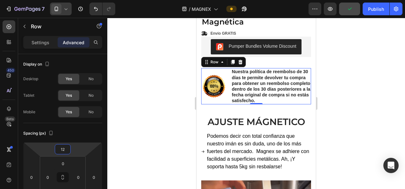
drag, startPoint x: 77, startPoint y: 147, endPoint x: 76, endPoint y: 163, distance: 15.6
click at [76, 0] on html "7 / MAGNEX Preview Publish 450 Beta Sections(30) Elements(83) Section Element H…" at bounding box center [202, 0] width 405 height 0
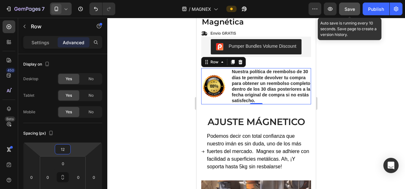
click at [350, 5] on button "Save" at bounding box center [349, 9] width 21 height 13
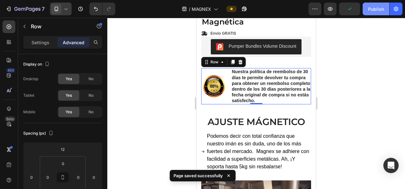
click at [371, 11] on div "Publish" at bounding box center [376, 9] width 16 height 7
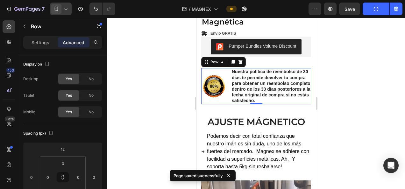
click at [65, 10] on icon at bounding box center [66, 9] width 3 height 2
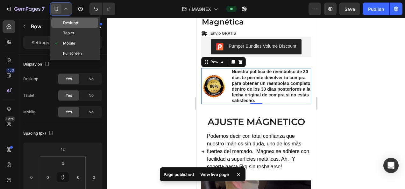
click at [67, 24] on span "Desktop" at bounding box center [70, 23] width 15 height 6
type input "0"
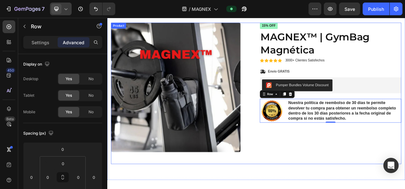
scroll to position [113, 0]
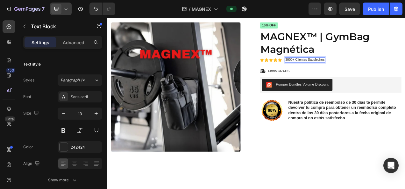
click at [343, 72] on p "3000+ Clientes Satisfechos" at bounding box center [360, 71] width 50 height 5
click at [335, 71] on p "3000 Clientes Satisfechos" at bounding box center [359, 71] width 48 height 5
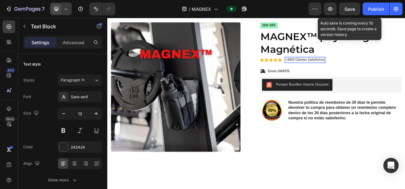
click at [352, 6] on div "Save" at bounding box center [349, 9] width 10 height 7
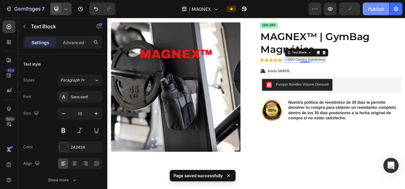
click at [368, 10] on button "Publish" at bounding box center [375, 9] width 27 height 13
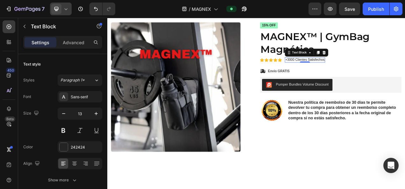
click at [63, 6] on icon at bounding box center [66, 9] width 6 height 6
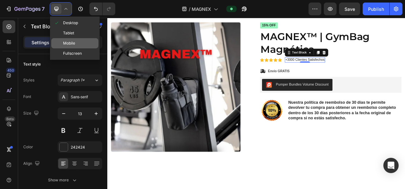
click at [63, 48] on div "Mobile" at bounding box center [74, 53] width 47 height 10
type input "14"
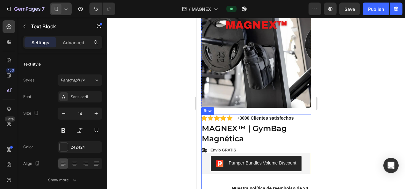
scroll to position [149, 0]
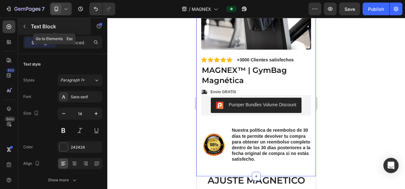
click at [26, 25] on icon "button" at bounding box center [24, 26] width 5 height 5
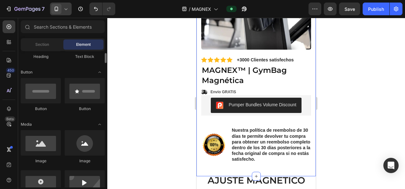
scroll to position [120, 0]
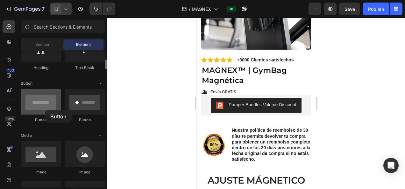
click at [45, 110] on div at bounding box center [41, 101] width 40 height 25
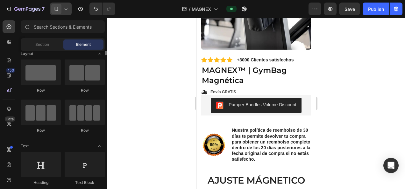
scroll to position [0, 0]
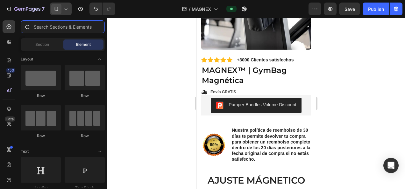
click at [54, 31] on input "text" at bounding box center [63, 26] width 84 height 13
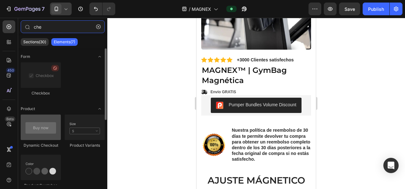
type input "che"
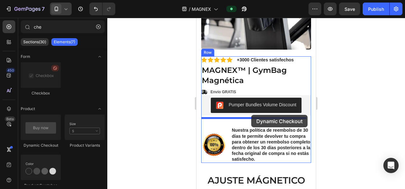
drag, startPoint x: 243, startPoint y: 149, endPoint x: 251, endPoint y: 115, distance: 35.6
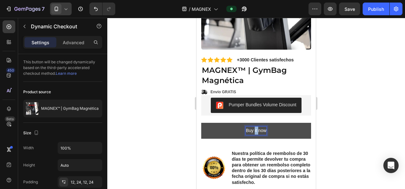
click at [253, 127] on p "Buy it now" at bounding box center [256, 131] width 21 height 8
click at [201, 123] on button "Comprar" at bounding box center [256, 131] width 110 height 16
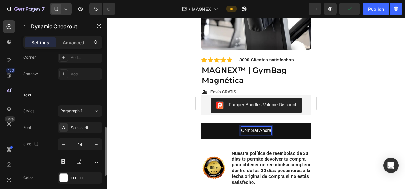
scroll to position [230, 0]
click at [63, 157] on button at bounding box center [63, 161] width 11 height 11
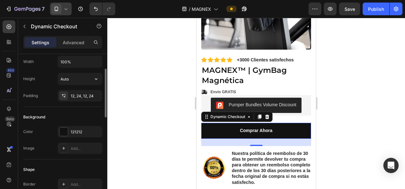
scroll to position [75, 0]
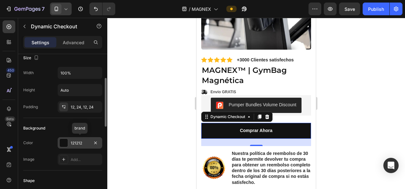
click at [61, 144] on div at bounding box center [63, 143] width 8 height 8
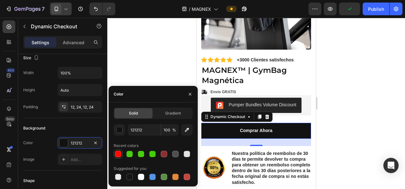
click at [118, 155] on div at bounding box center [118, 154] width 6 height 6
type input "FF0A02"
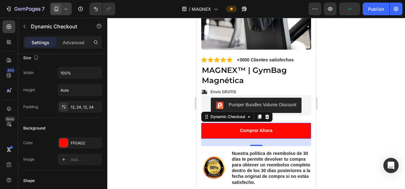
click at [134, 49] on div at bounding box center [255, 103] width 297 height 171
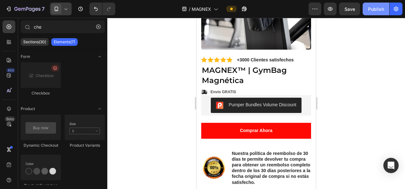
click at [378, 11] on div "Publish" at bounding box center [376, 9] width 16 height 7
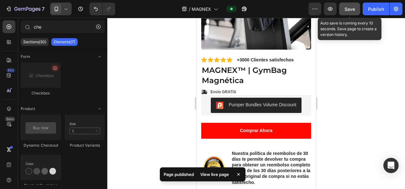
click at [355, 8] on button "Save" at bounding box center [349, 9] width 21 height 13
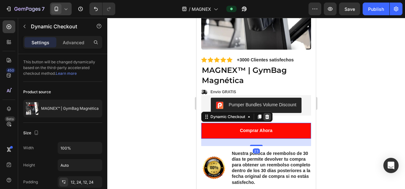
click at [267, 114] on icon at bounding box center [267, 116] width 4 height 4
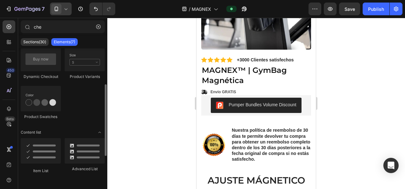
scroll to position [123, 0]
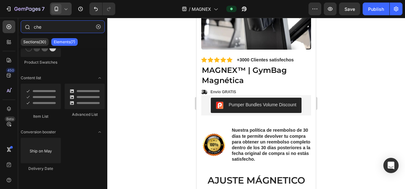
click at [57, 25] on input "che" at bounding box center [63, 26] width 84 height 13
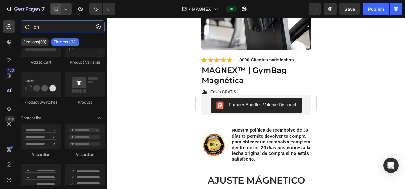
scroll to position [0, 0]
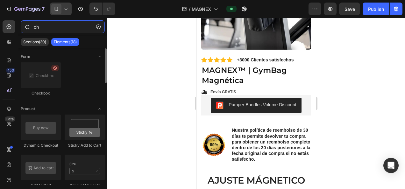
type input "c"
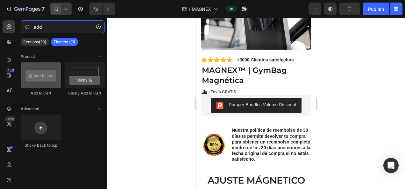
type input "add"
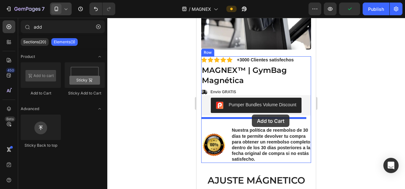
drag, startPoint x: 239, startPoint y: 94, endPoint x: 252, endPoint y: 114, distance: 23.9
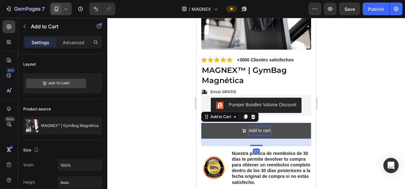
click at [265, 127] on div "Add to cart" at bounding box center [260, 131] width 22 height 8
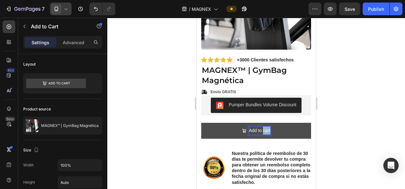
click at [265, 127] on p "Add to cart" at bounding box center [260, 131] width 22 height 8
click at [201, 123] on button "Comprar" at bounding box center [256, 131] width 110 height 16
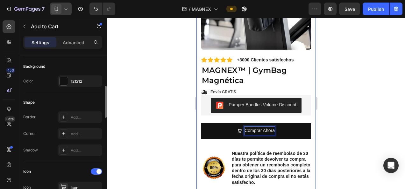
scroll to position [154, 0]
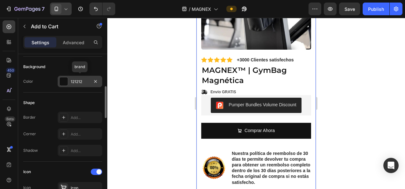
click at [68, 80] on div "121212" at bounding box center [80, 81] width 45 height 11
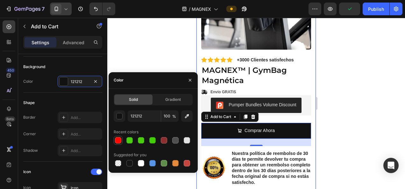
click at [119, 138] on div at bounding box center [118, 140] width 6 height 6
type input "FF0A02"
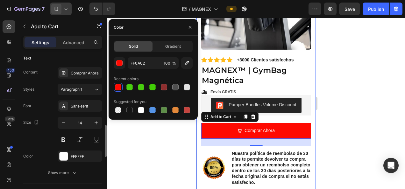
scroll to position [338, 0]
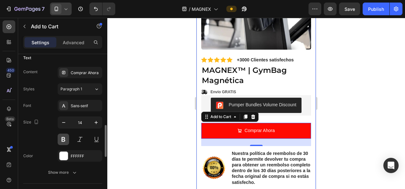
click at [60, 136] on button at bounding box center [63, 139] width 11 height 11
click at [145, 120] on div at bounding box center [255, 103] width 297 height 171
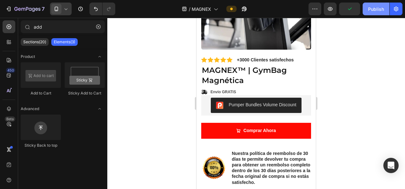
click at [375, 6] on div "Publish" at bounding box center [376, 9] width 16 height 7
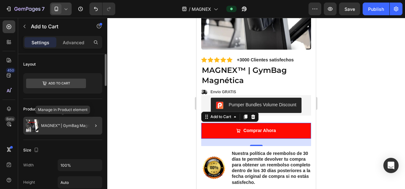
click at [83, 125] on p "MAGNEX™ | GymBag Magnética" at bounding box center [70, 125] width 58 height 4
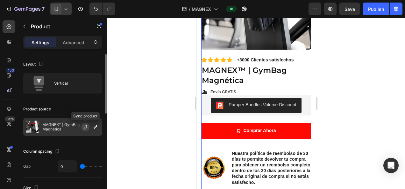
click at [84, 124] on icon "button" at bounding box center [85, 126] width 5 height 5
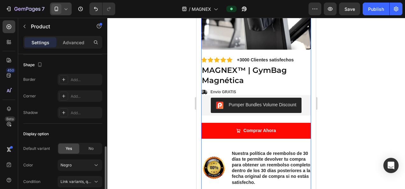
scroll to position [240, 0]
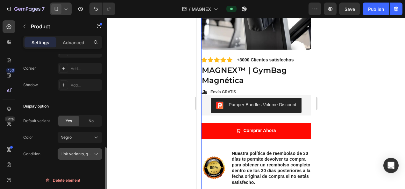
click at [86, 153] on span "Link variants, quantity <br> between same products" at bounding box center [107, 153] width 94 height 5
click at [122, 143] on div at bounding box center [255, 103] width 297 height 171
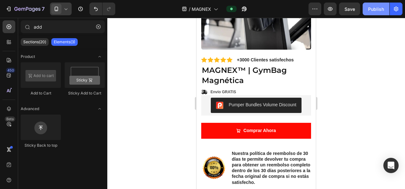
click at [369, 6] on div "Publish" at bounding box center [376, 9] width 16 height 7
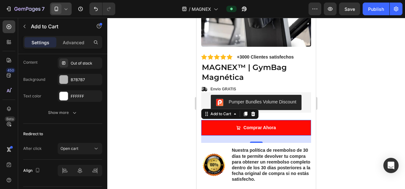
scroll to position [577, 0]
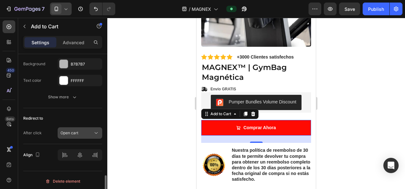
click at [91, 131] on div "Open cart" at bounding box center [76, 133] width 32 height 6
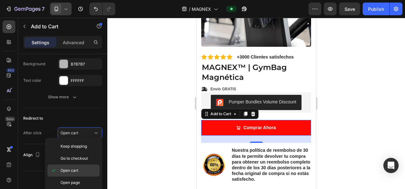
click at [67, 168] on span "Open cart" at bounding box center [69, 171] width 18 height 6
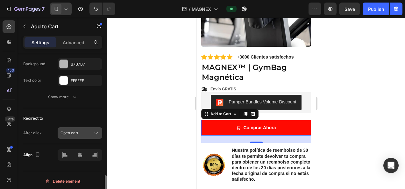
click at [94, 130] on icon at bounding box center [96, 133] width 6 height 6
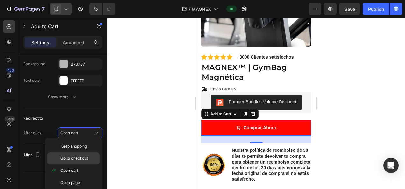
click at [69, 162] on div "Go to checkout" at bounding box center [73, 158] width 52 height 12
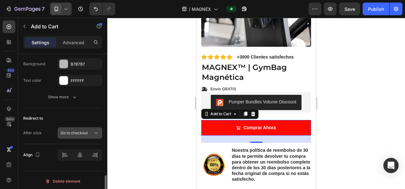
click at [99, 131] on icon at bounding box center [96, 133] width 6 height 6
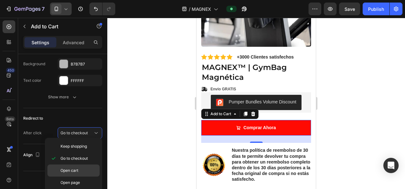
click at [74, 169] on span "Open cart" at bounding box center [69, 171] width 18 height 6
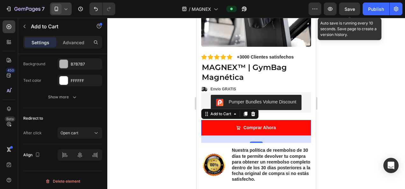
click at [345, 11] on span "Save" at bounding box center [349, 8] width 10 height 5
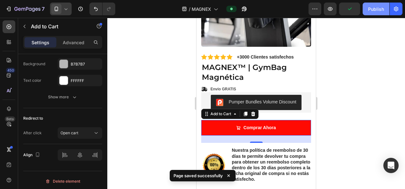
click at [373, 8] on div "Publish" at bounding box center [376, 9] width 16 height 7
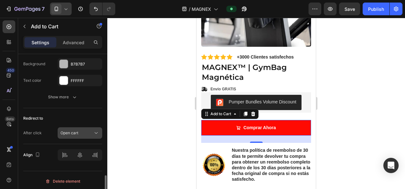
click at [90, 127] on button "Open cart" at bounding box center [80, 132] width 45 height 11
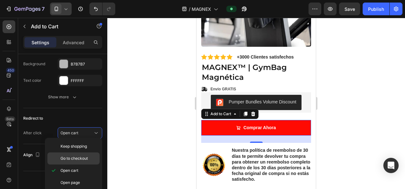
click at [75, 158] on span "Go to checkout" at bounding box center [73, 159] width 27 height 6
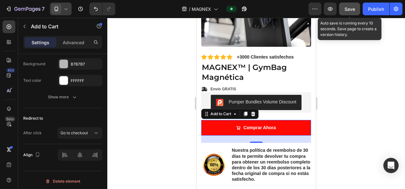
click at [356, 10] on button "Save" at bounding box center [349, 9] width 21 height 13
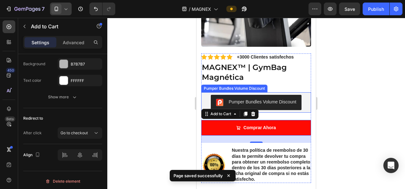
scroll to position [0, 0]
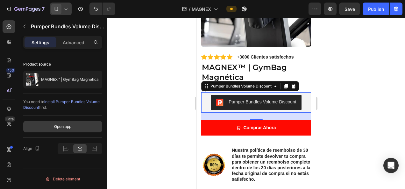
click at [60, 128] on div "Open app" at bounding box center [62, 127] width 17 height 6
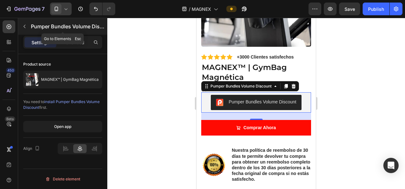
click at [28, 25] on button "button" at bounding box center [24, 26] width 10 height 10
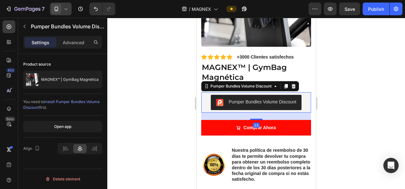
click at [369, 77] on div at bounding box center [255, 103] width 297 height 171
